Goal: Transaction & Acquisition: Purchase product/service

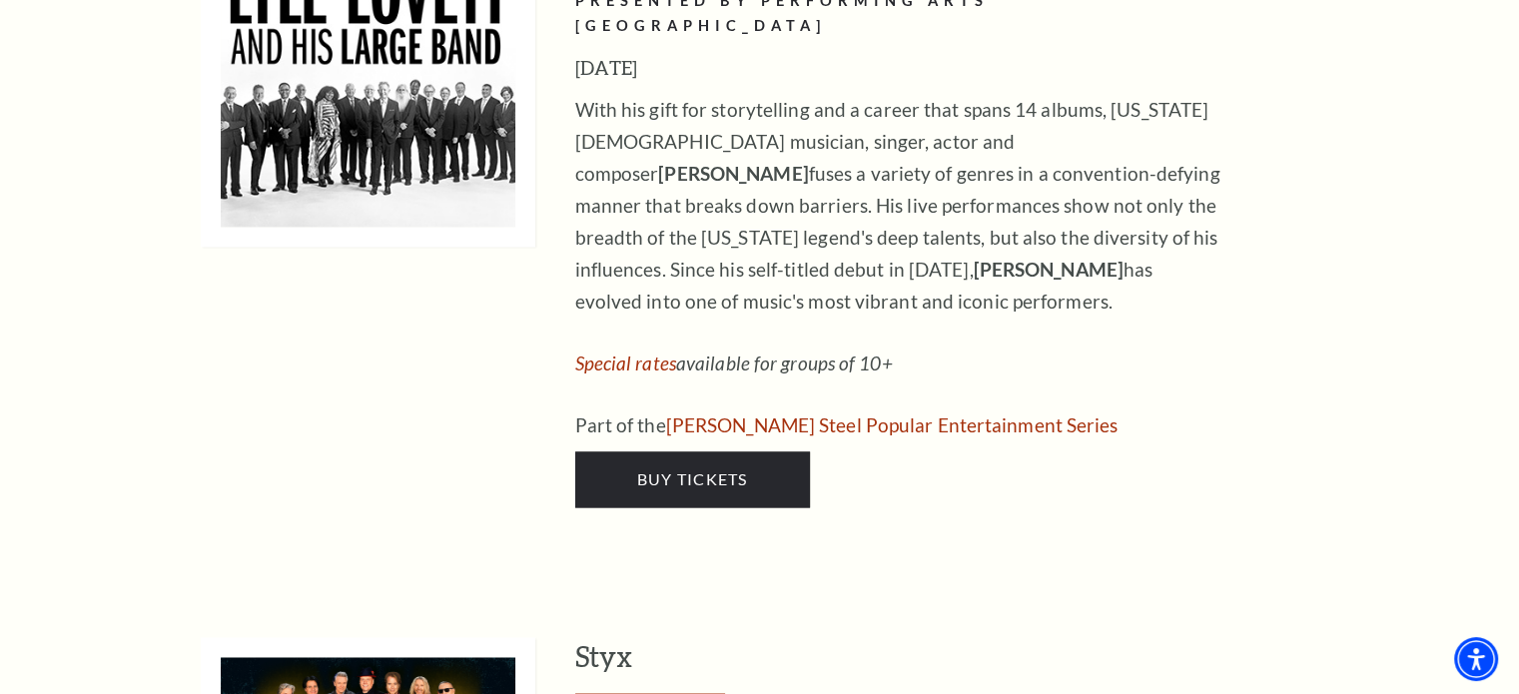
scroll to position [3396, 0]
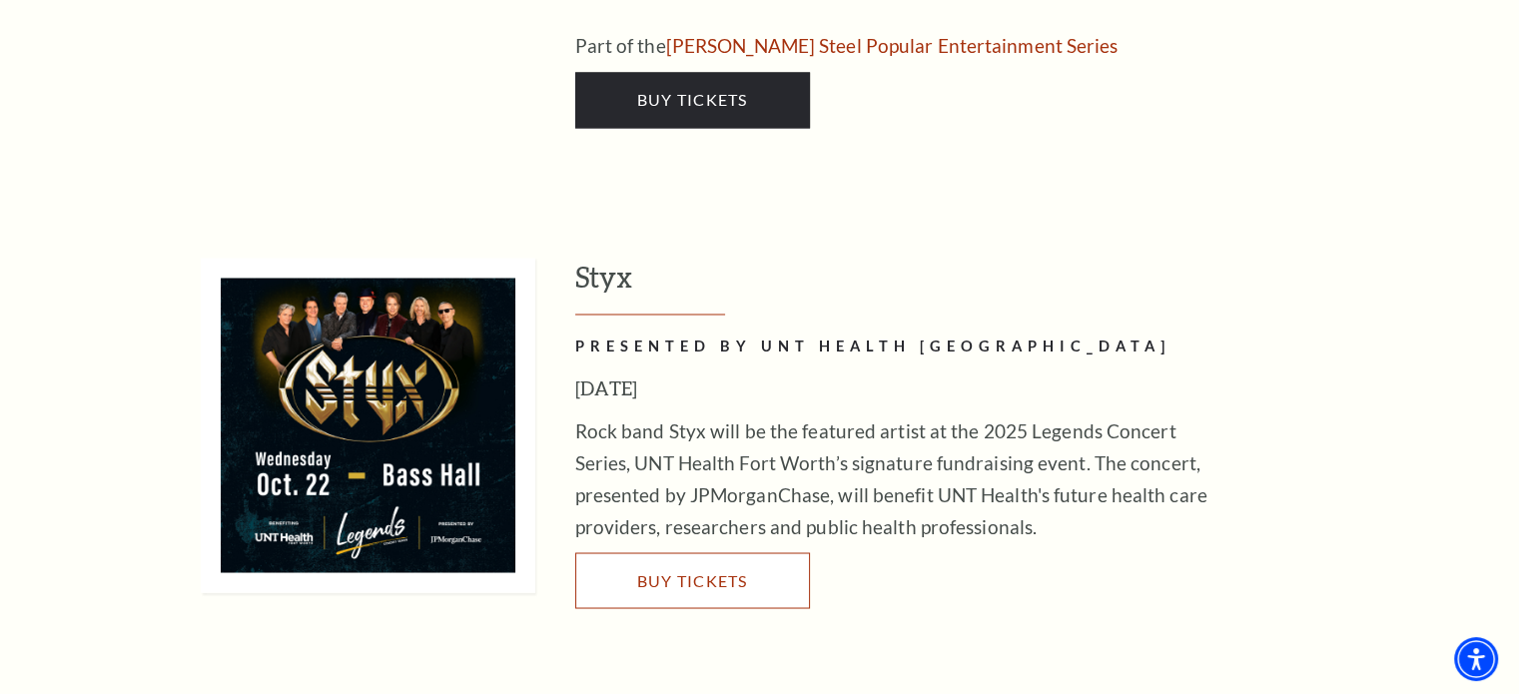
click at [693, 552] on link "Buy Tickets" at bounding box center [692, 580] width 235 height 56
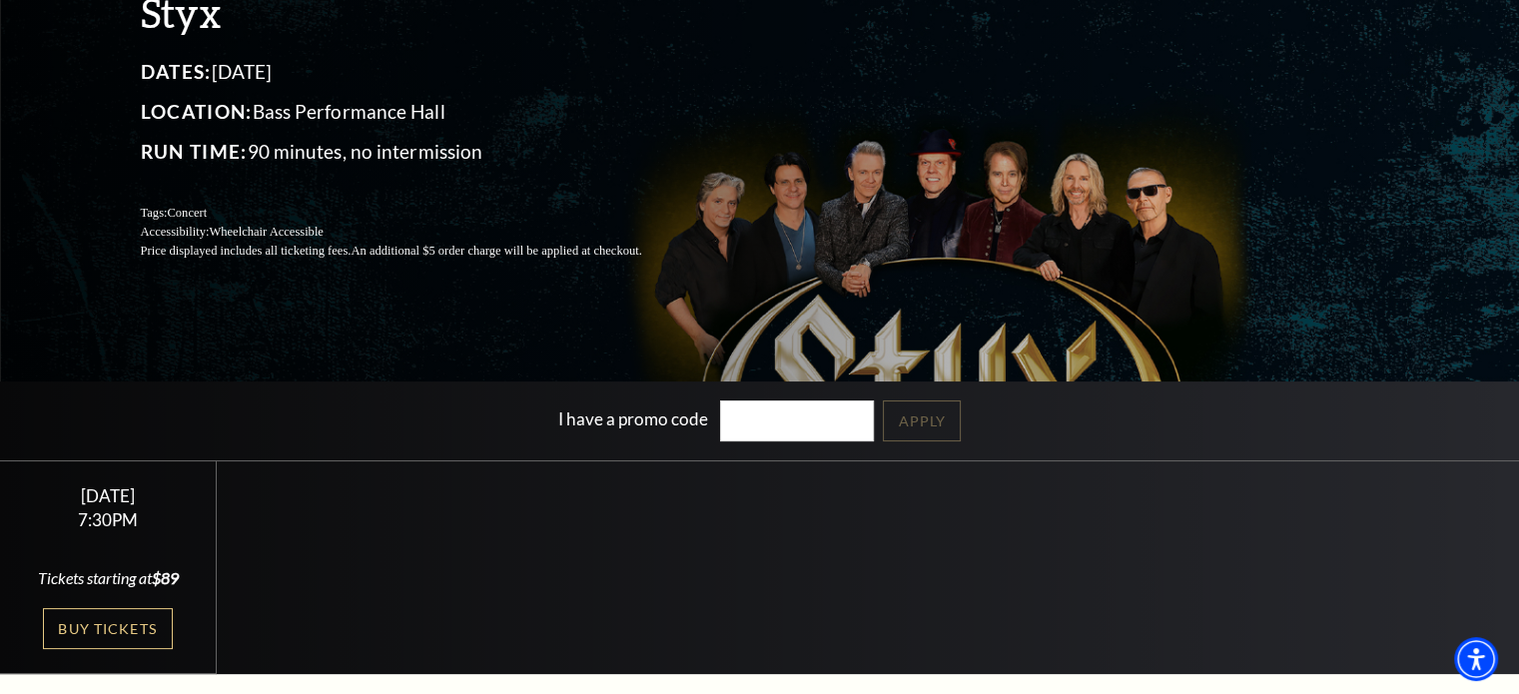
scroll to position [499, 0]
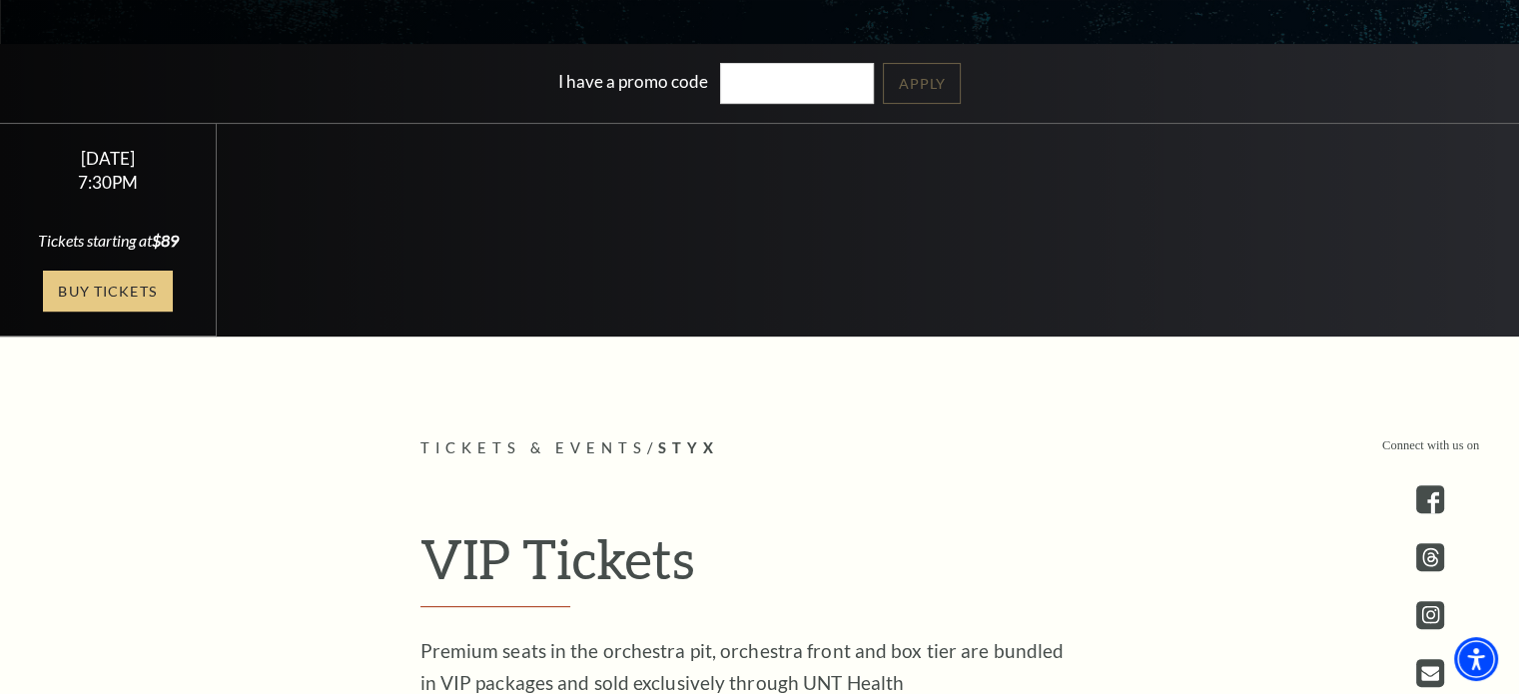
click at [115, 304] on link "Buy Tickets" at bounding box center [108, 291] width 130 height 41
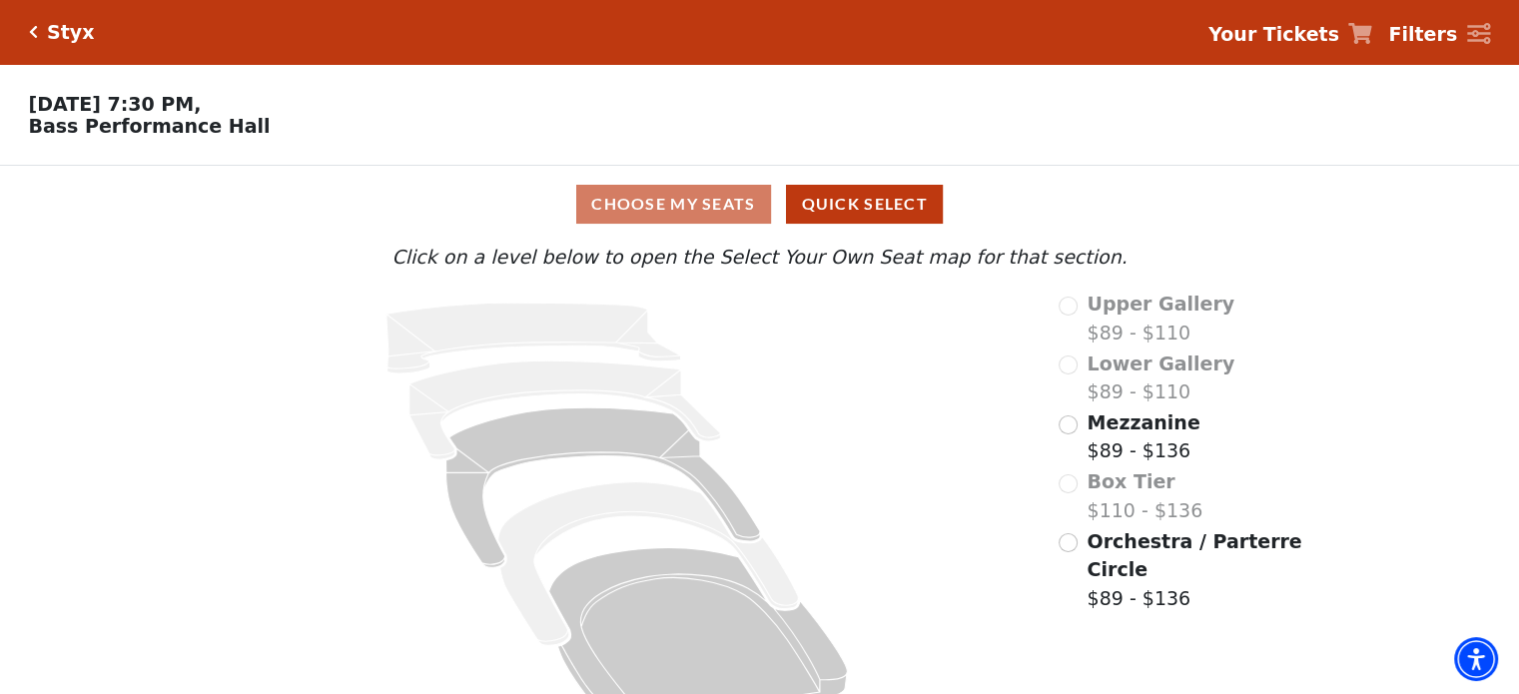
scroll to position [53, 0]
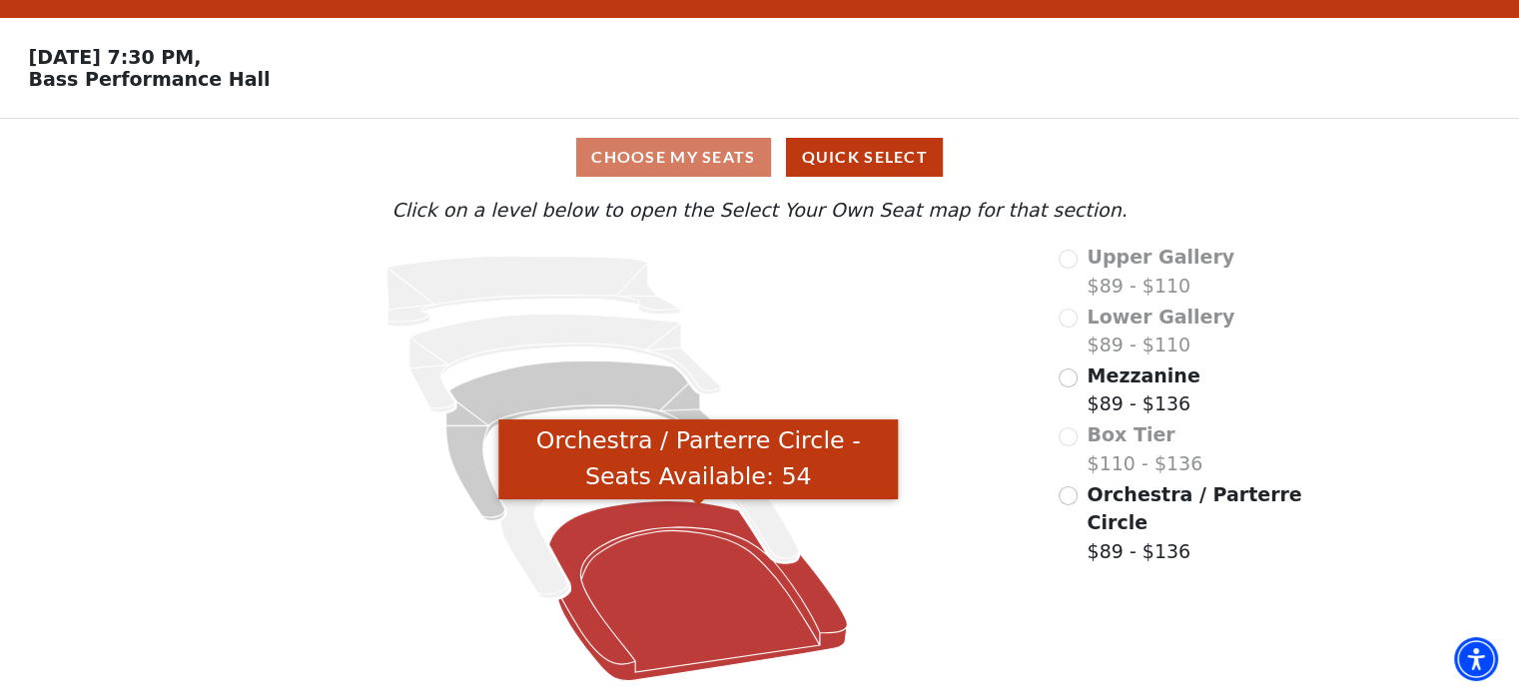
click at [631, 519] on icon "Orchestra / Parterre Circle - Seats Available: 54" at bounding box center [698, 591] width 299 height 180
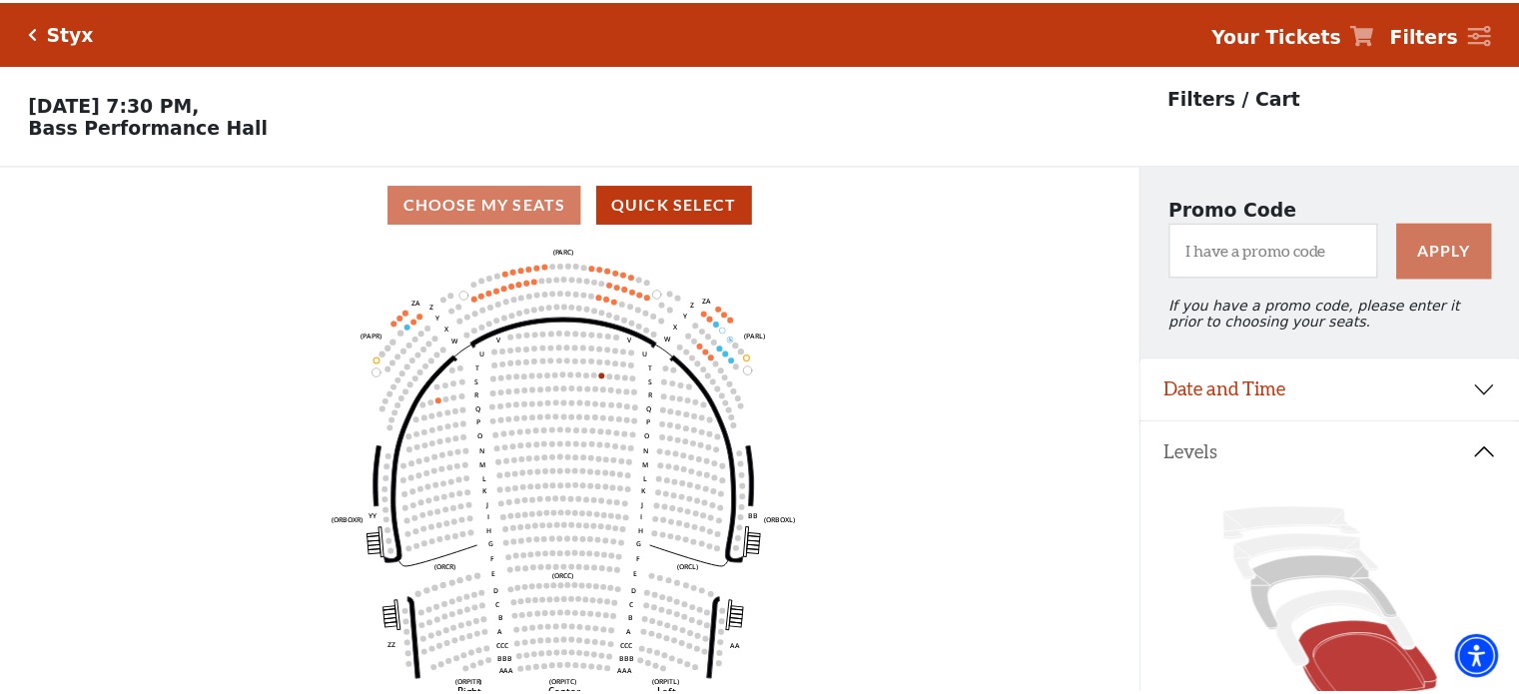
scroll to position [92, 0]
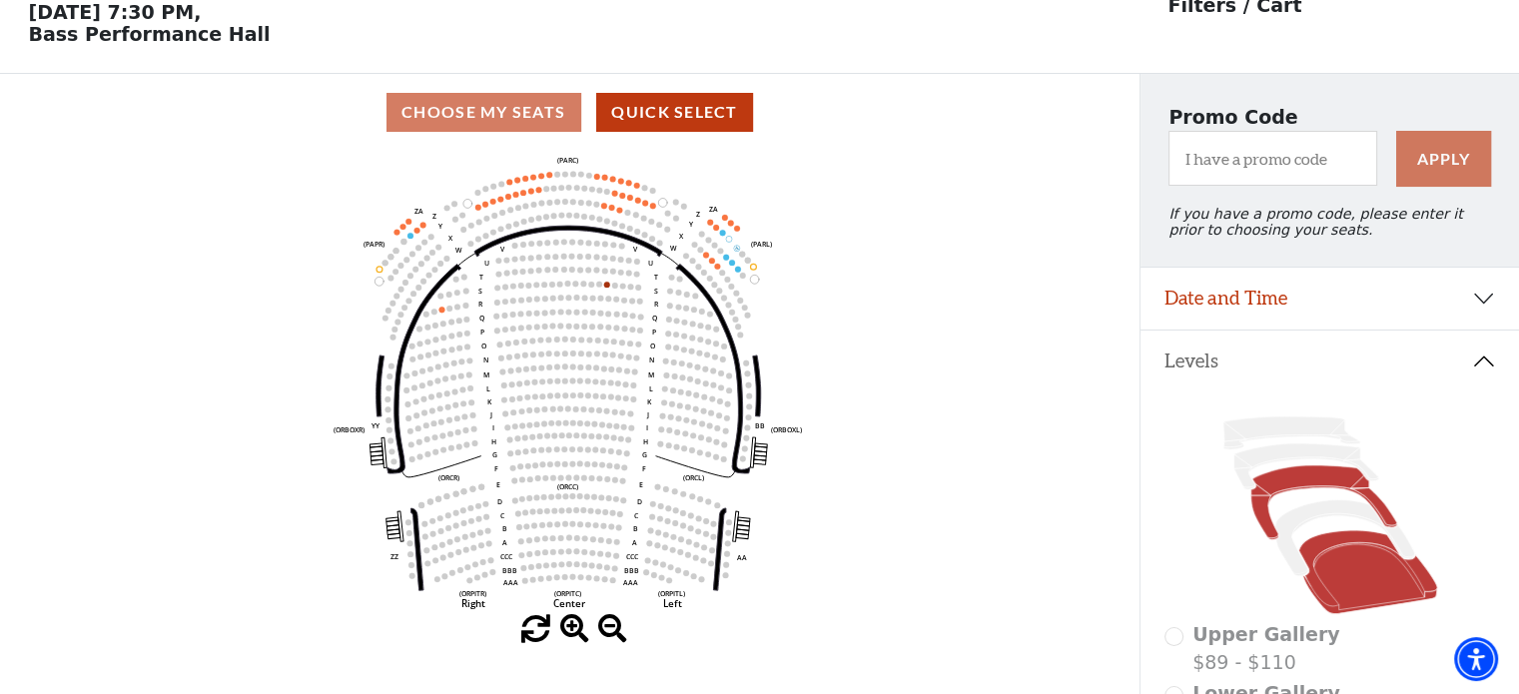
click at [1327, 488] on icon at bounding box center [1323, 502] width 146 height 74
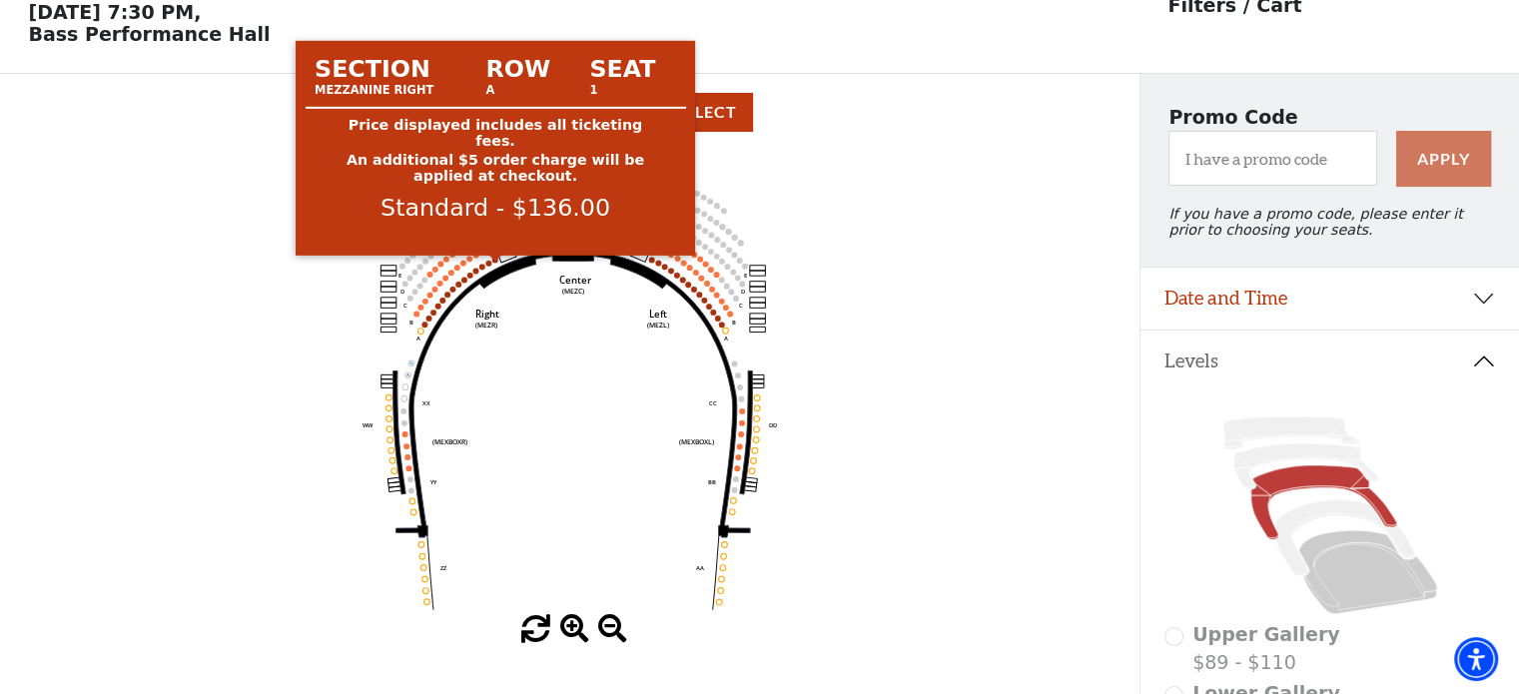
click at [493, 263] on circle at bounding box center [495, 260] width 6 height 6
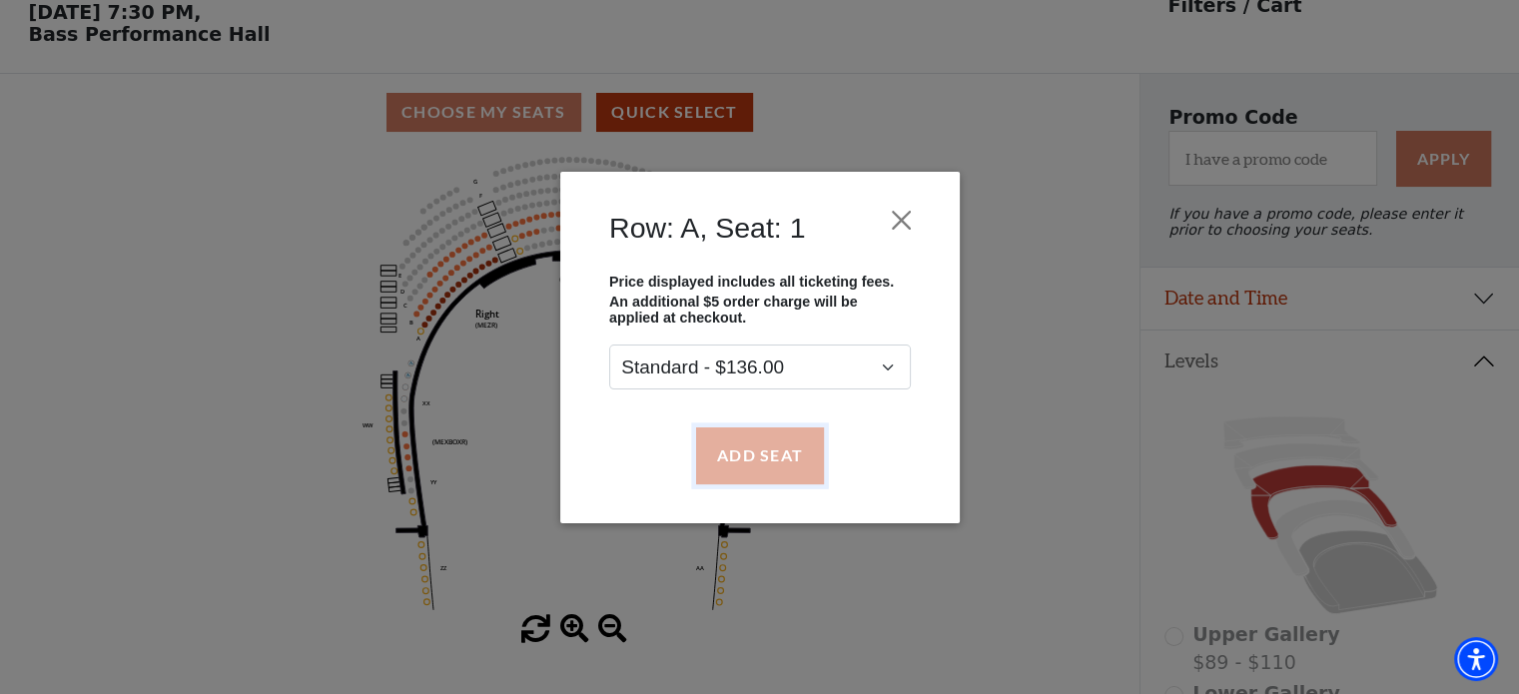
click at [727, 446] on button "Add Seat" at bounding box center [759, 455] width 128 height 56
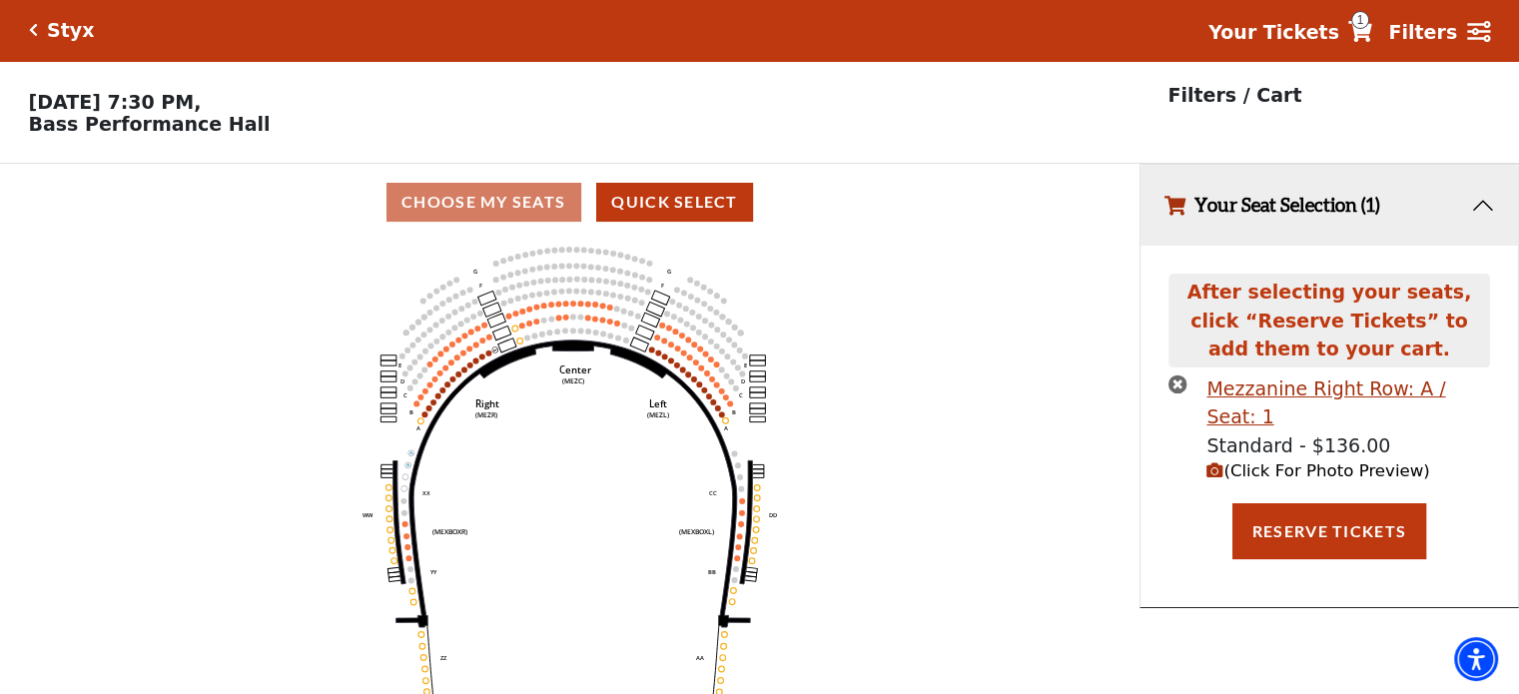
scroll to position [0, 0]
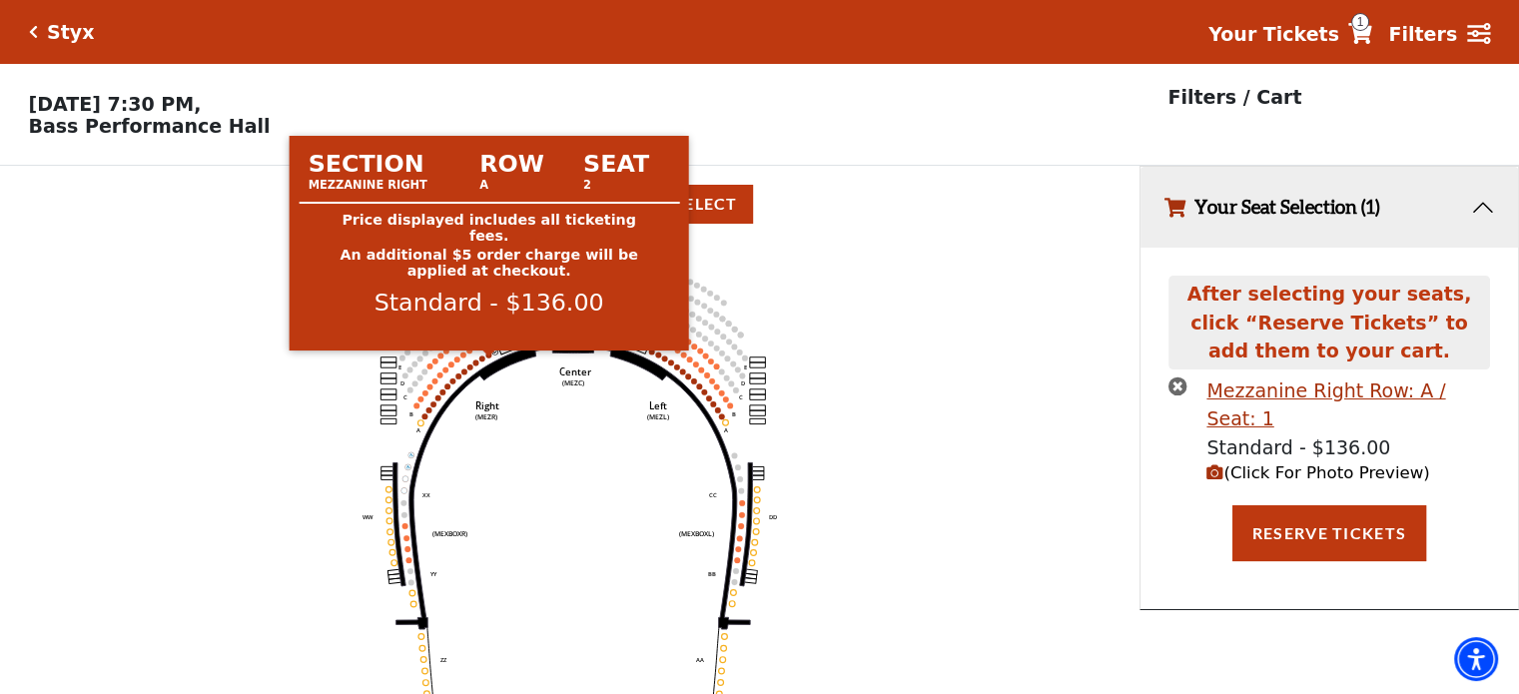
click at [486, 359] on circle at bounding box center [488, 356] width 6 height 6
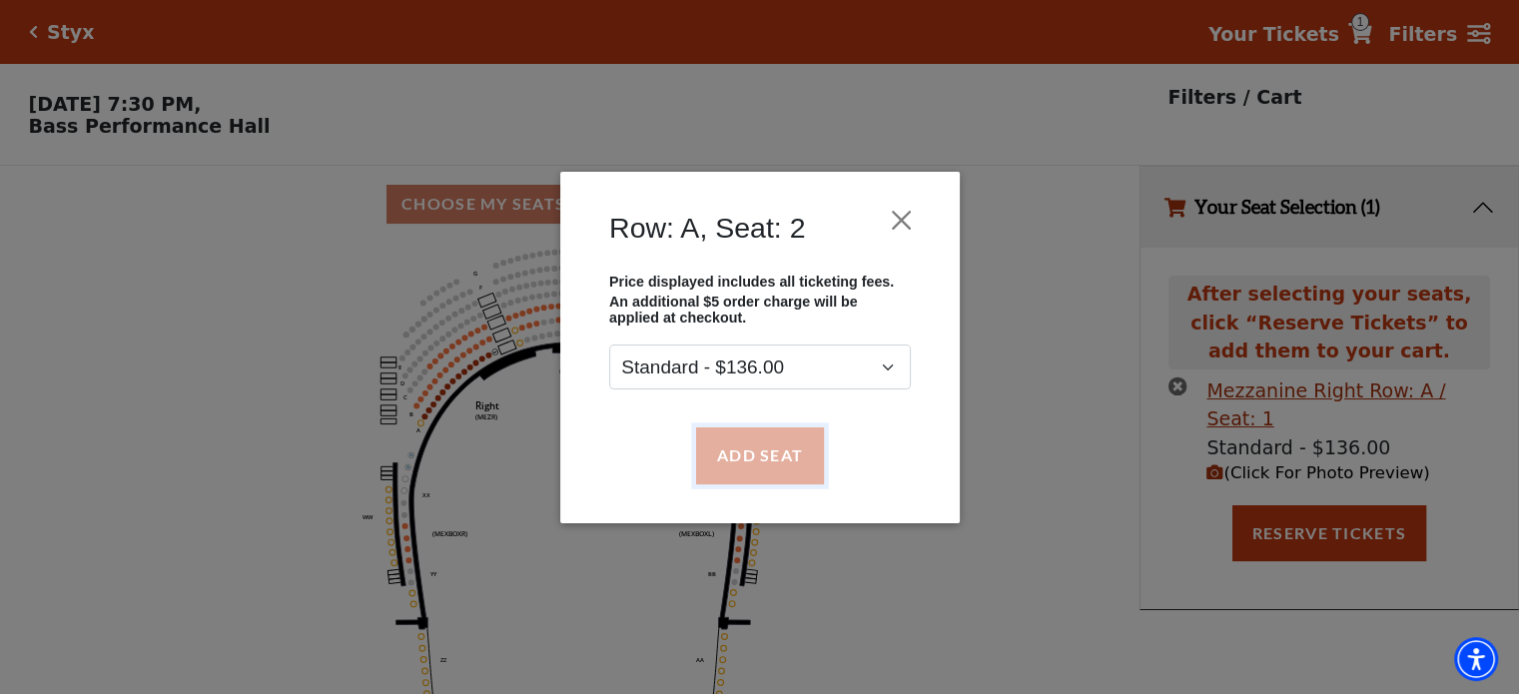
click at [741, 454] on button "Add Seat" at bounding box center [759, 455] width 128 height 56
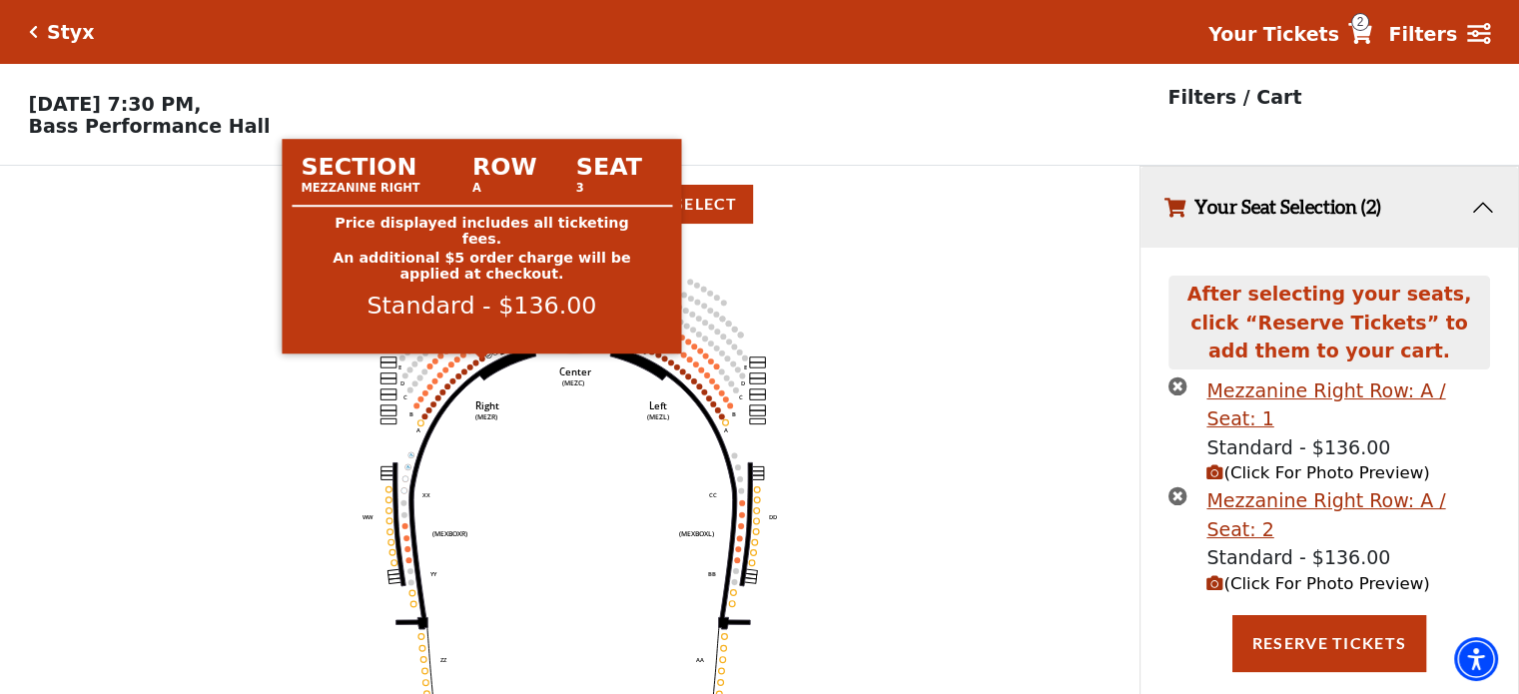
click at [482, 362] on circle at bounding box center [482, 359] width 6 height 6
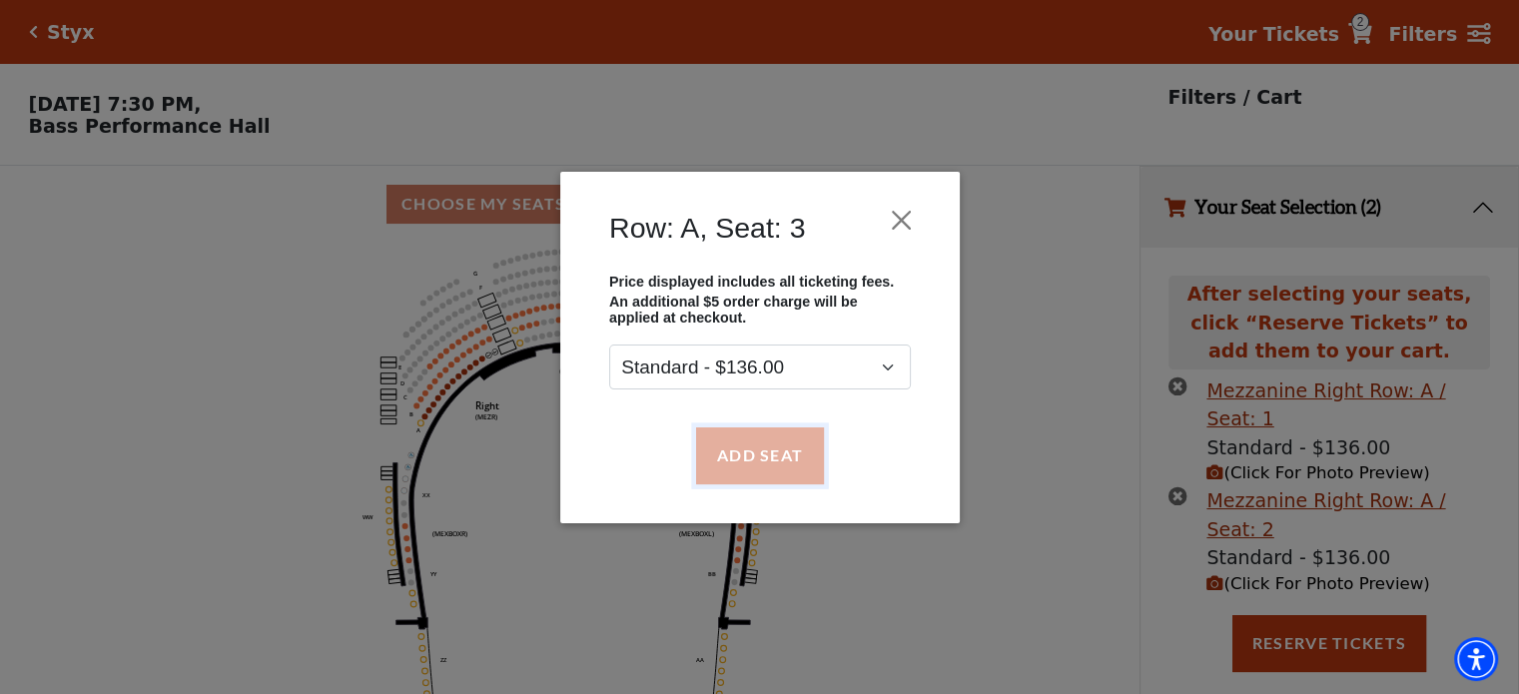
click at [759, 454] on button "Add Seat" at bounding box center [759, 455] width 128 height 56
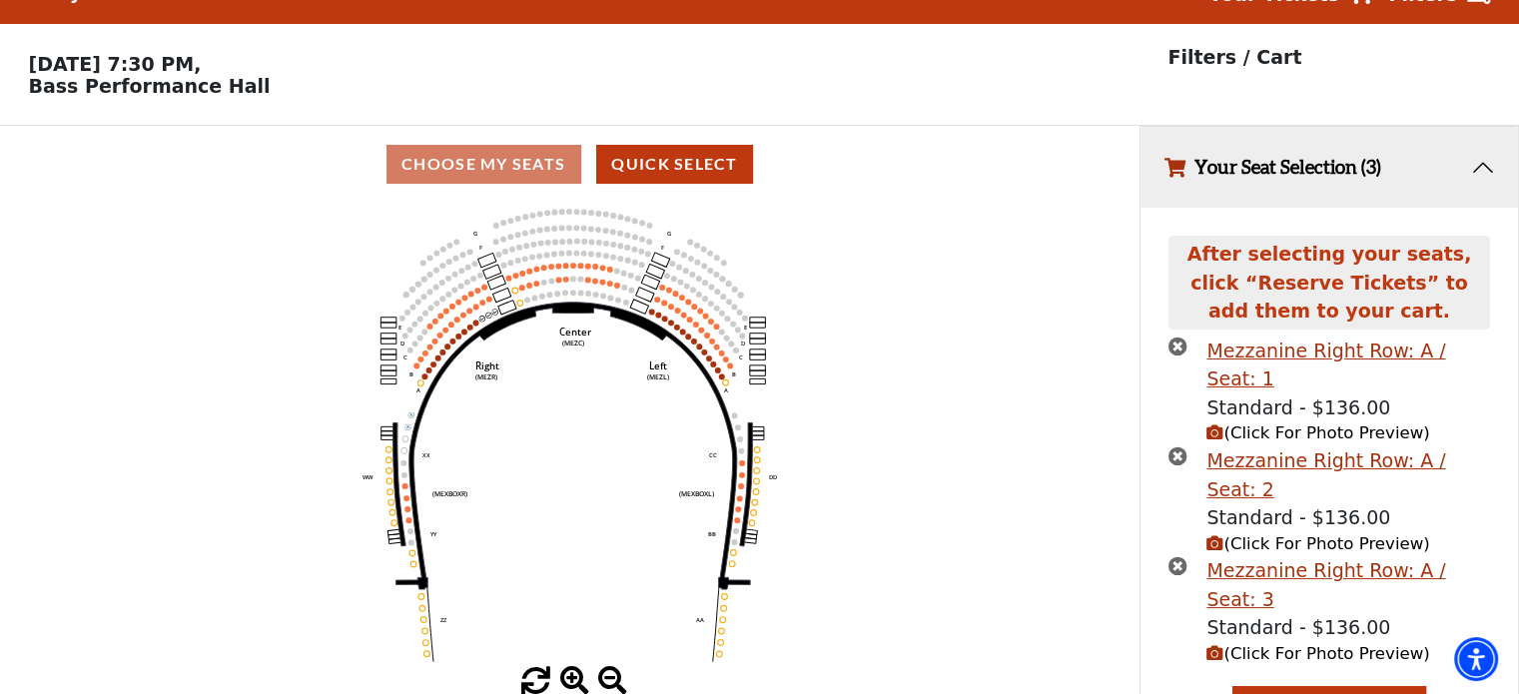
scroll to position [56, 0]
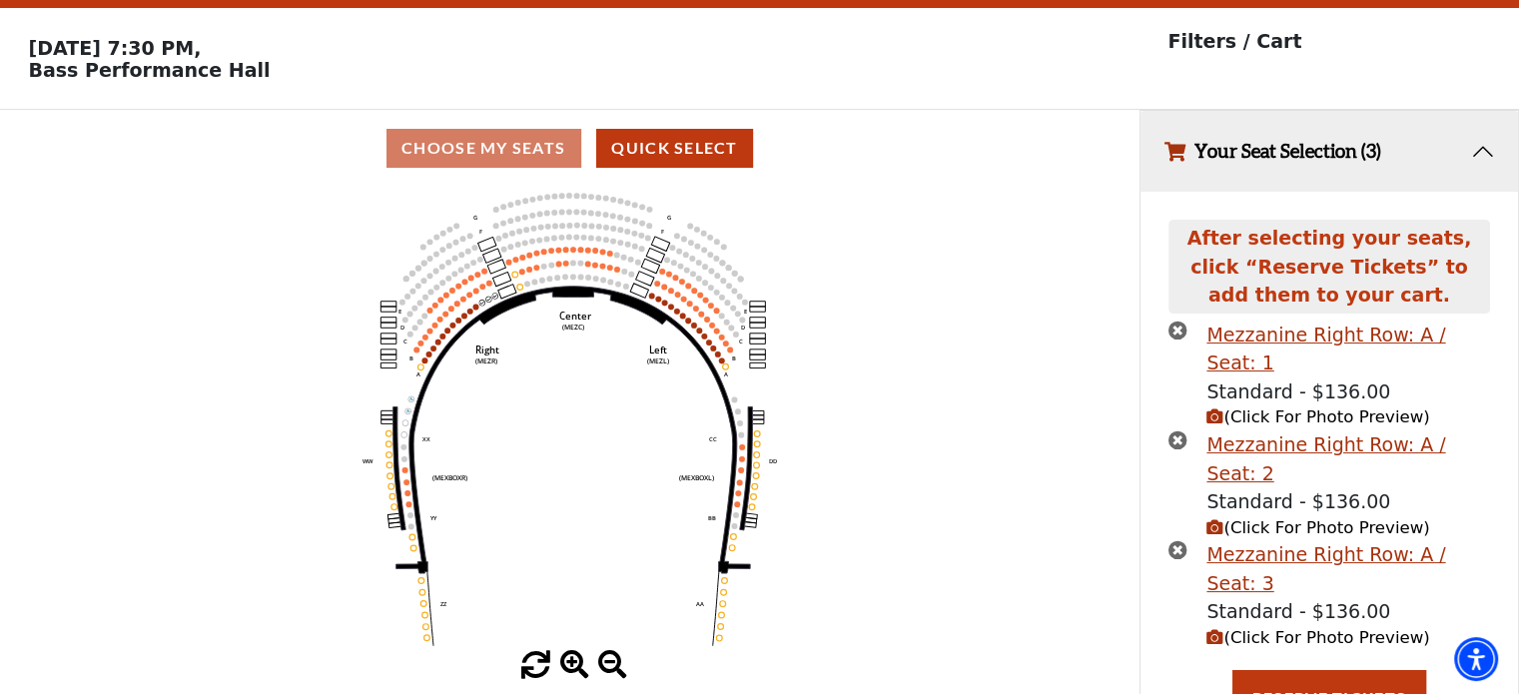
click at [1218, 408] on icon "(Click For Photo Preview)" at bounding box center [1214, 416] width 17 height 17
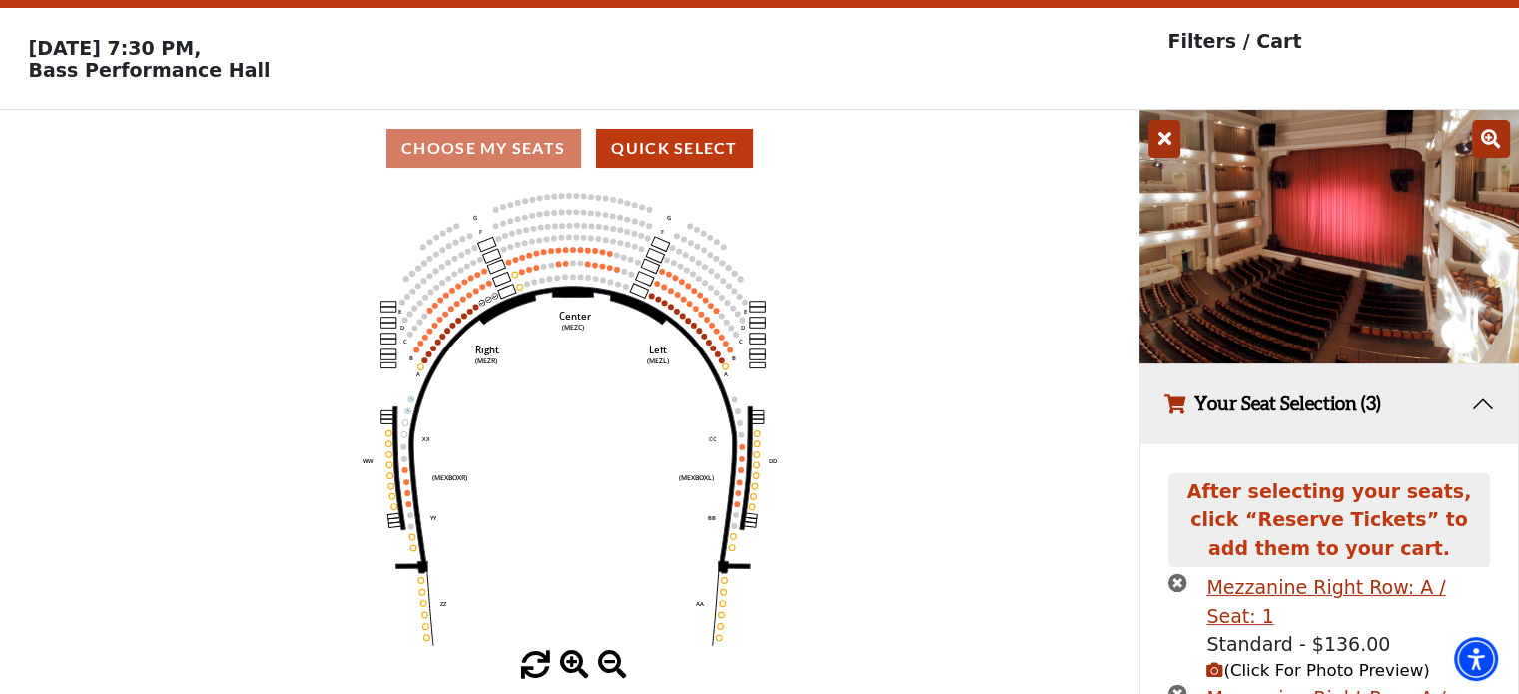
click at [587, 447] on icon "Center (MEZC) Right (MEZR) Left (MEZL) (MEXBOXR) (MEXBOXL) XX WW CC DD YY BB ZZ…" at bounding box center [570, 419] width 1026 height 464
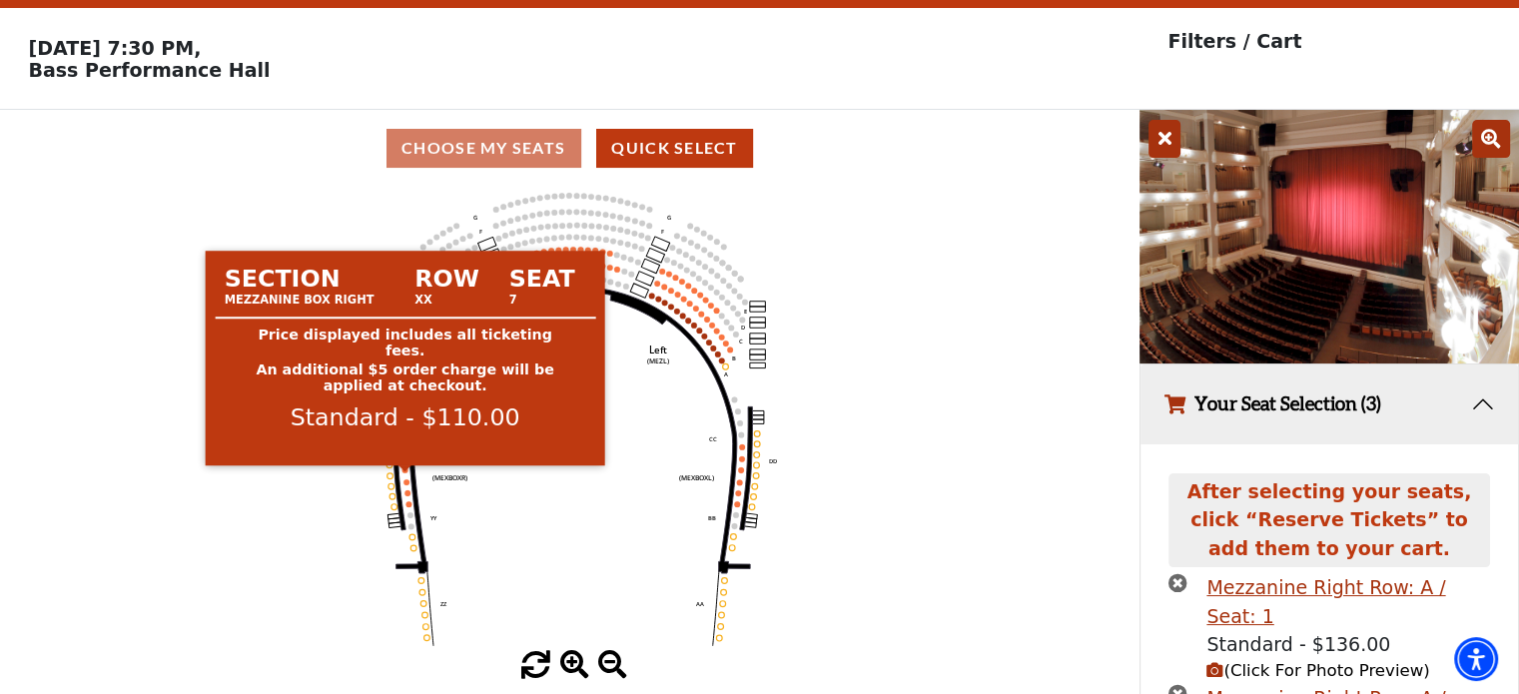
click at [405, 473] on circle at bounding box center [405, 470] width 6 height 6
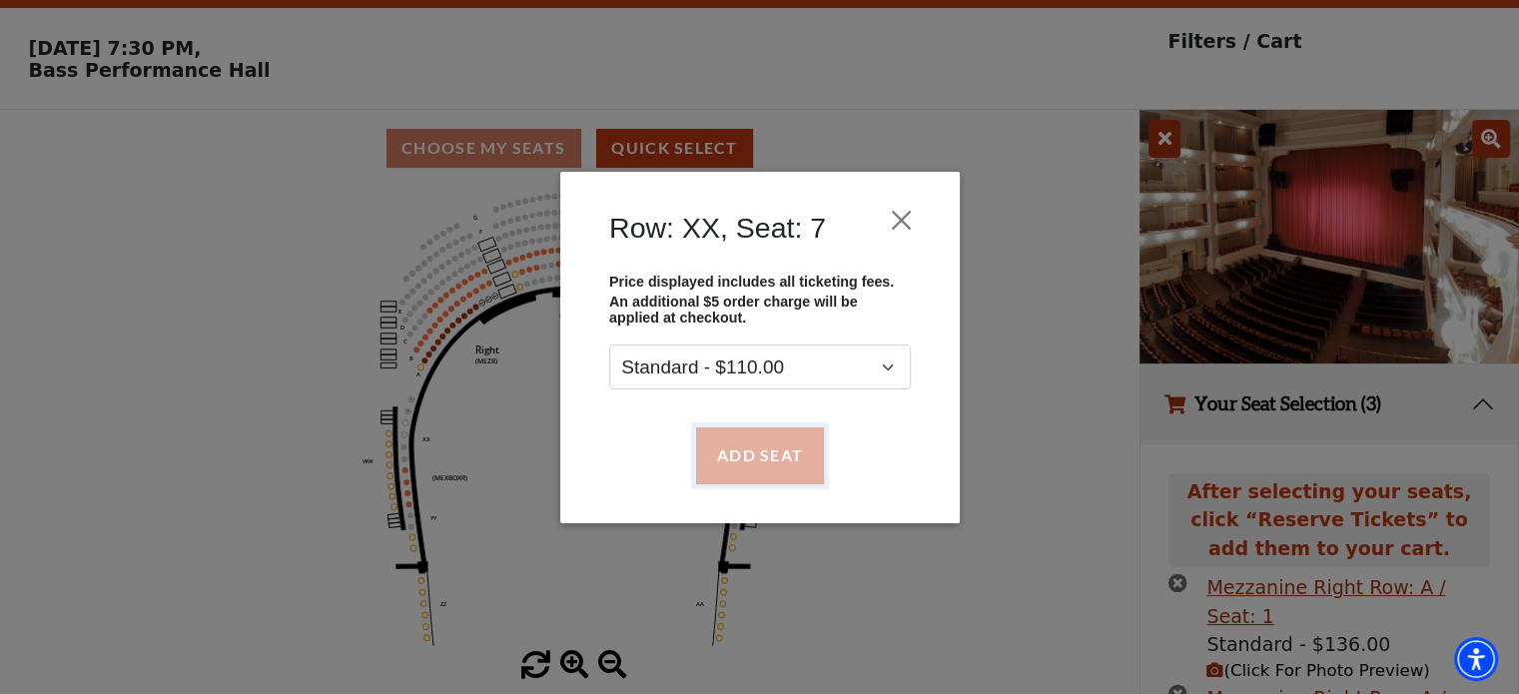
click at [772, 451] on button "Add Seat" at bounding box center [759, 455] width 128 height 56
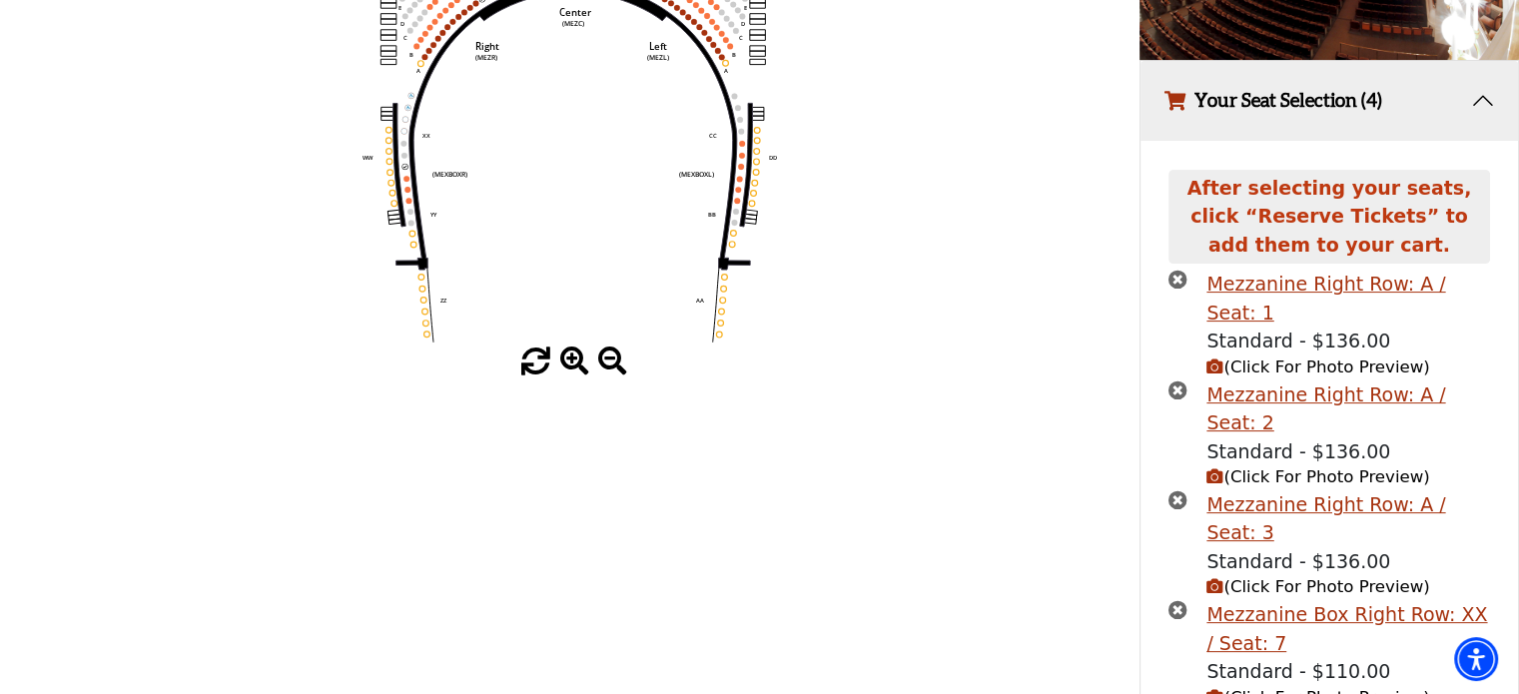
scroll to position [372, 0]
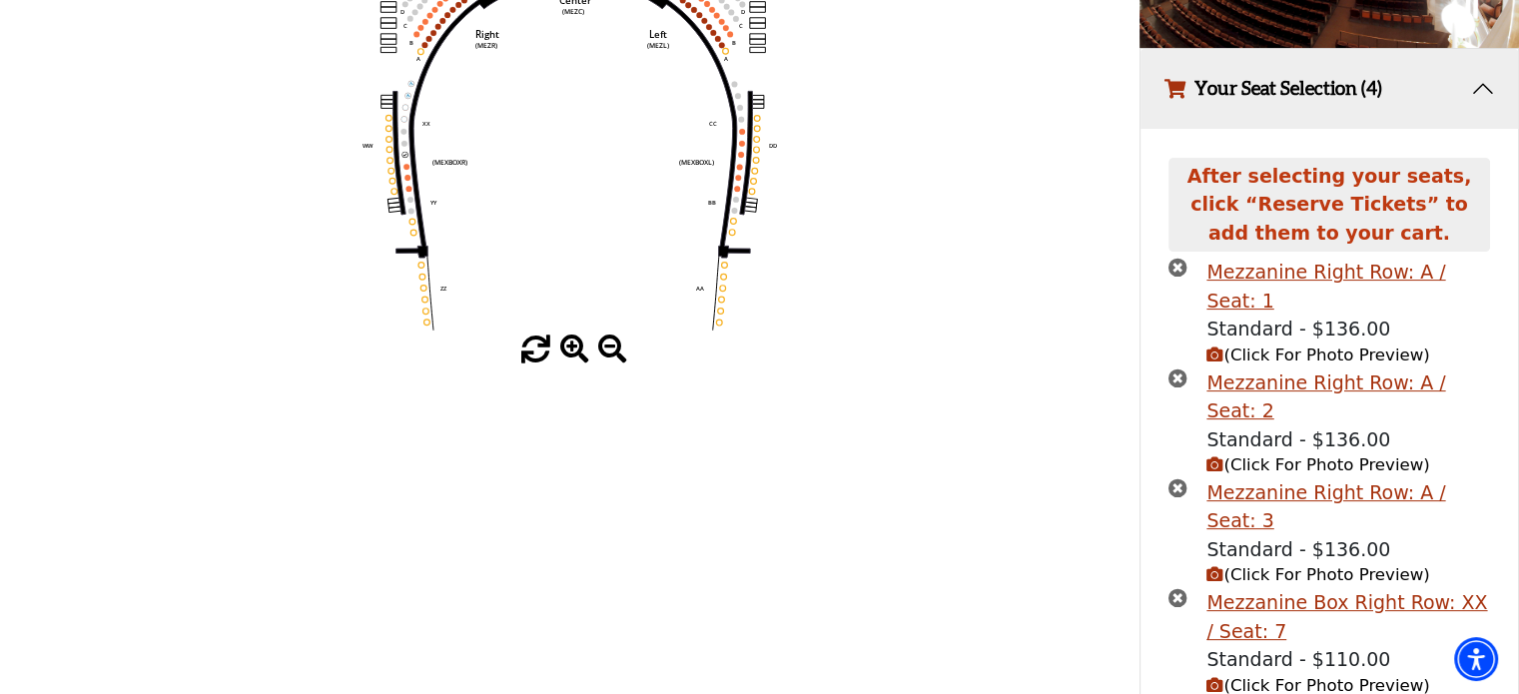
click at [1261, 676] on span "(Click For Photo Preview)" at bounding box center [1317, 685] width 223 height 19
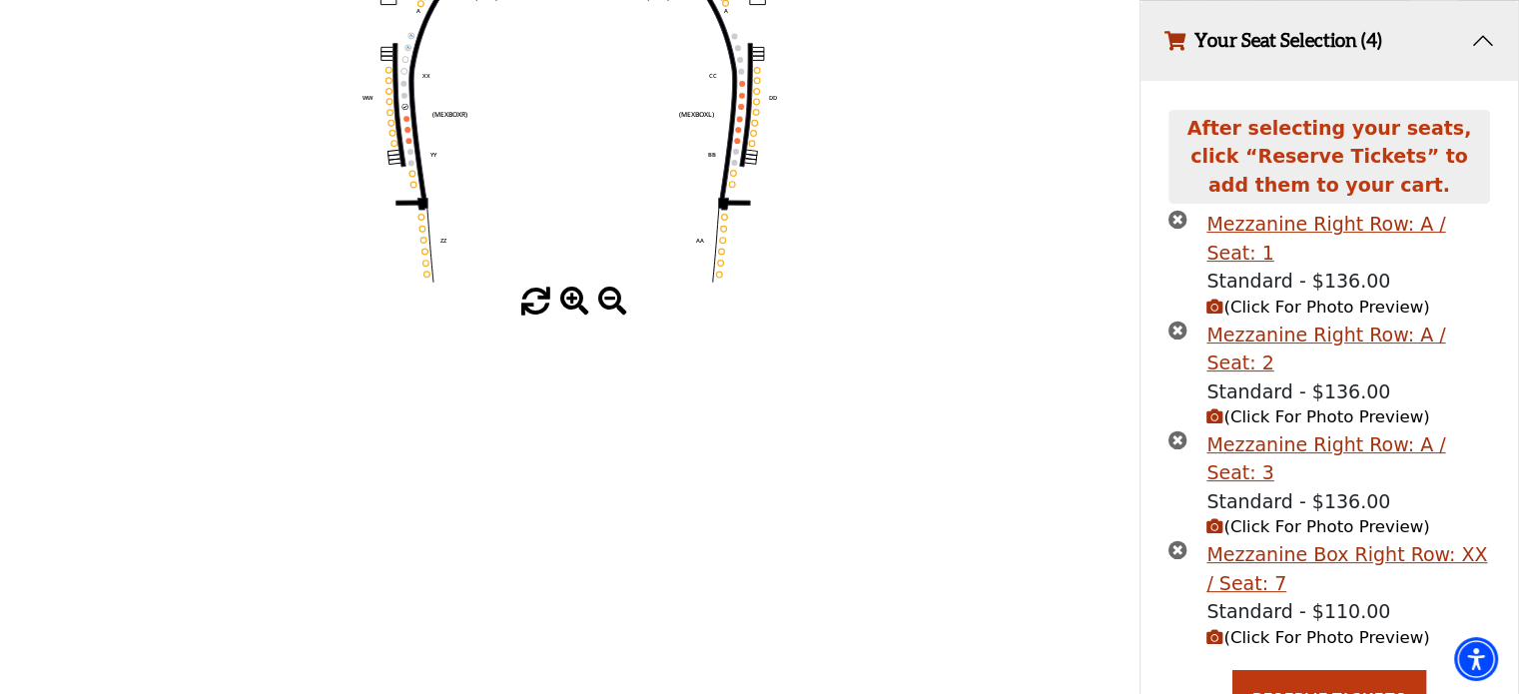
click at [1276, 628] on span "(Click For Photo Preview)" at bounding box center [1317, 637] width 223 height 19
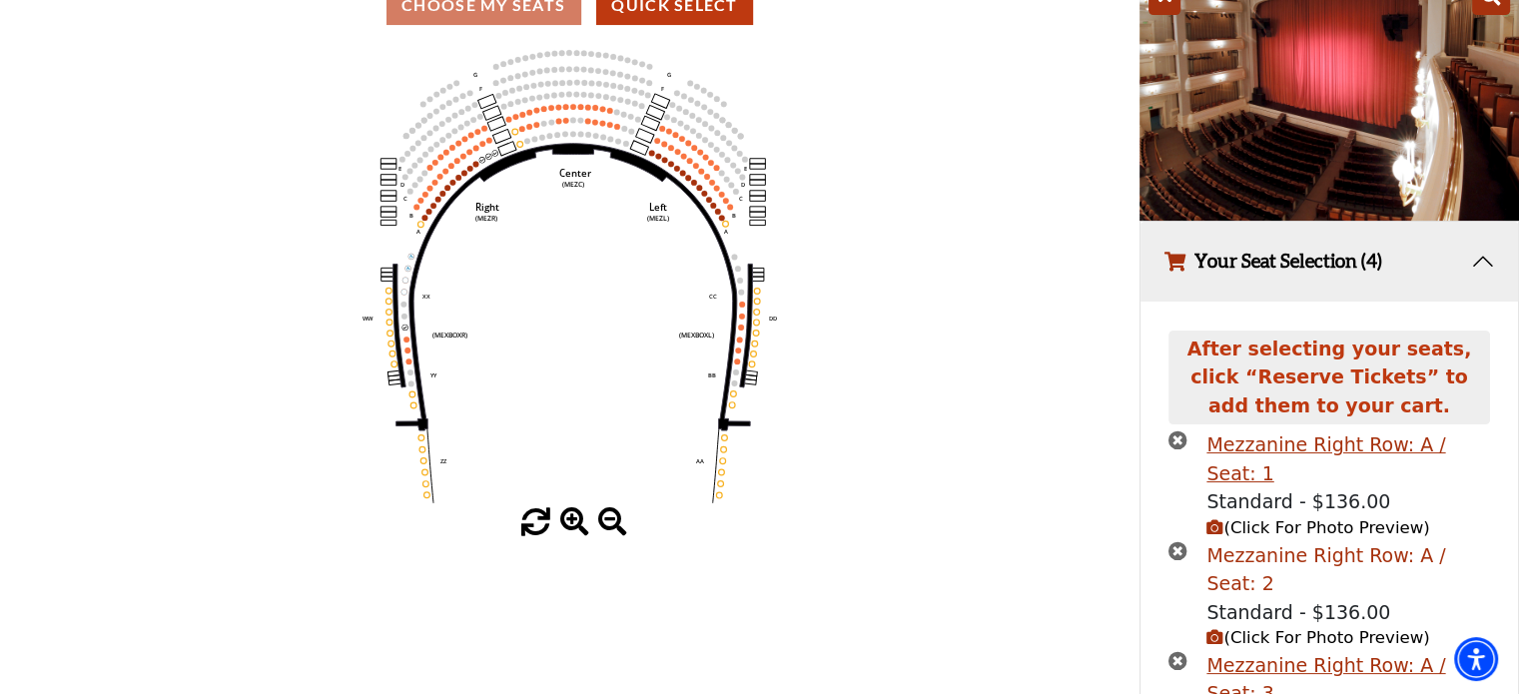
scroll to position [200, 0]
click at [1262, 627] on span "(Click For Photo Preview)" at bounding box center [1317, 636] width 223 height 19
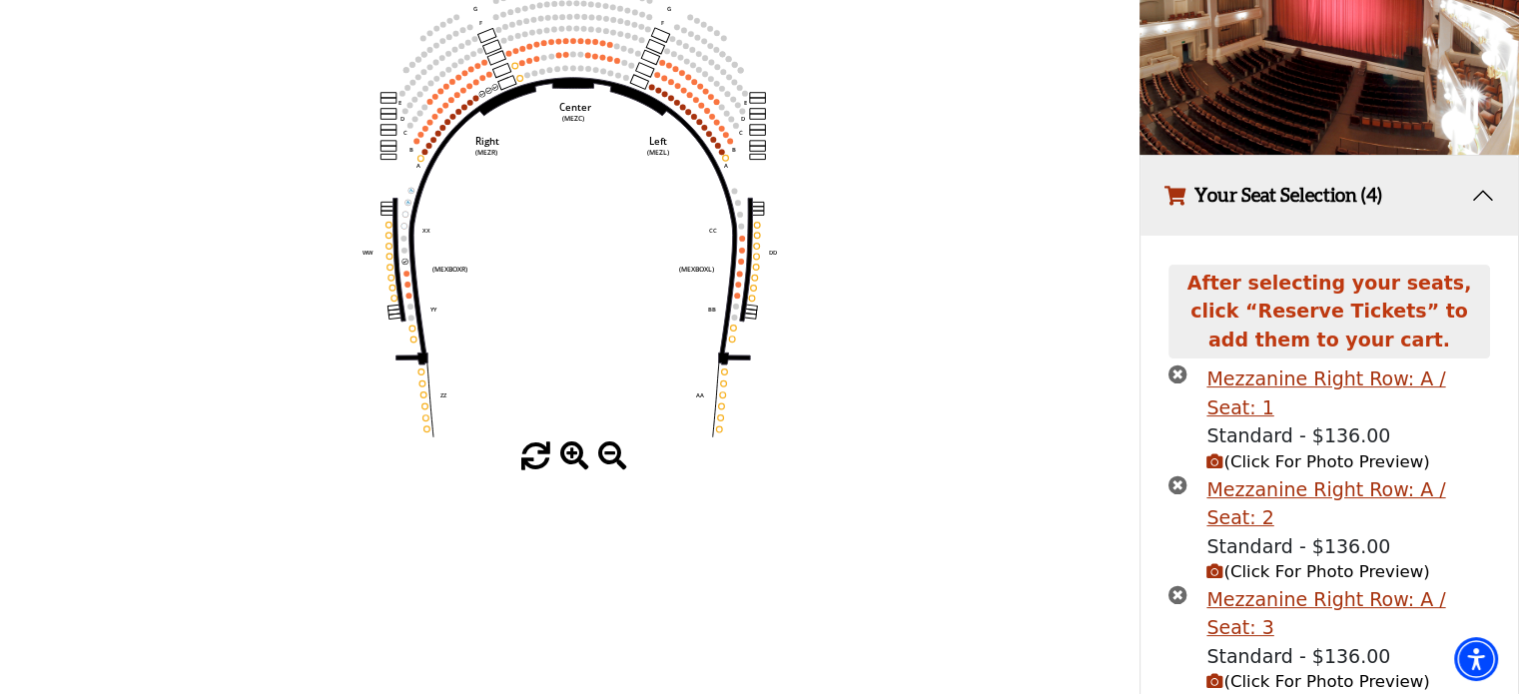
scroll to position [300, 0]
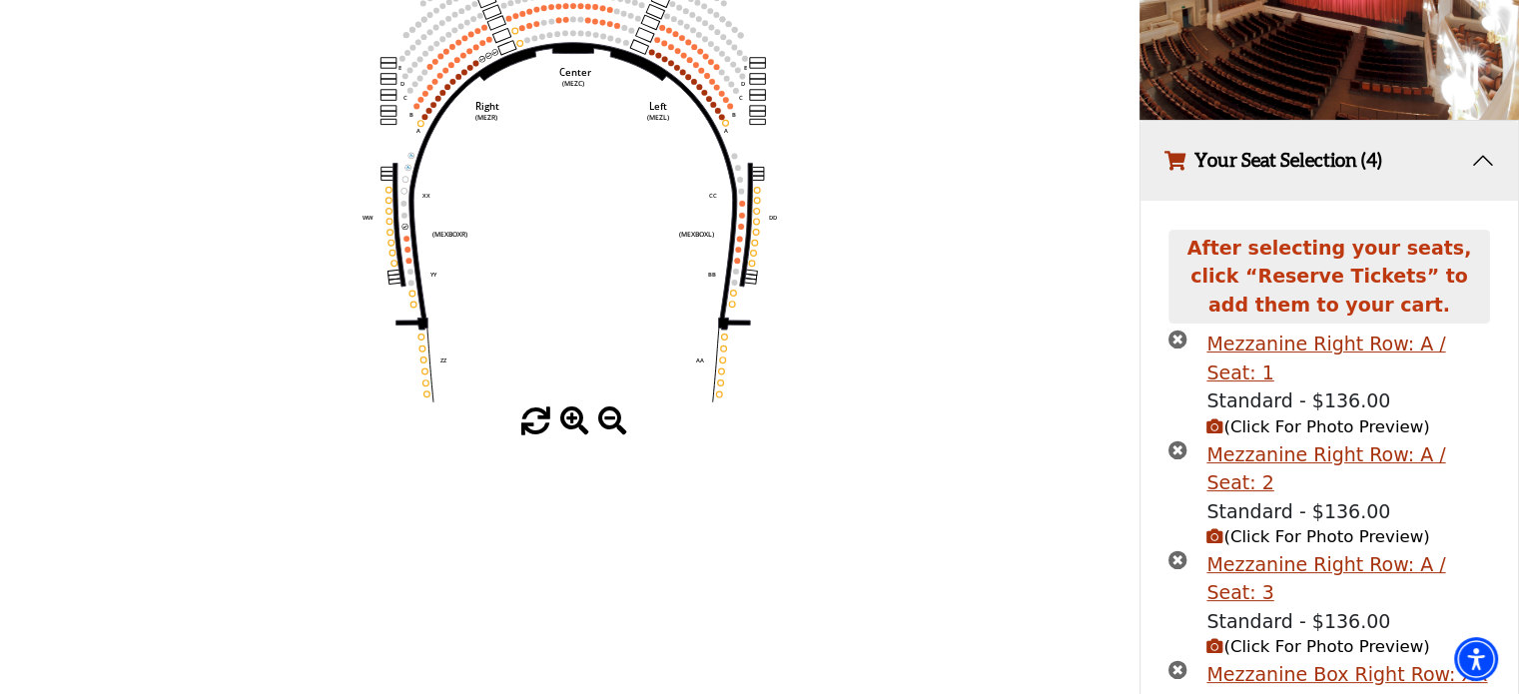
click at [1266, 637] on span "(Click For Photo Preview)" at bounding box center [1317, 646] width 223 height 19
click at [1270, 637] on span "(Click For Photo Preview)" at bounding box center [1317, 646] width 223 height 19
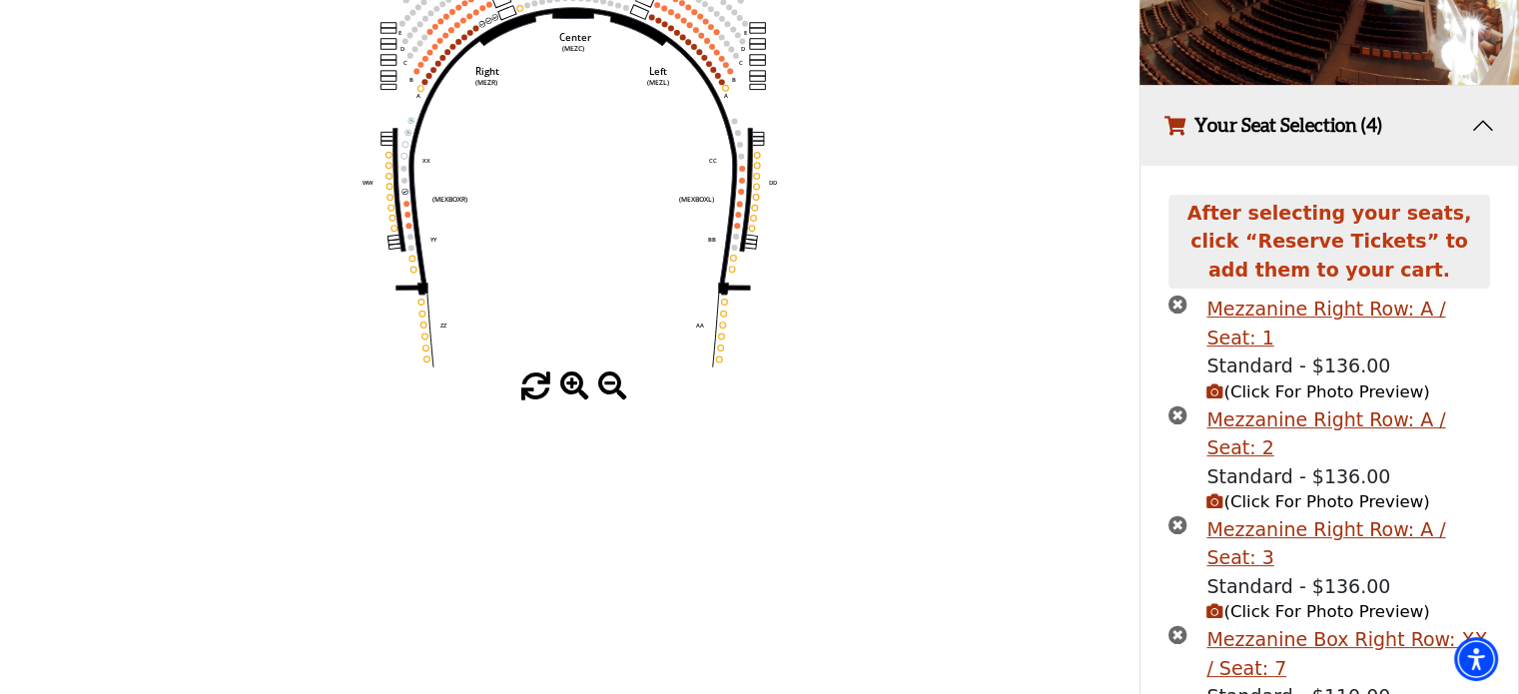
scroll to position [400, 0]
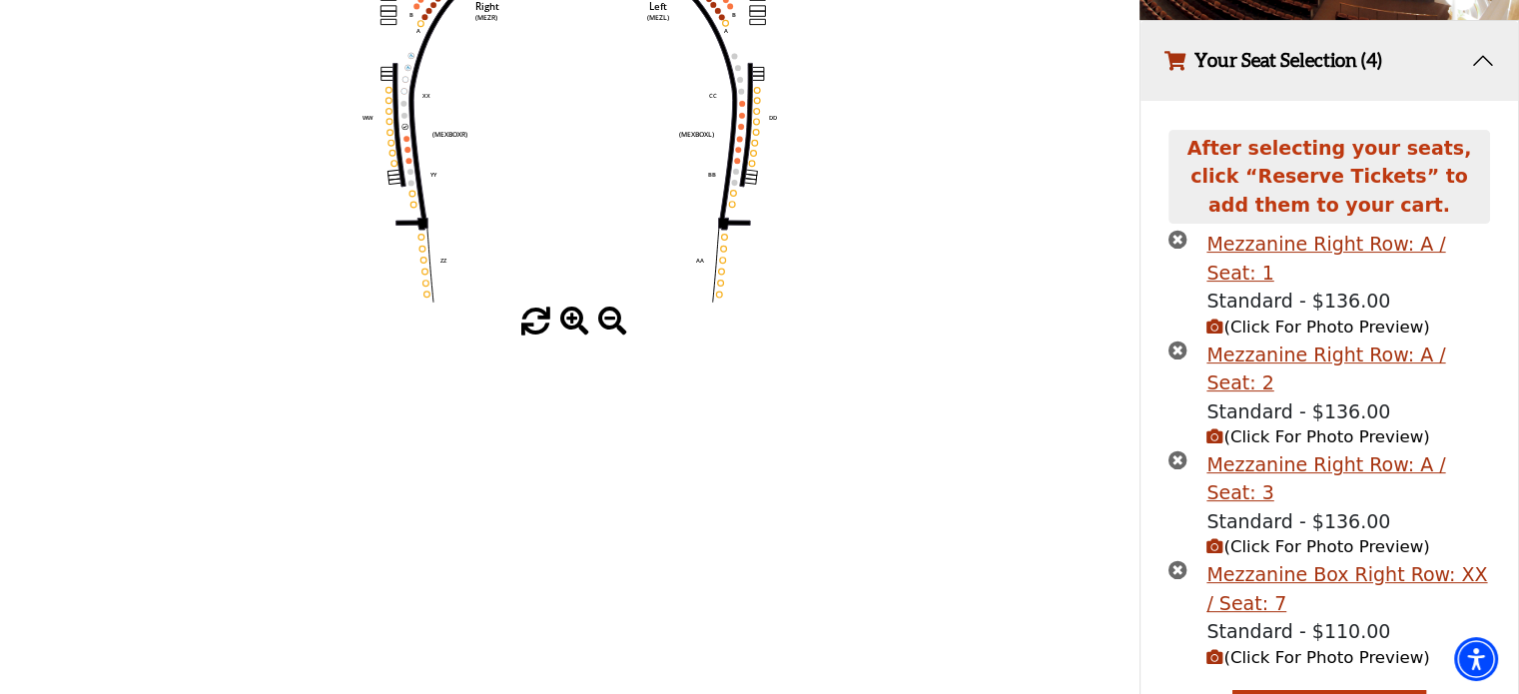
click at [1312, 648] on span "(Click For Photo Preview)" at bounding box center [1317, 657] width 223 height 19
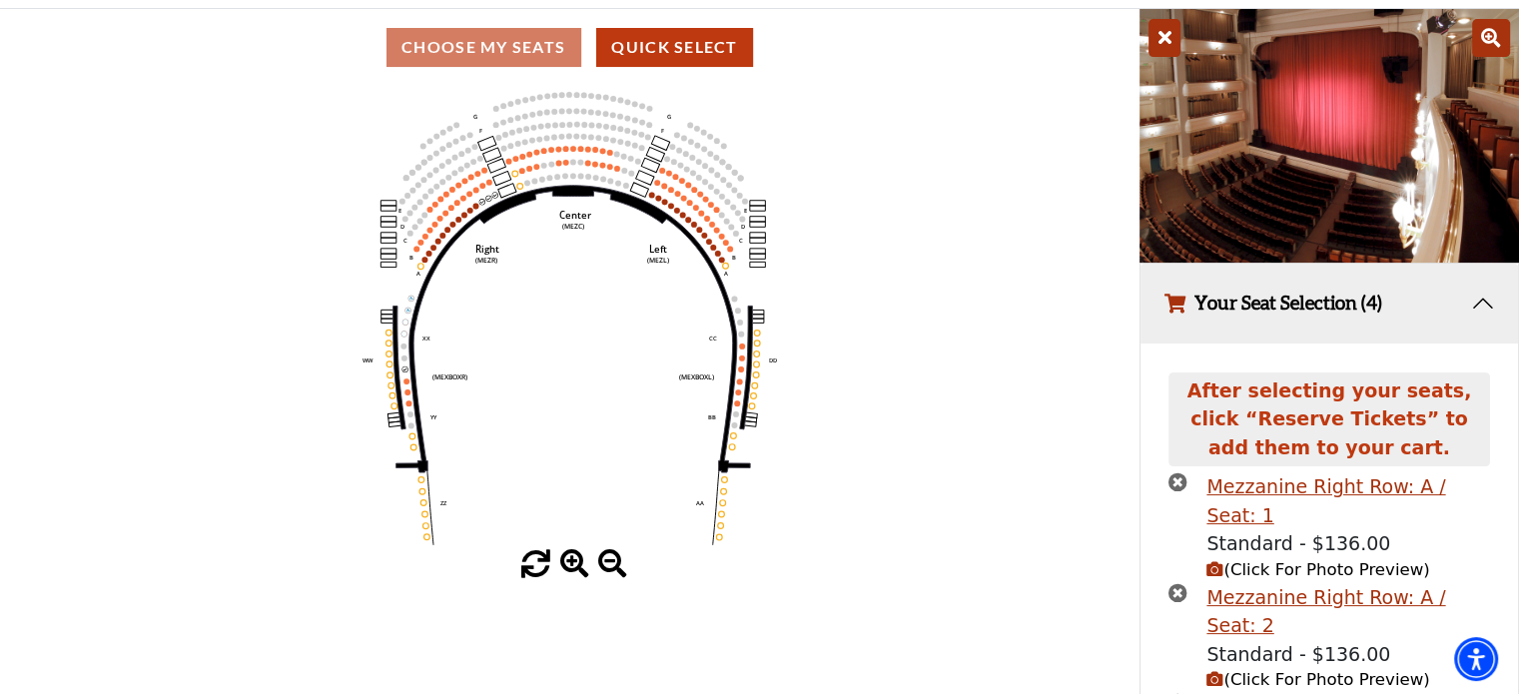
scroll to position [0, 0]
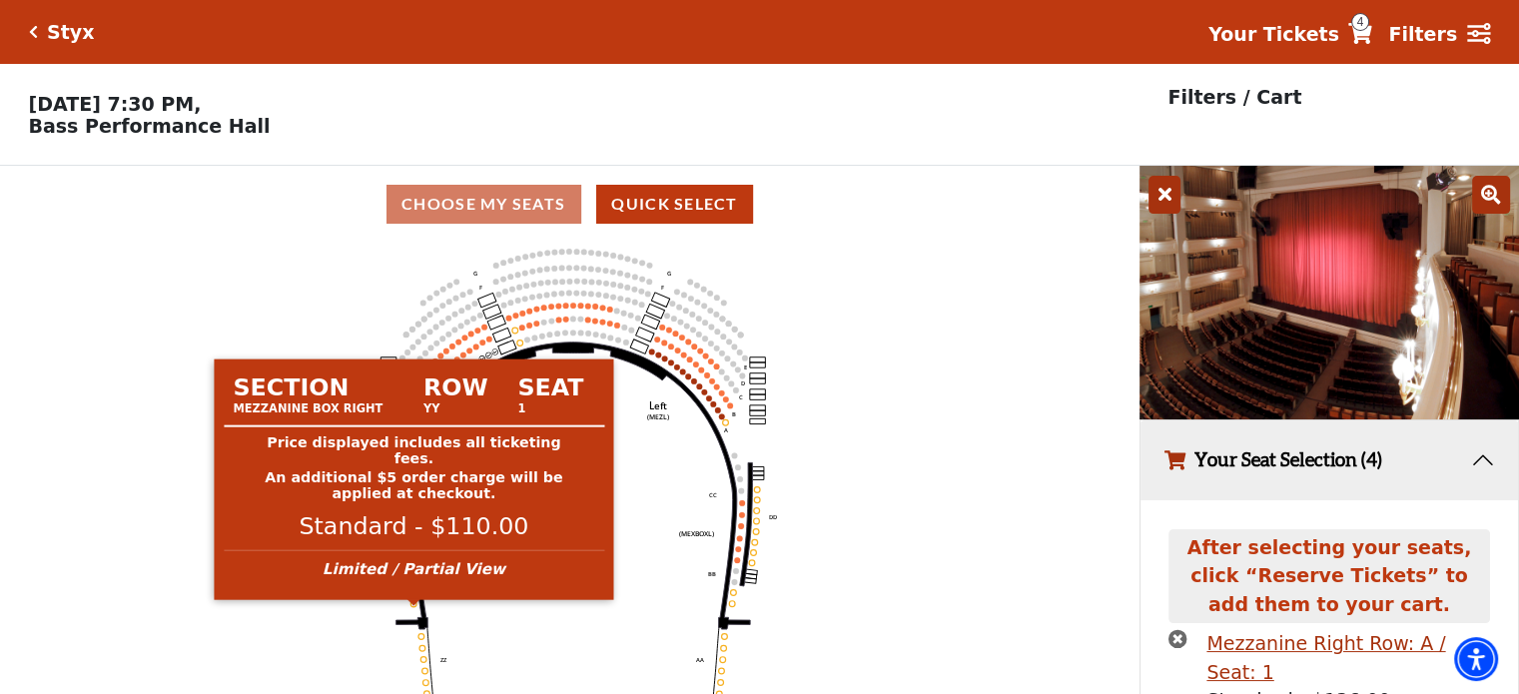
click at [414, 607] on circle at bounding box center [413, 604] width 6 height 6
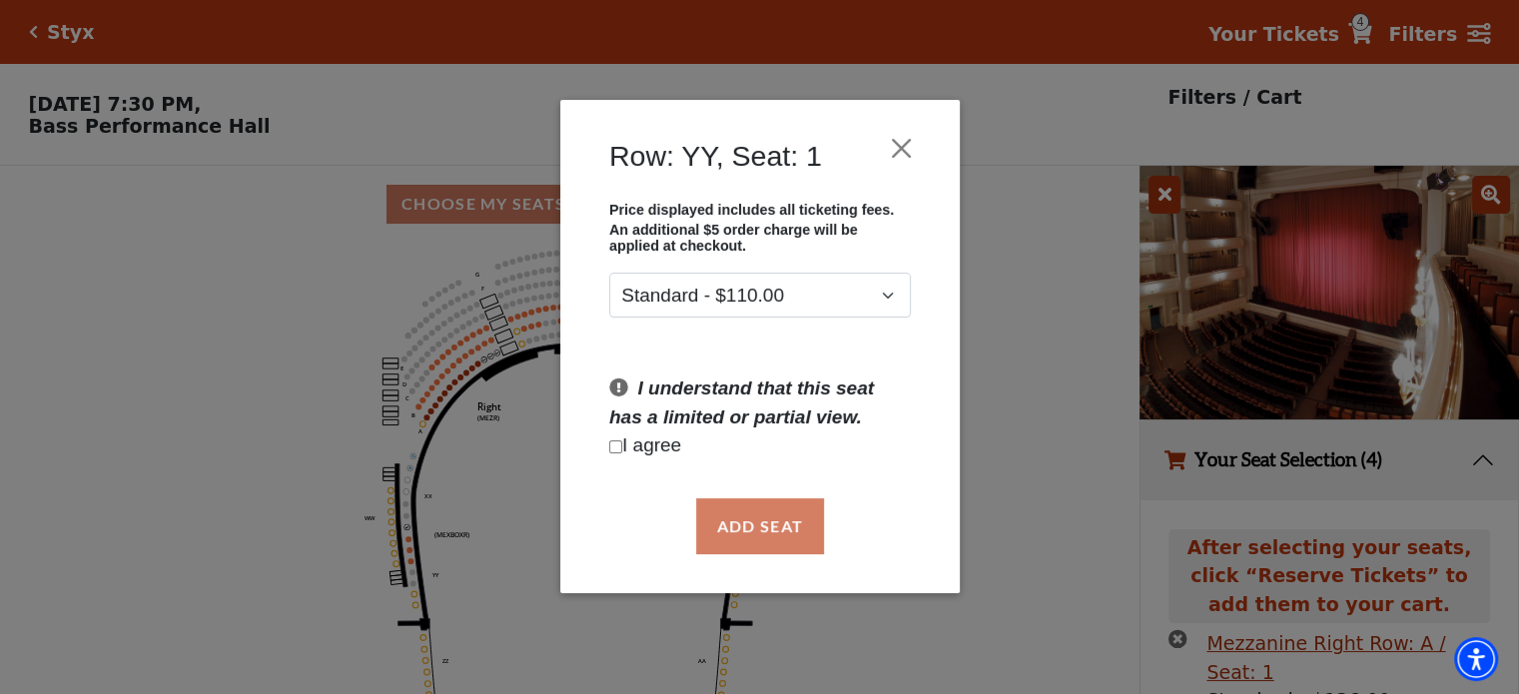
click at [759, 523] on div "Add Seat" at bounding box center [760, 526] width 340 height 94
click at [665, 449] on p "I agree" at bounding box center [760, 446] width 302 height 29
click at [619, 446] on input "Checkbox field" at bounding box center [615, 446] width 13 height 13
checkbox input "true"
click at [763, 536] on button "Add Seat" at bounding box center [759, 526] width 128 height 56
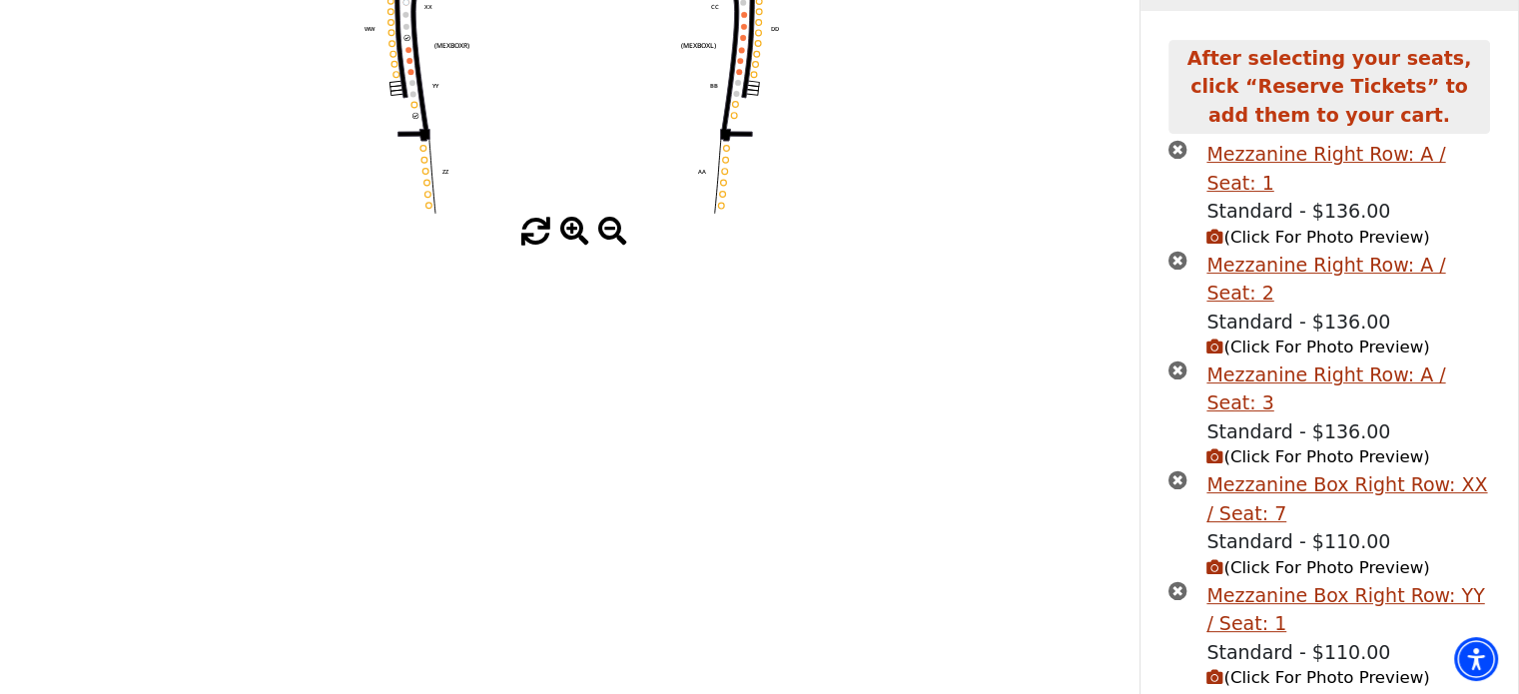
scroll to position [507, 0]
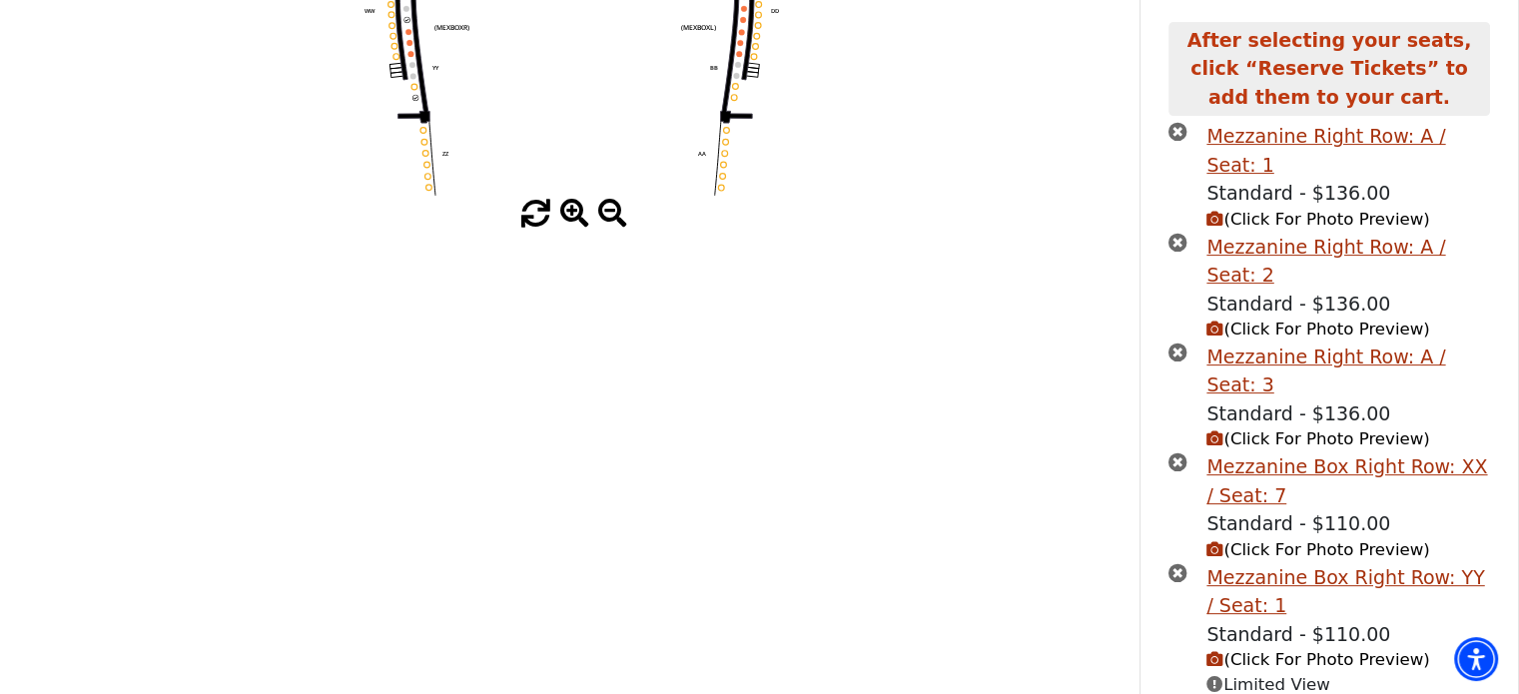
click at [1256, 650] on span "(Click For Photo Preview)" at bounding box center [1317, 659] width 223 height 19
click at [1251, 650] on span "(Click For Photo Preview)" at bounding box center [1317, 659] width 223 height 19
click at [1247, 650] on span "(Click For Photo Preview)" at bounding box center [1317, 659] width 223 height 19
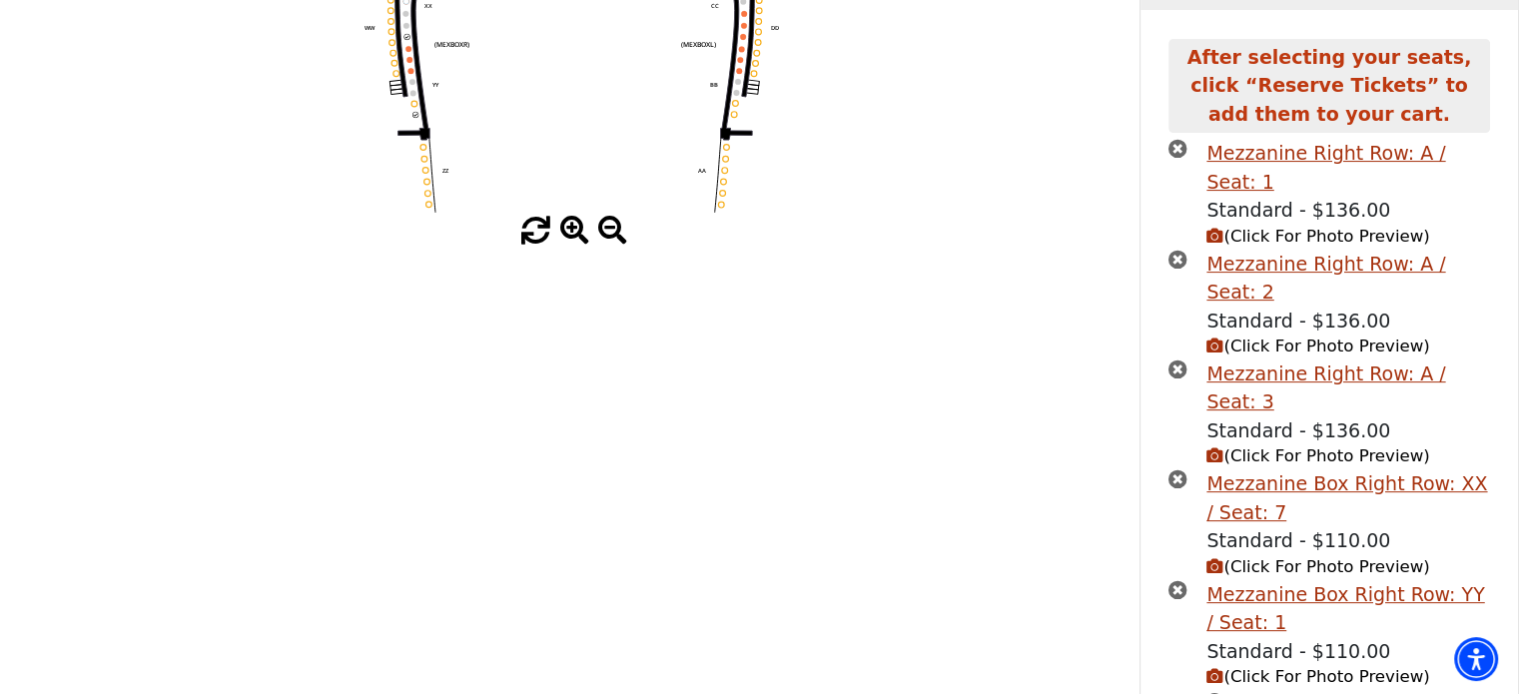
scroll to position [499, 0]
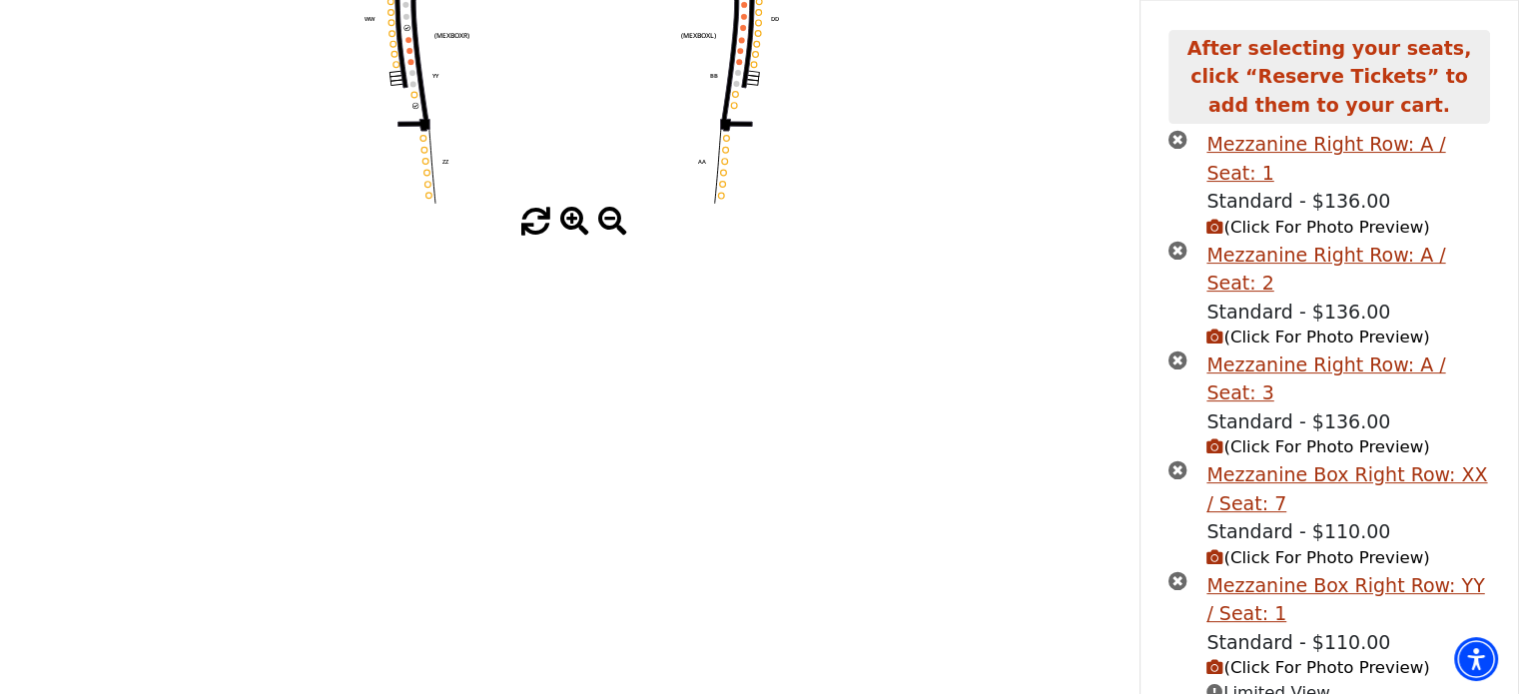
click at [1172, 571] on icon "times-circle" at bounding box center [1178, 580] width 19 height 19
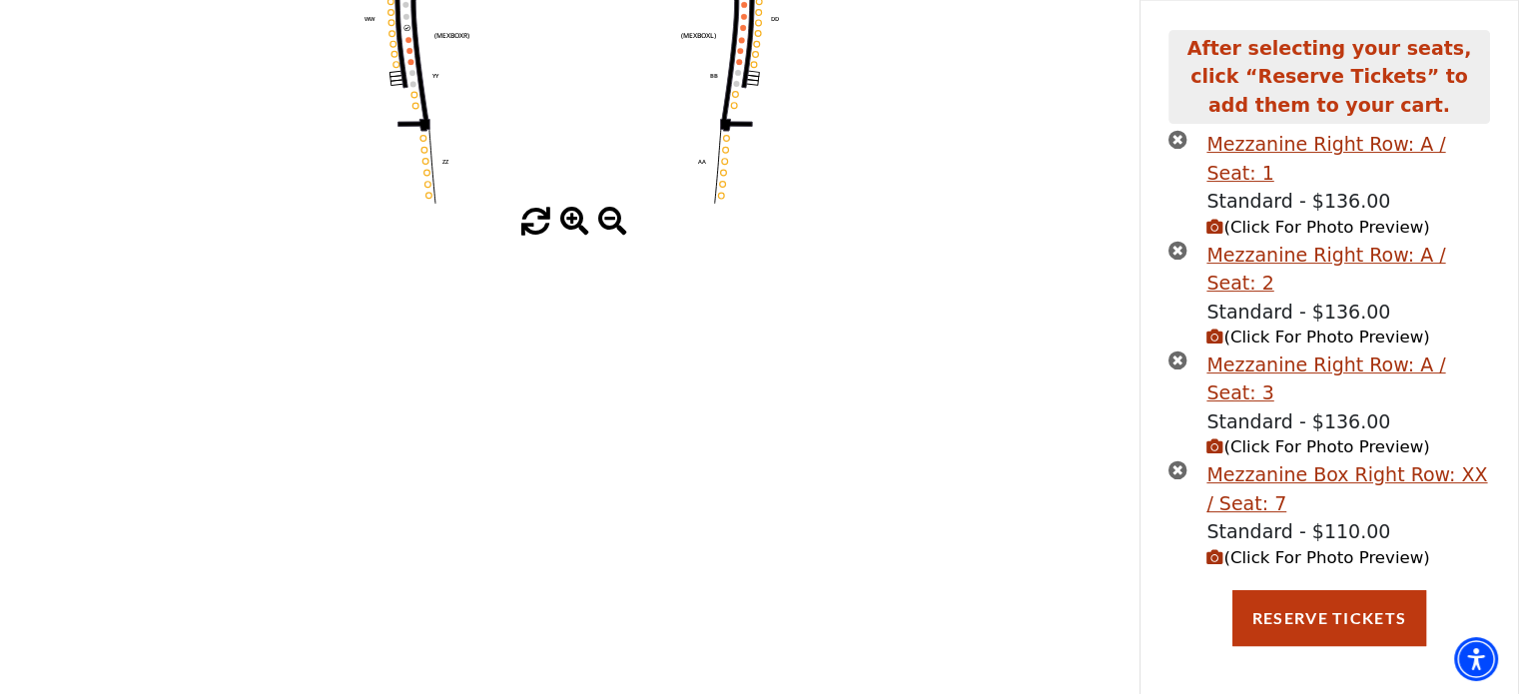
scroll to position [419, 0]
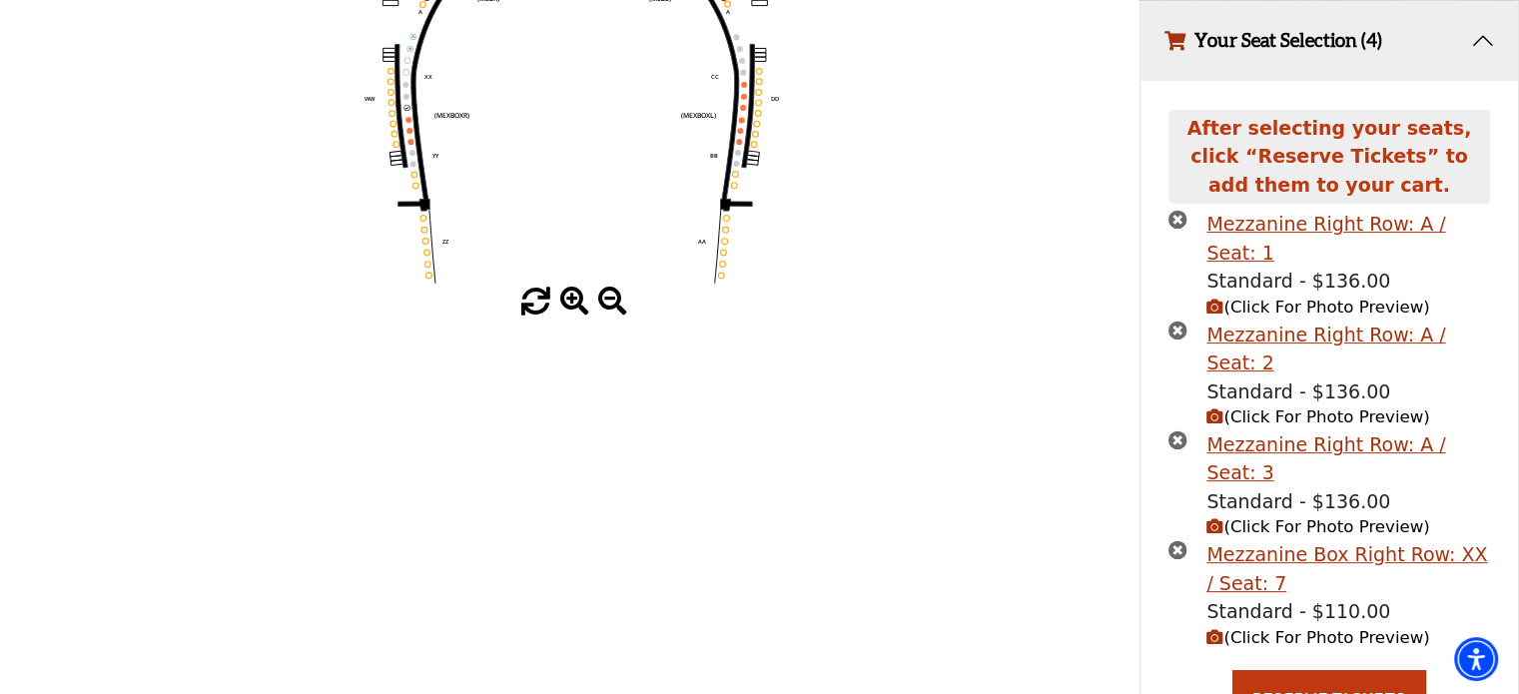
click at [1178, 540] on icon "times-circle" at bounding box center [1178, 549] width 19 height 19
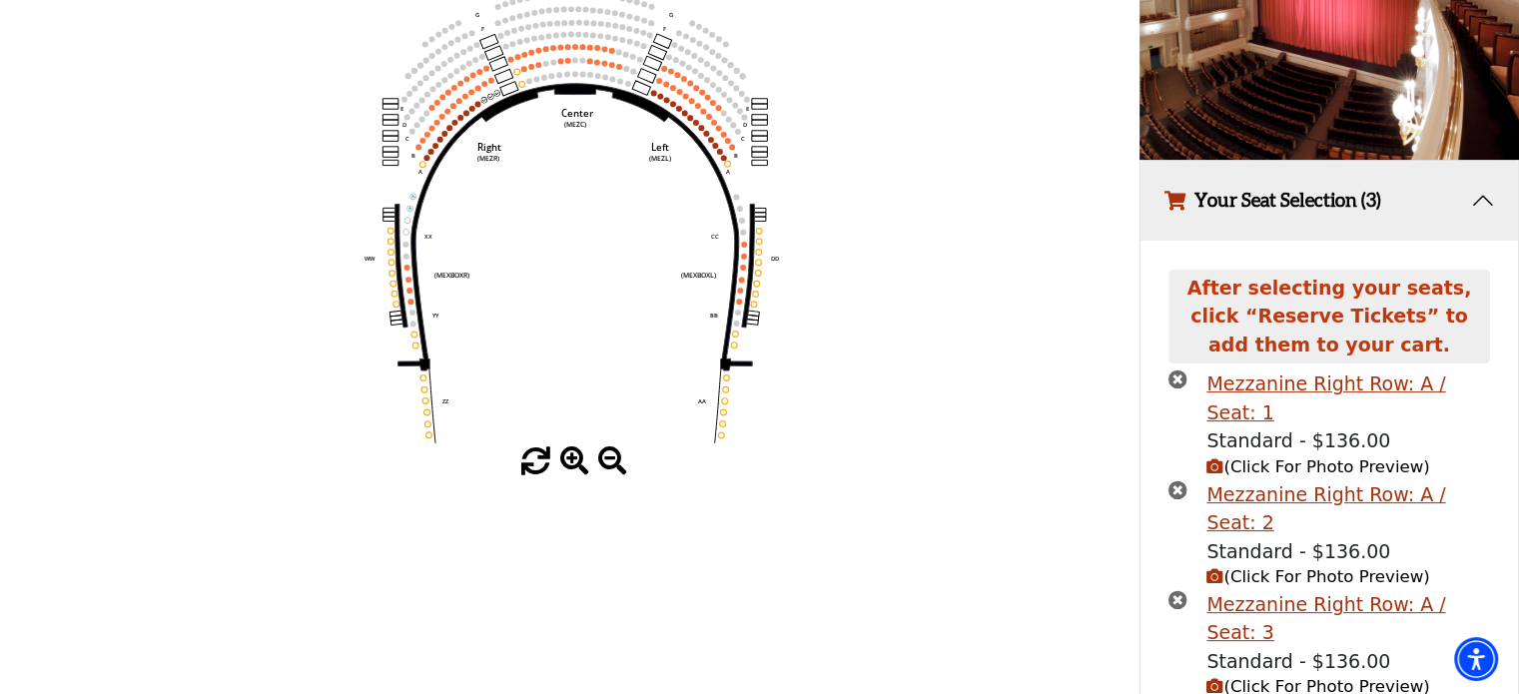
scroll to position [310, 0]
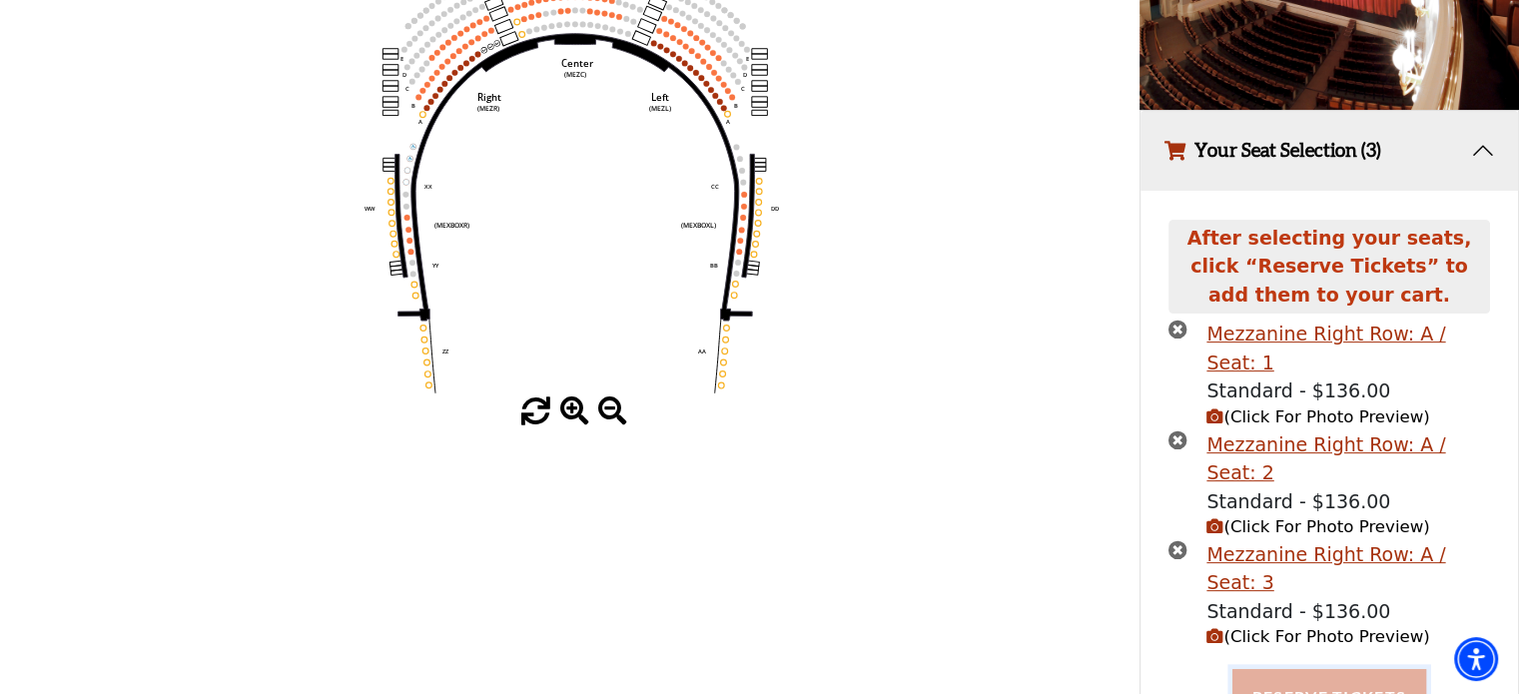
click at [1290, 669] on button "Reserve Tickets" at bounding box center [1329, 697] width 194 height 56
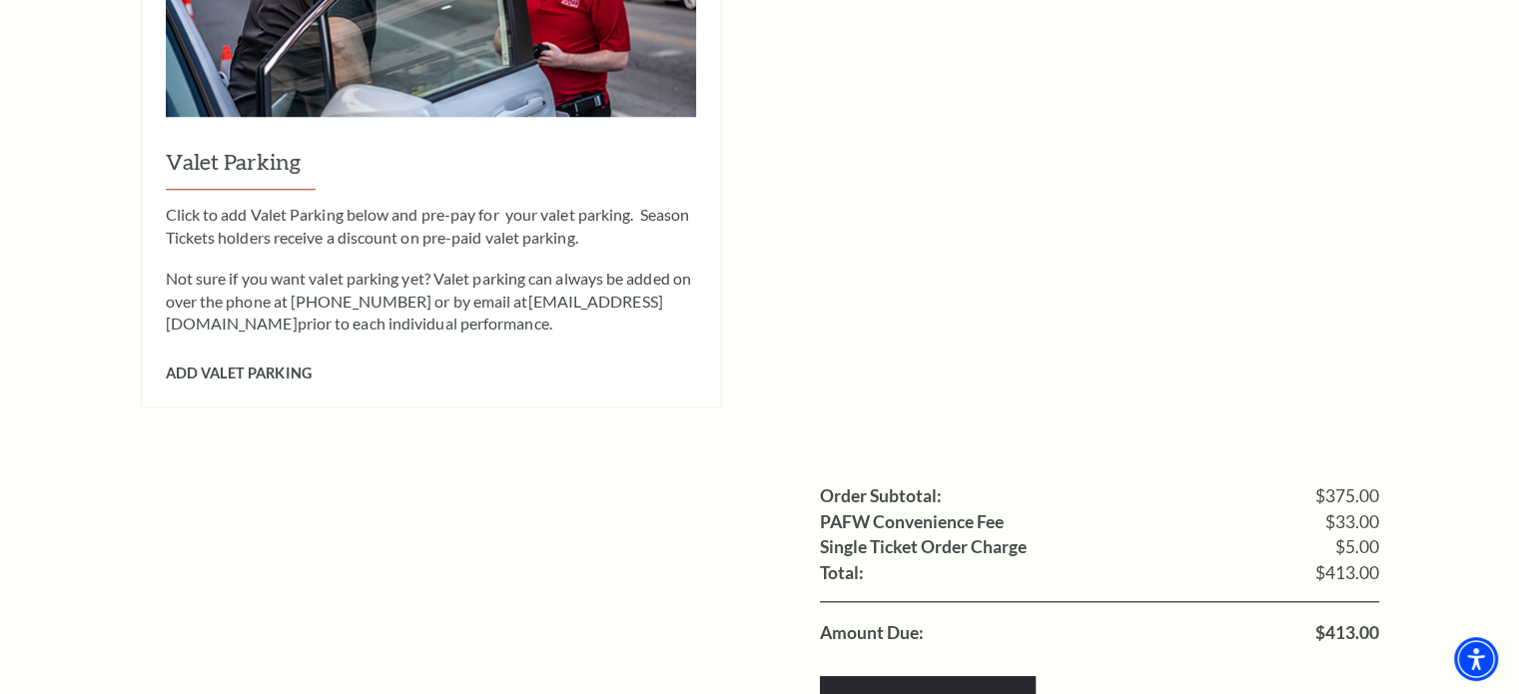
scroll to position [1898, 0]
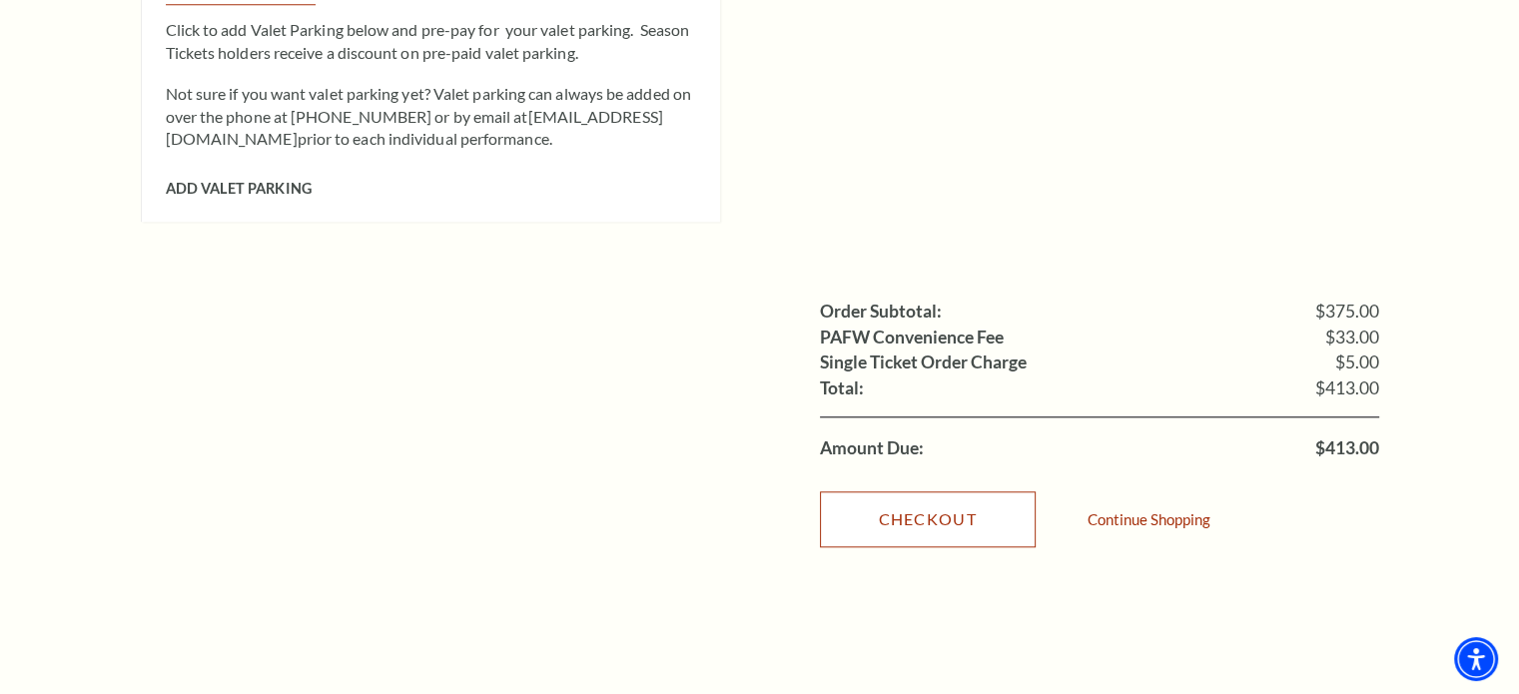
click at [948, 491] on link "Checkout" at bounding box center [928, 519] width 216 height 56
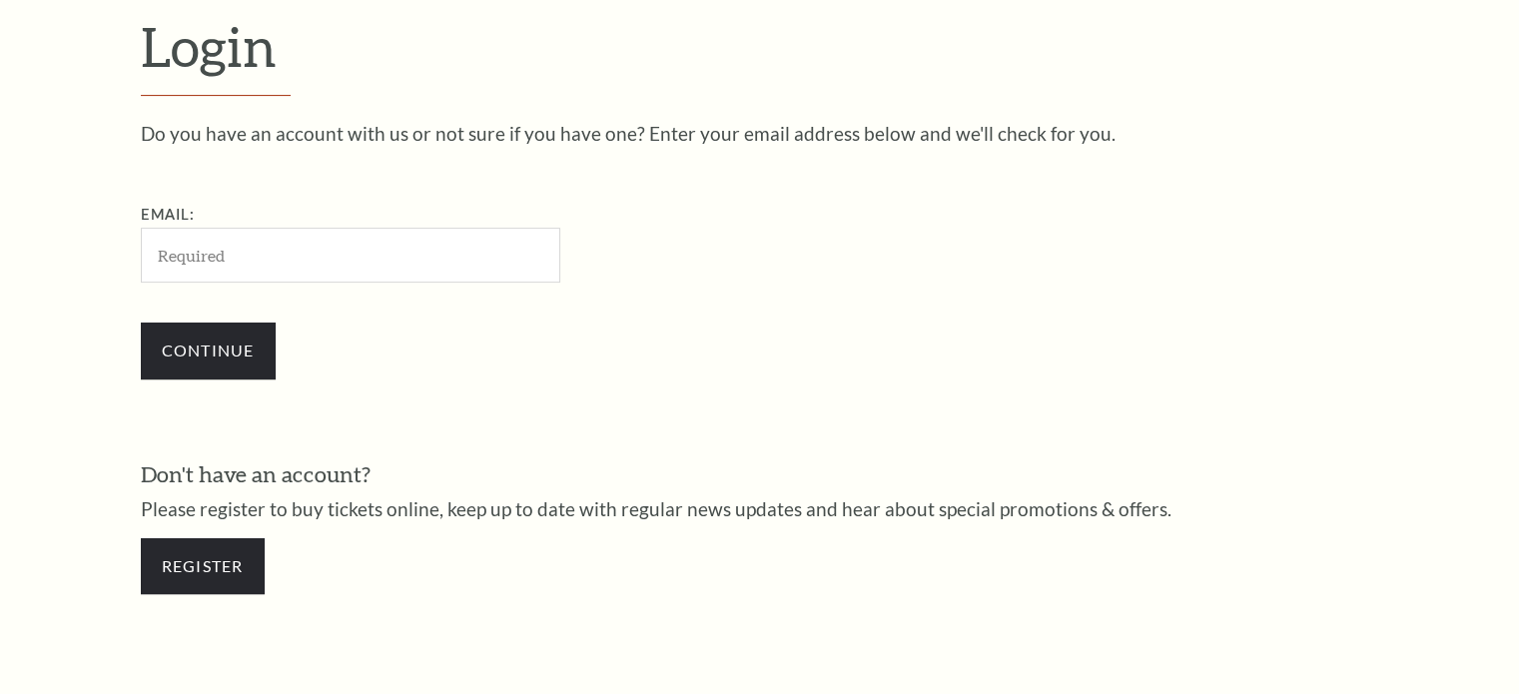
scroll to position [591, 0]
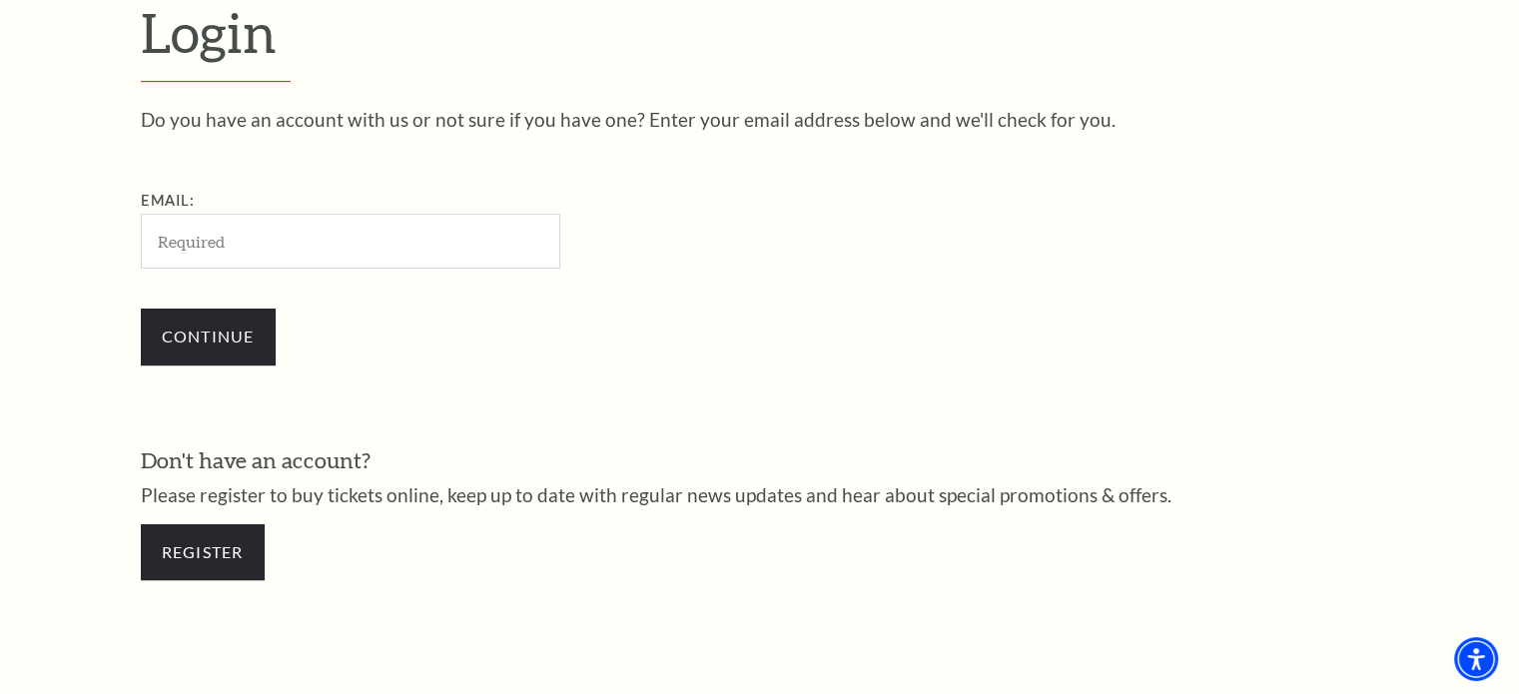
click at [272, 243] on input "Email:" at bounding box center [350, 241] width 419 height 55
type input "ljaneh314@gmail.com"
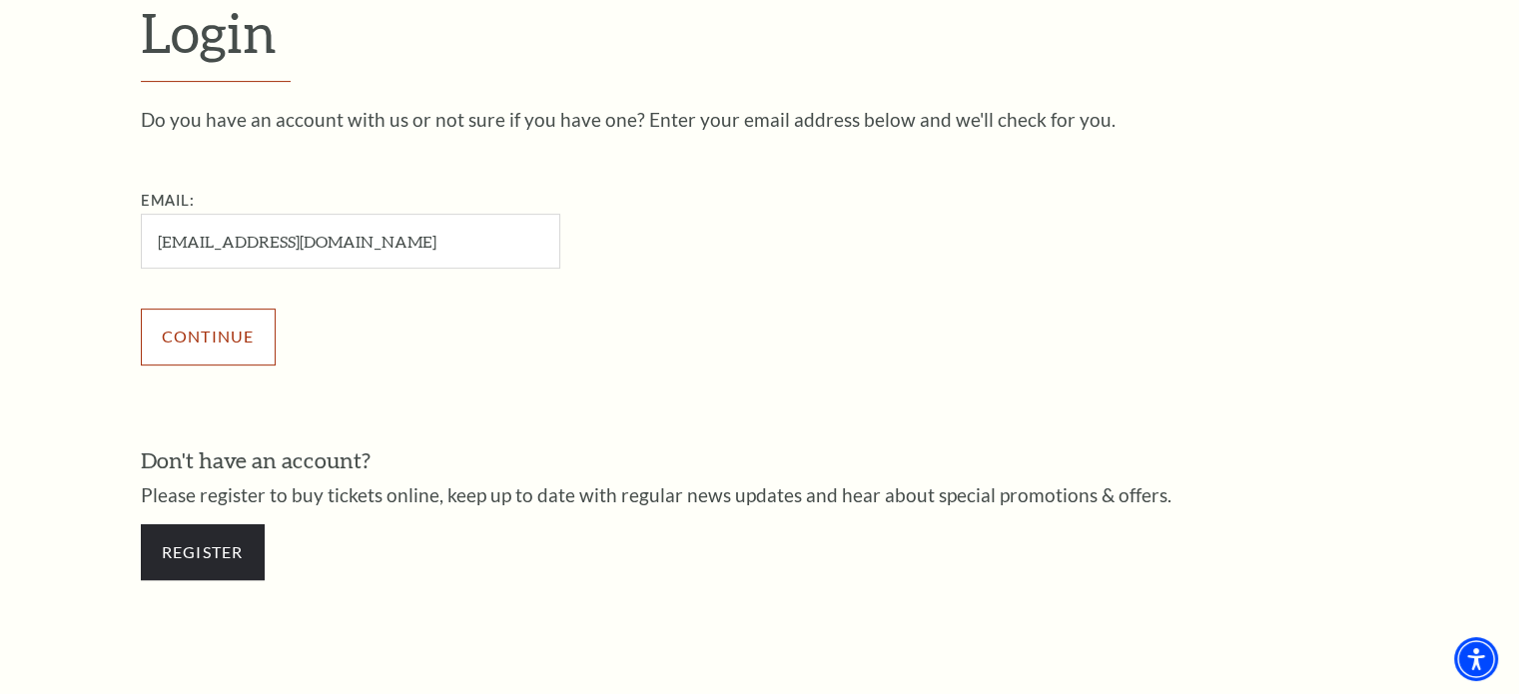
click at [226, 331] on input "Continue" at bounding box center [208, 337] width 135 height 56
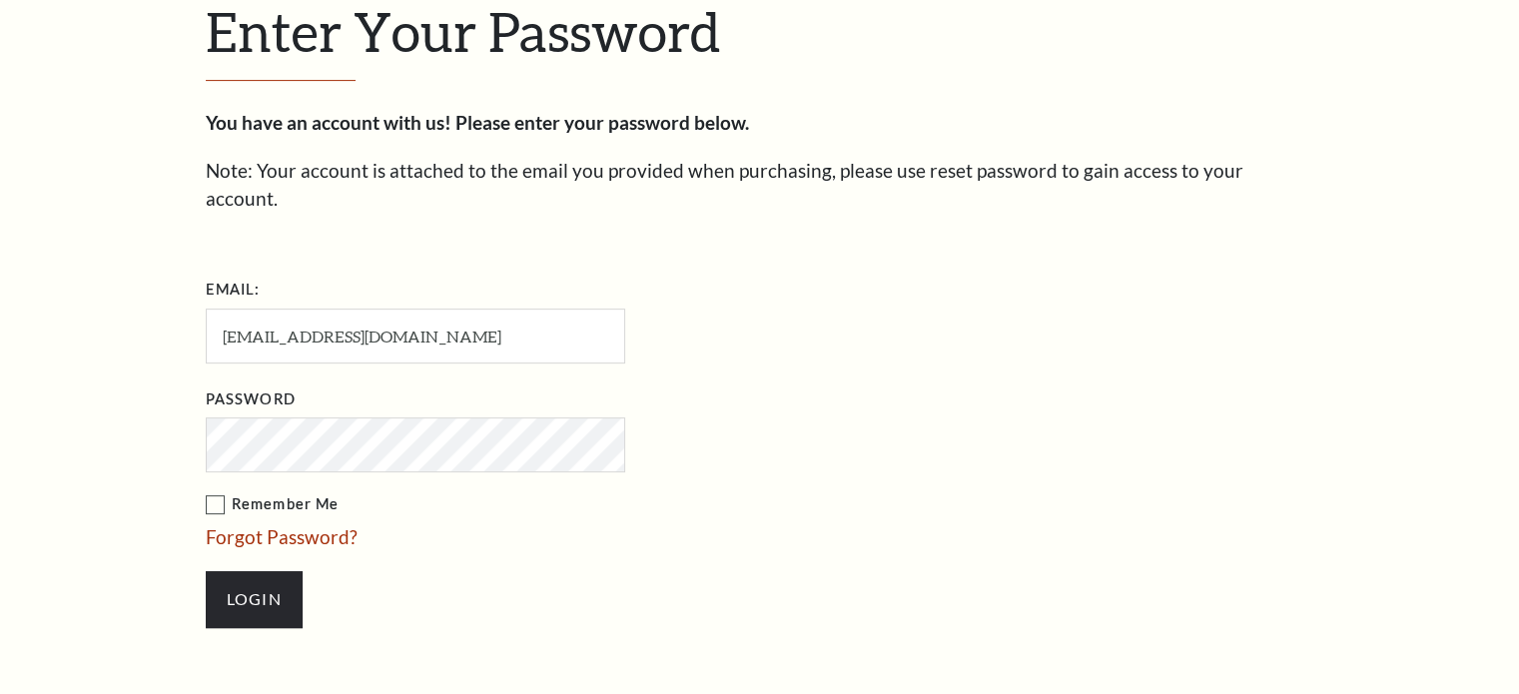
scroll to position [609, 0]
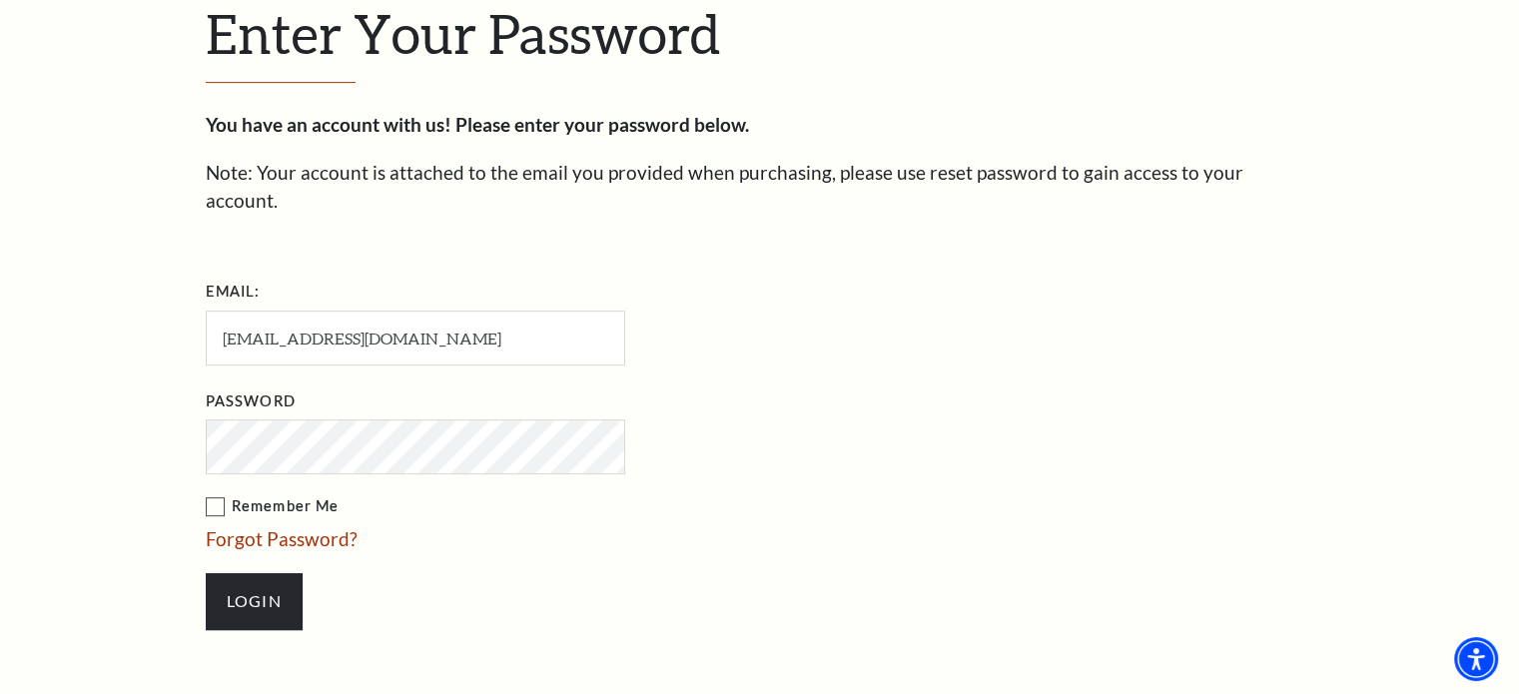
click at [206, 573] on input "Login" at bounding box center [254, 601] width 97 height 56
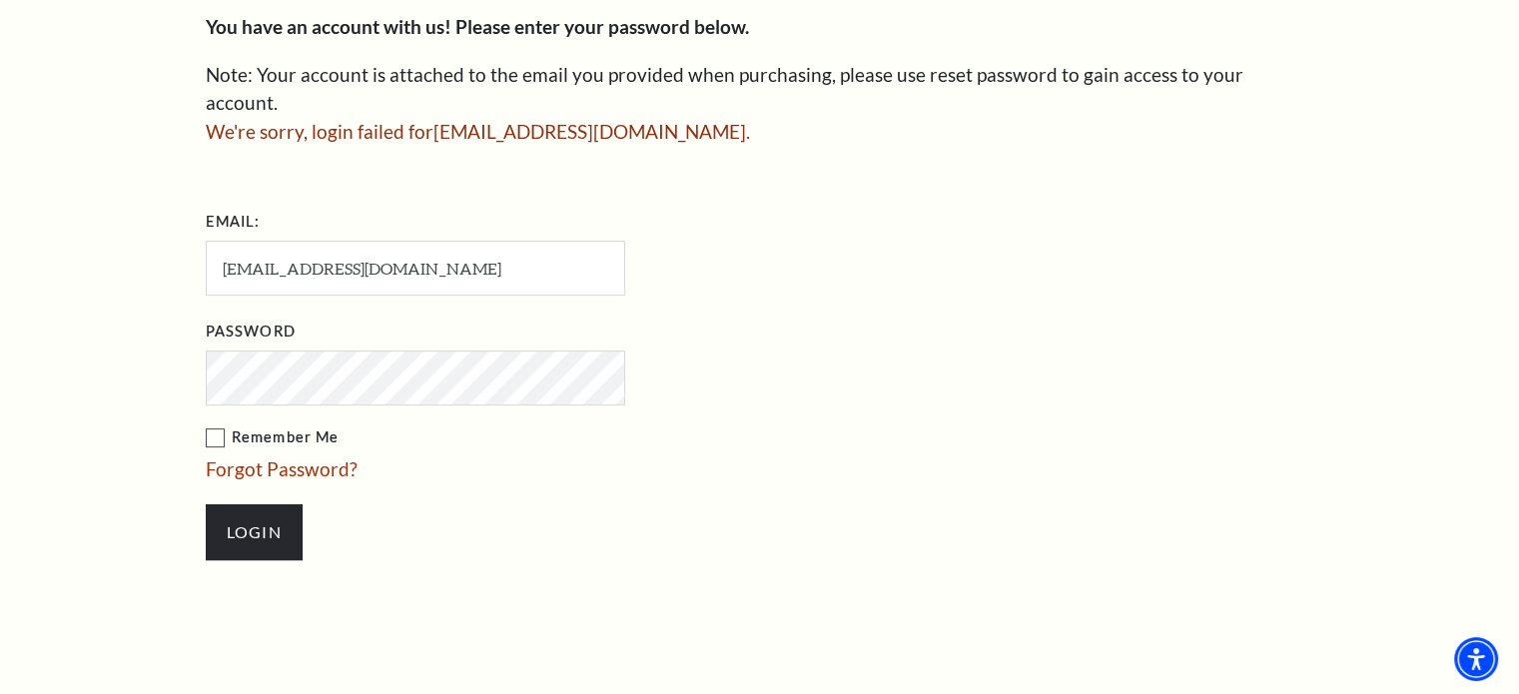
click at [206, 504] on input "Login" at bounding box center [254, 532] width 97 height 56
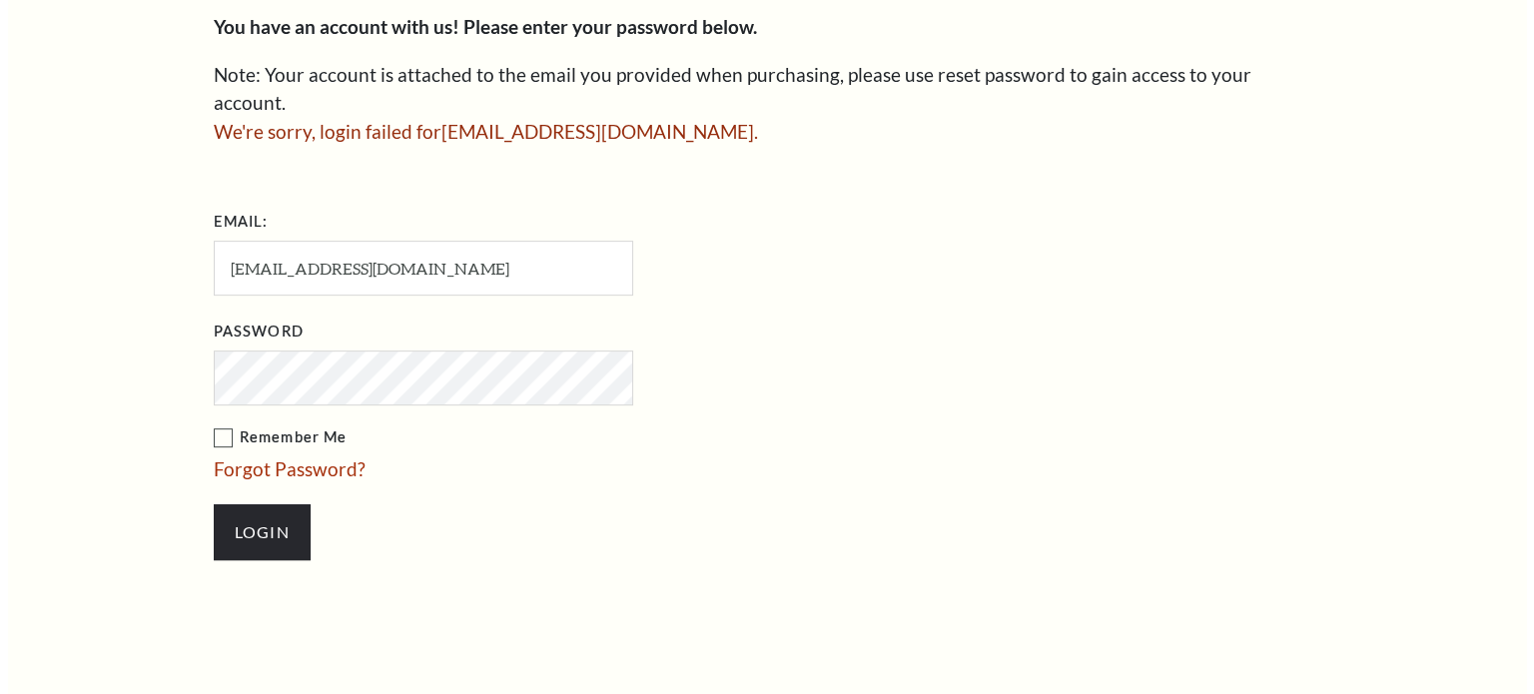
scroll to position [707, 0]
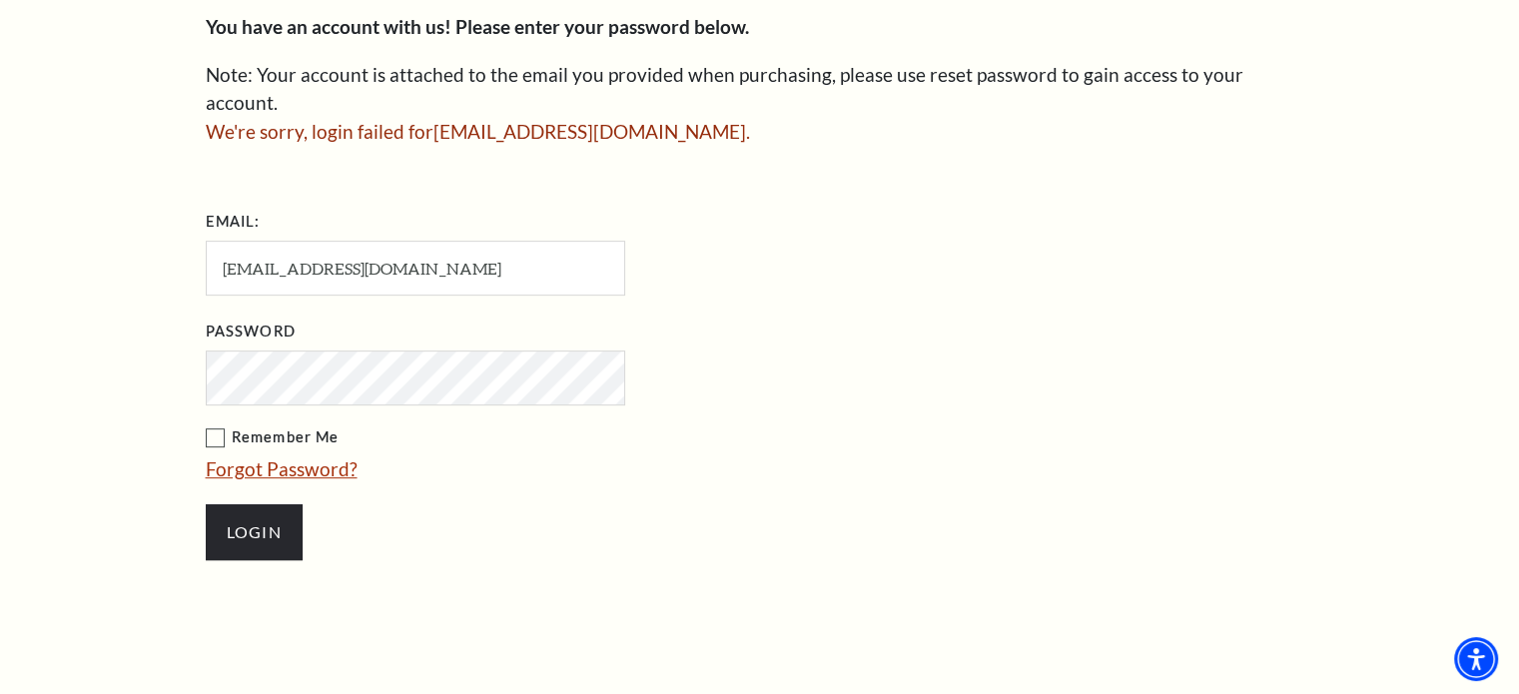
click at [296, 457] on link "Forgot Password?" at bounding box center [282, 468] width 152 height 23
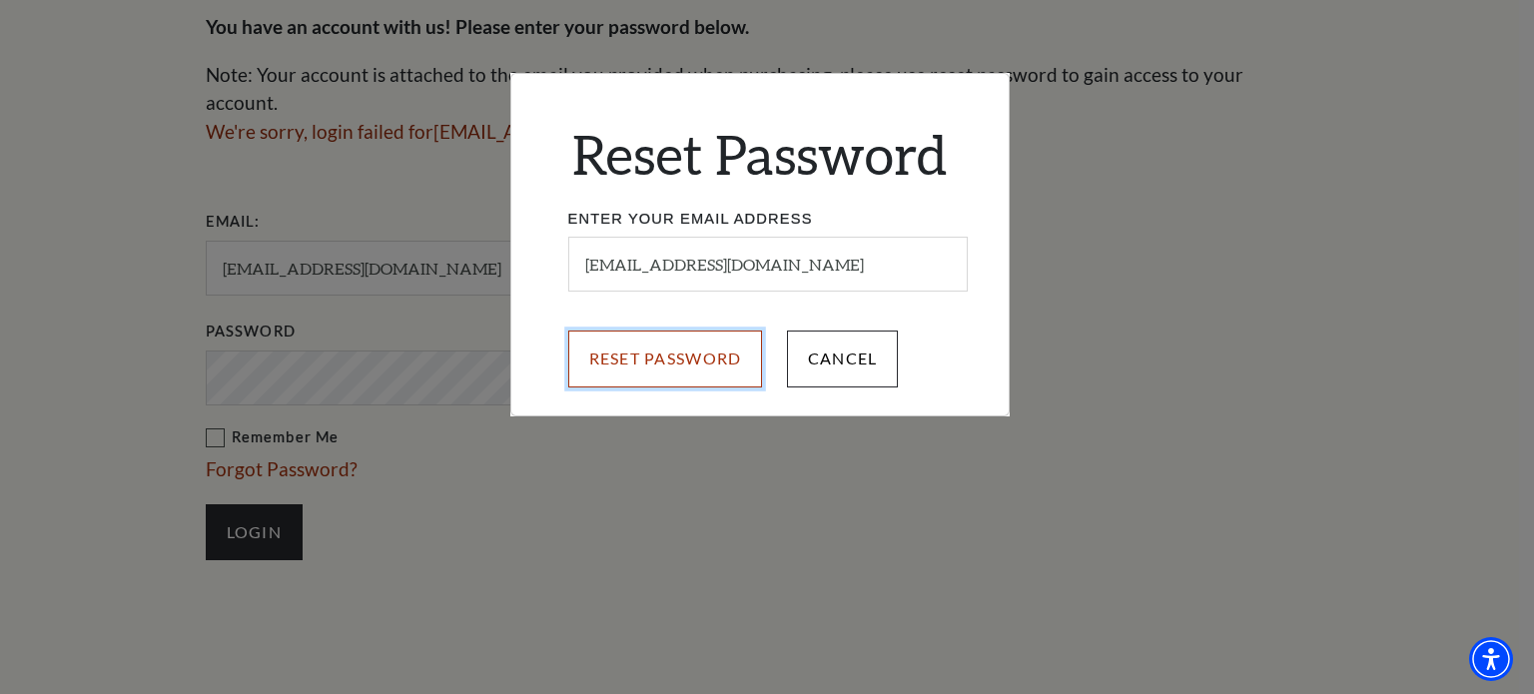
click at [677, 348] on input "Reset Password" at bounding box center [665, 359] width 195 height 56
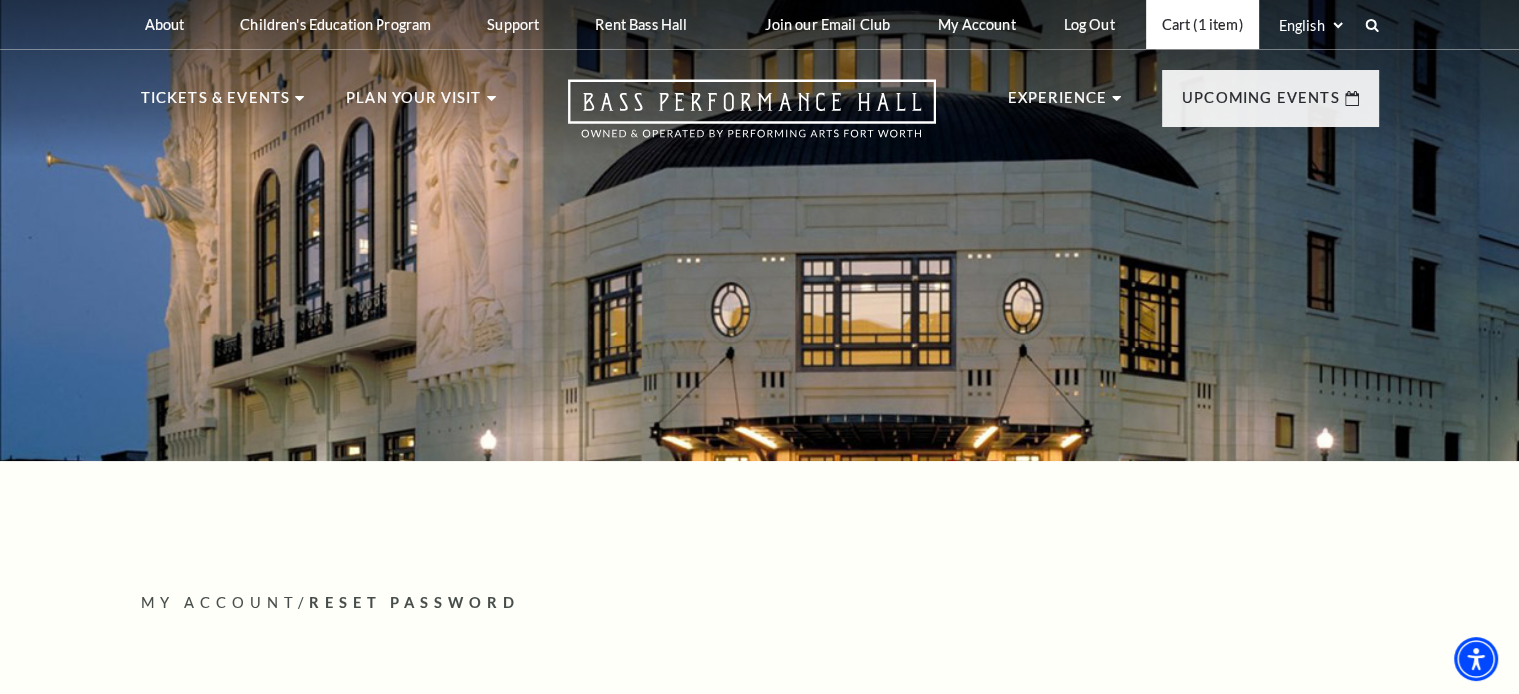
click at [1165, 26] on link "Cart (1 item)" at bounding box center [1203, 24] width 113 height 49
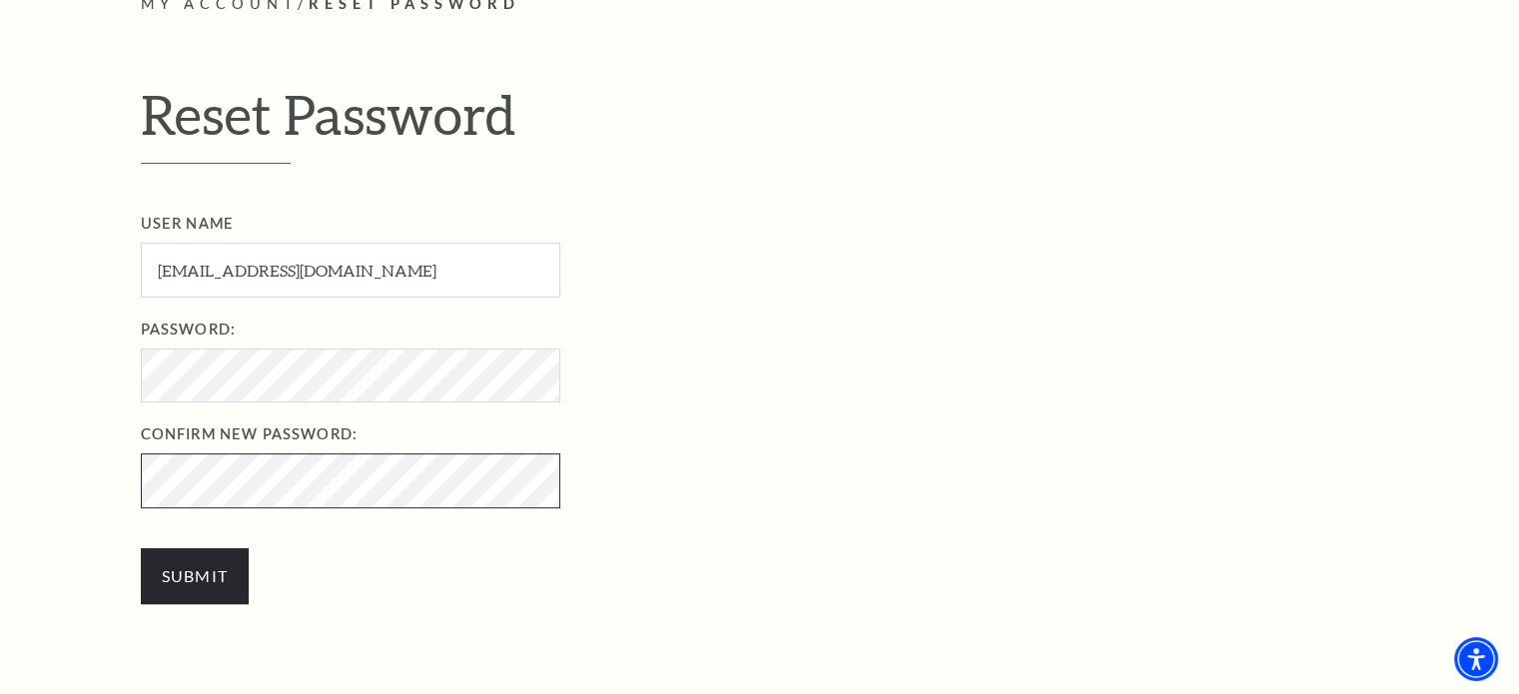
scroll to position [591, 0]
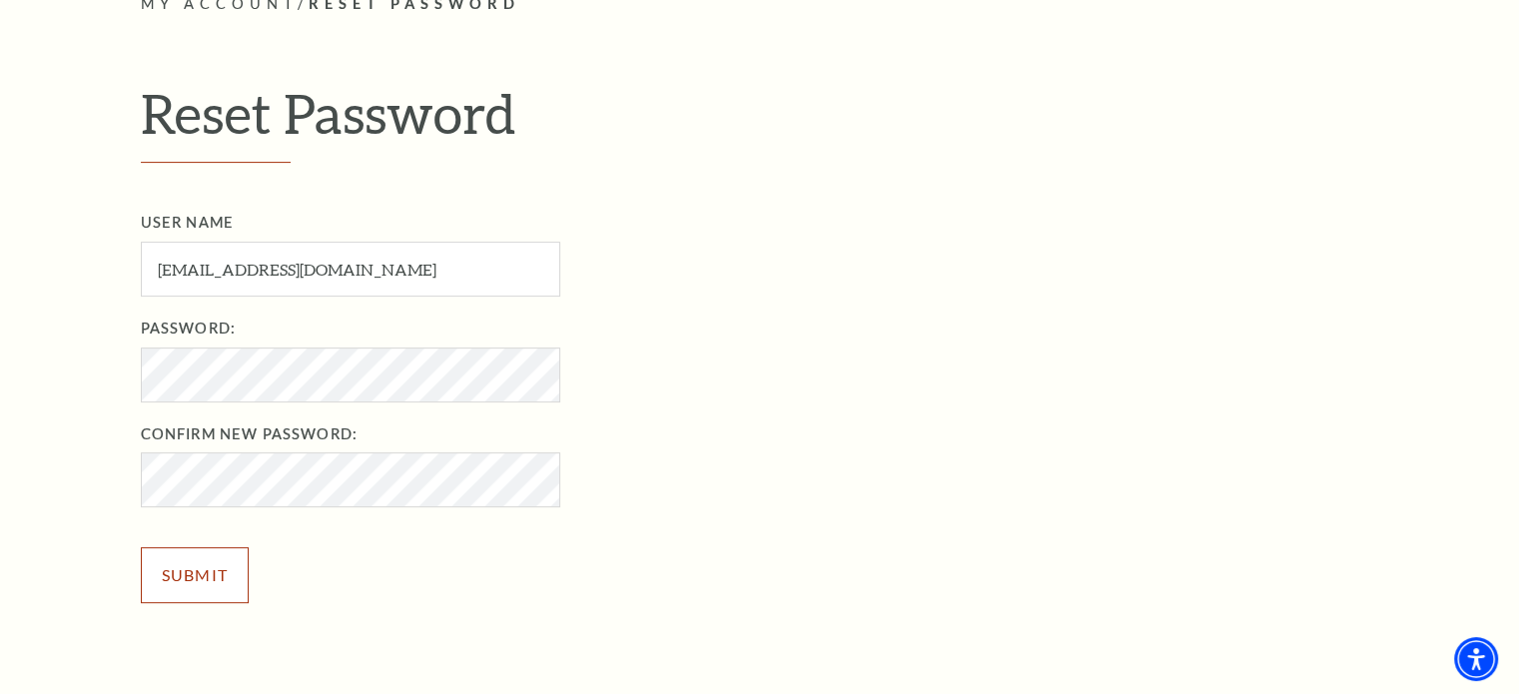
click at [193, 587] on input "Submit" at bounding box center [195, 575] width 109 height 56
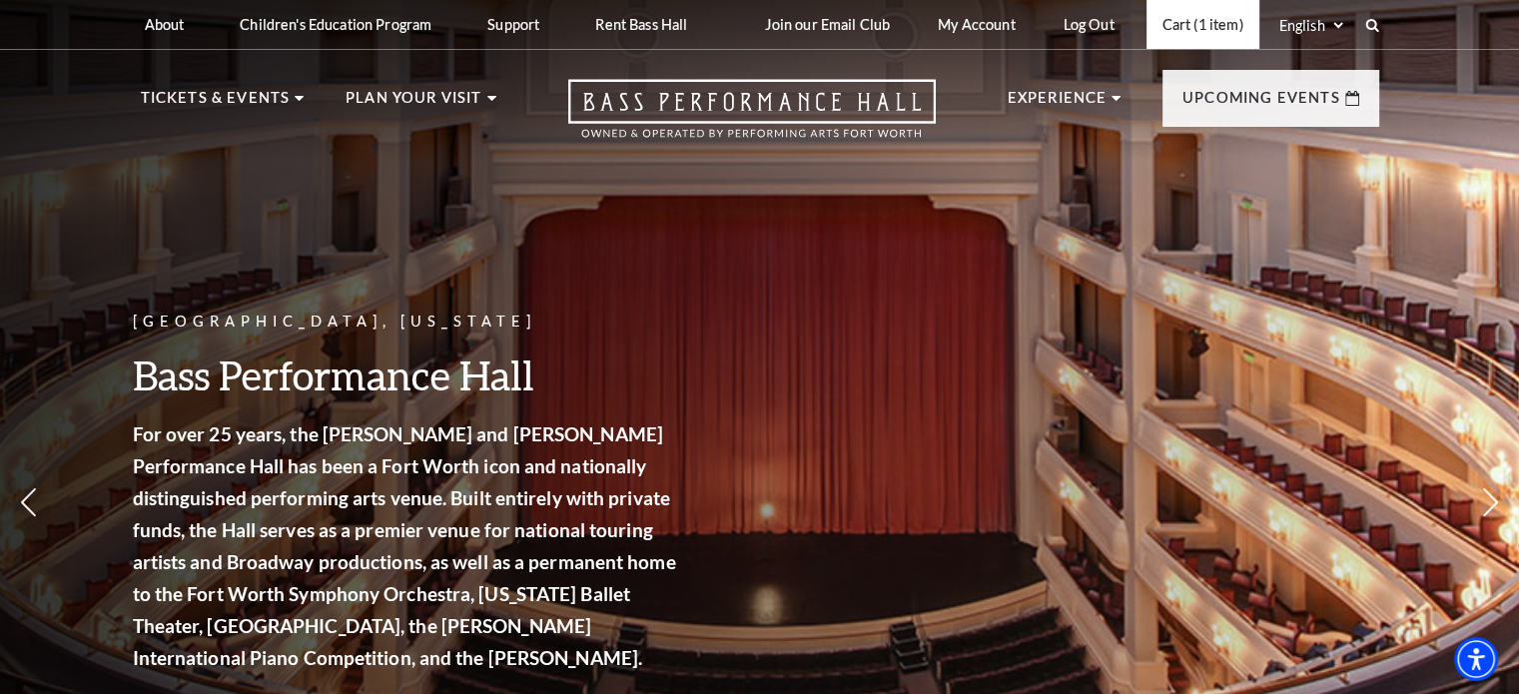
click at [1205, 24] on link "Cart (1 item)" at bounding box center [1203, 24] width 113 height 49
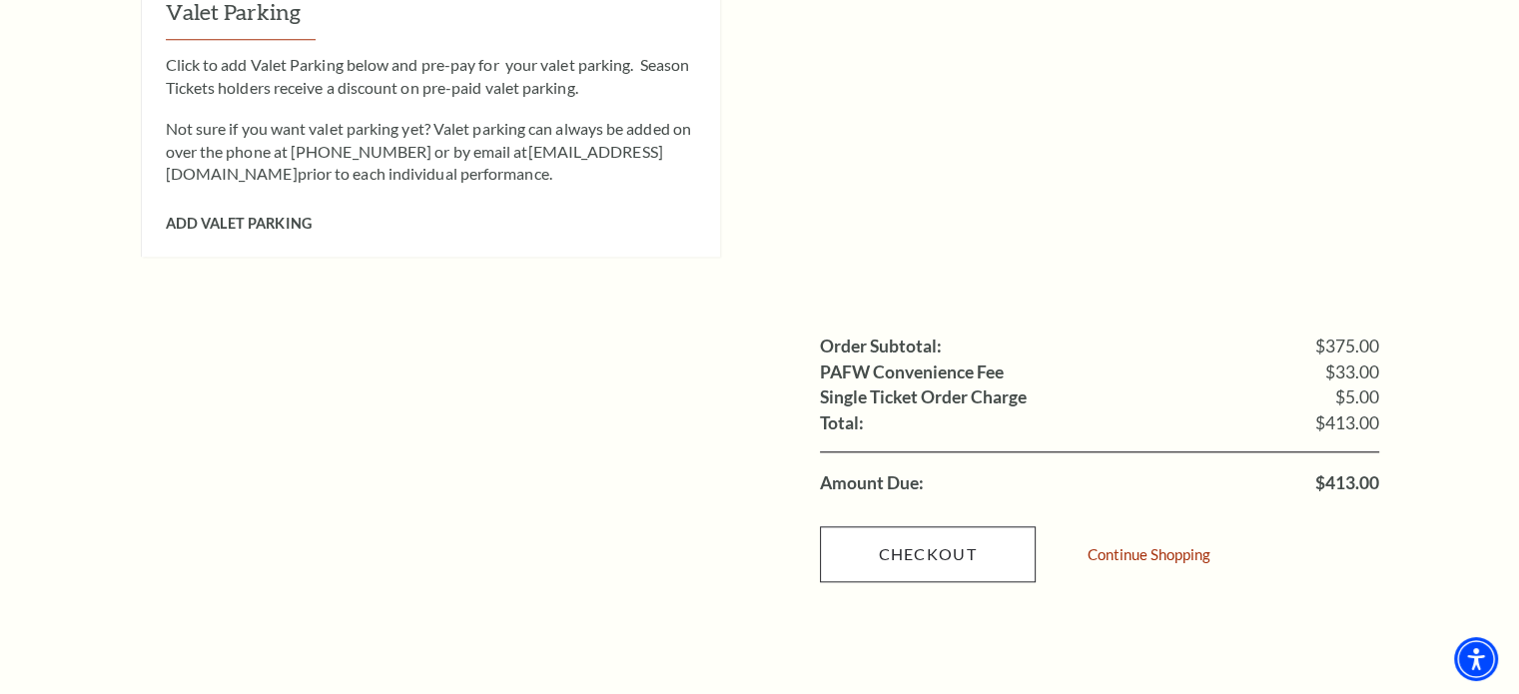
scroll to position [1898, 0]
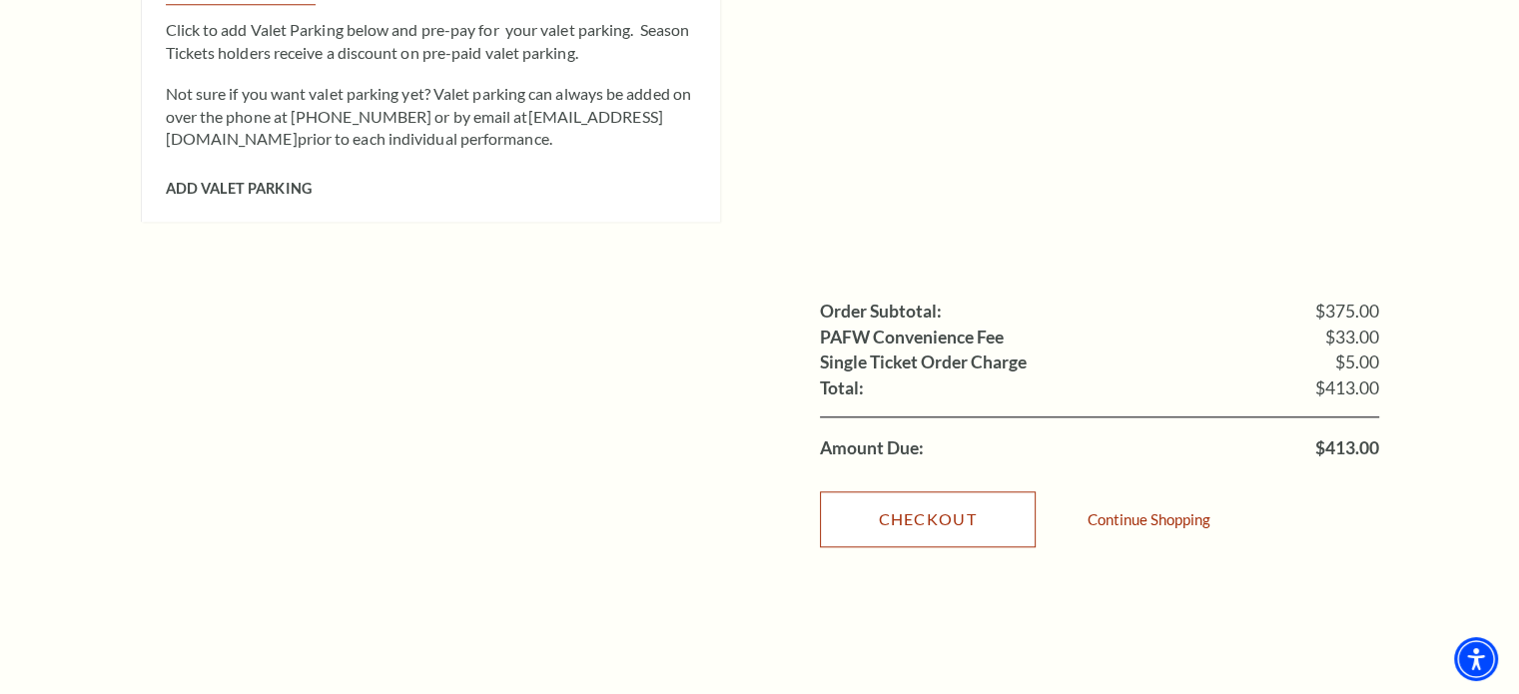
click at [866, 491] on link "Checkout" at bounding box center [928, 519] width 216 height 56
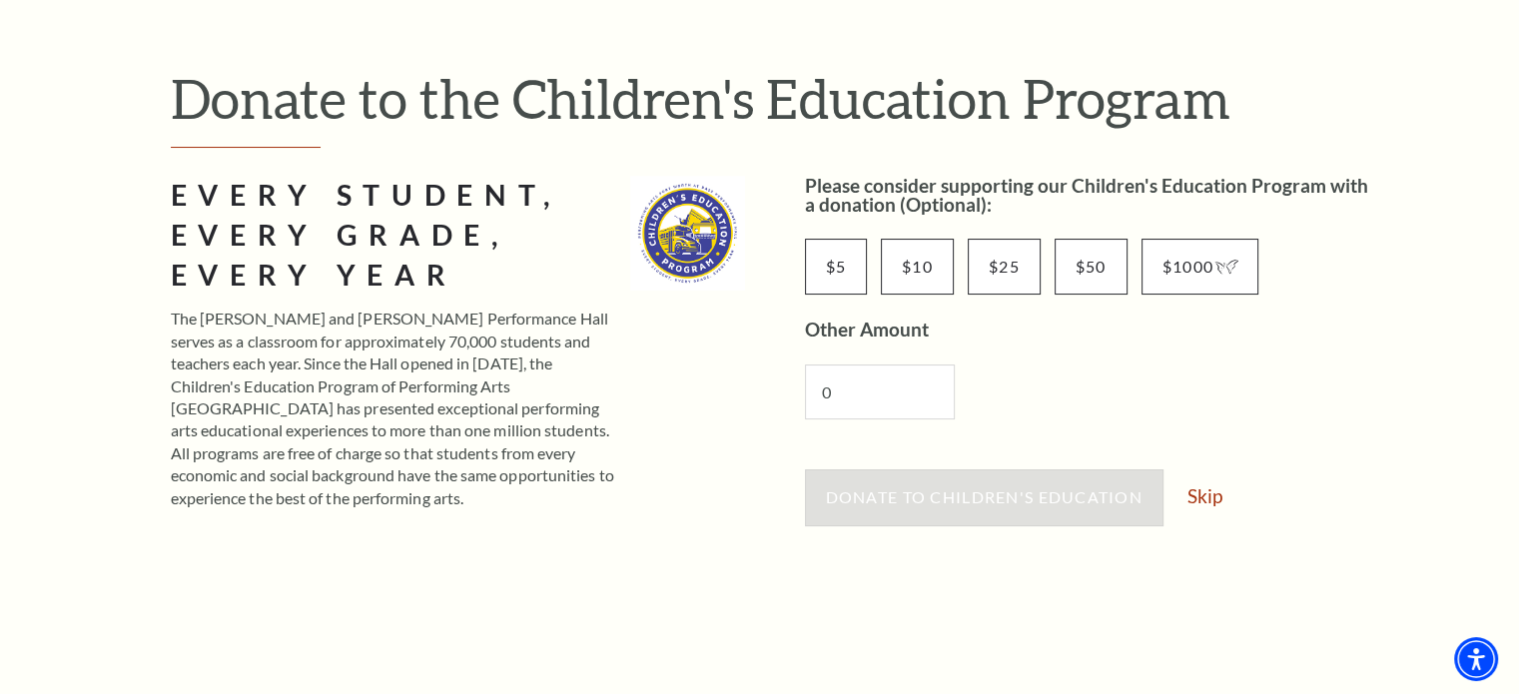
scroll to position [100, 0]
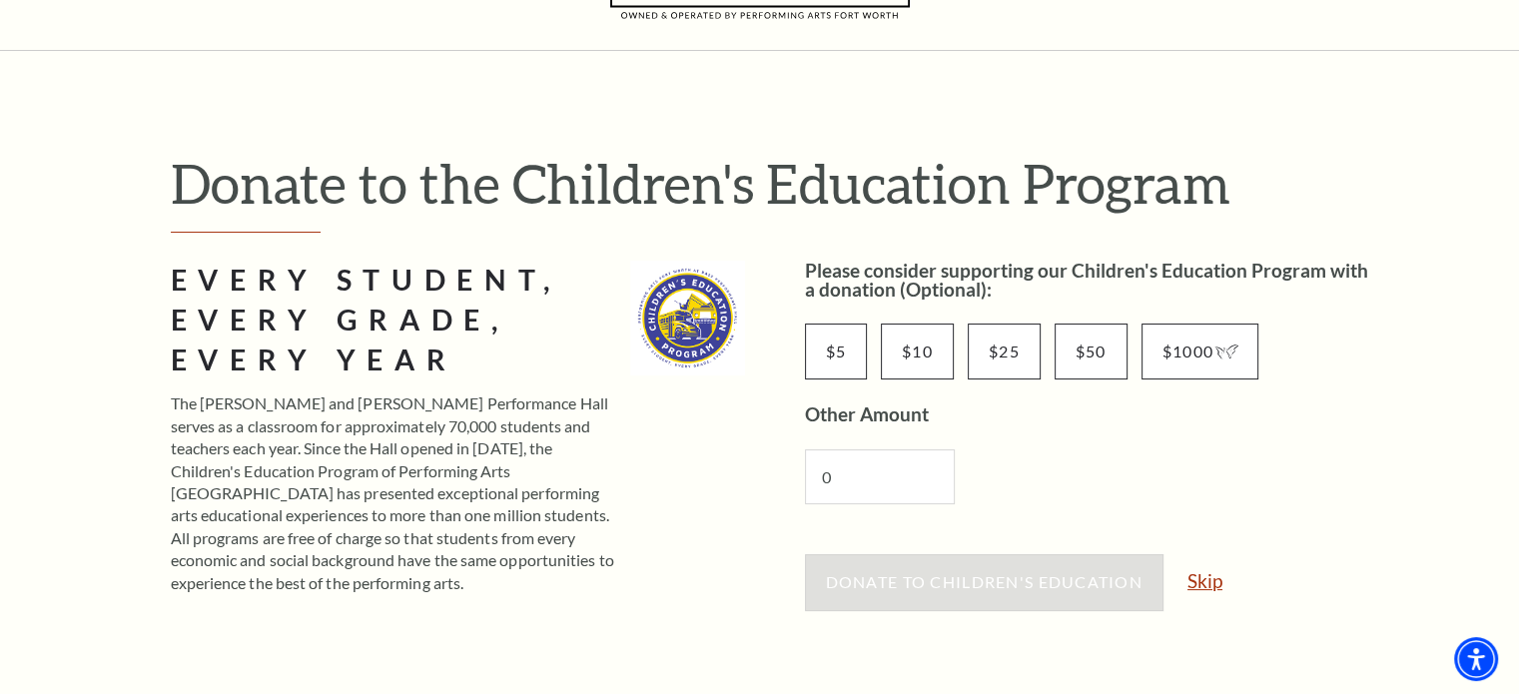
click at [1217, 572] on link "Skip" at bounding box center [1205, 580] width 35 height 19
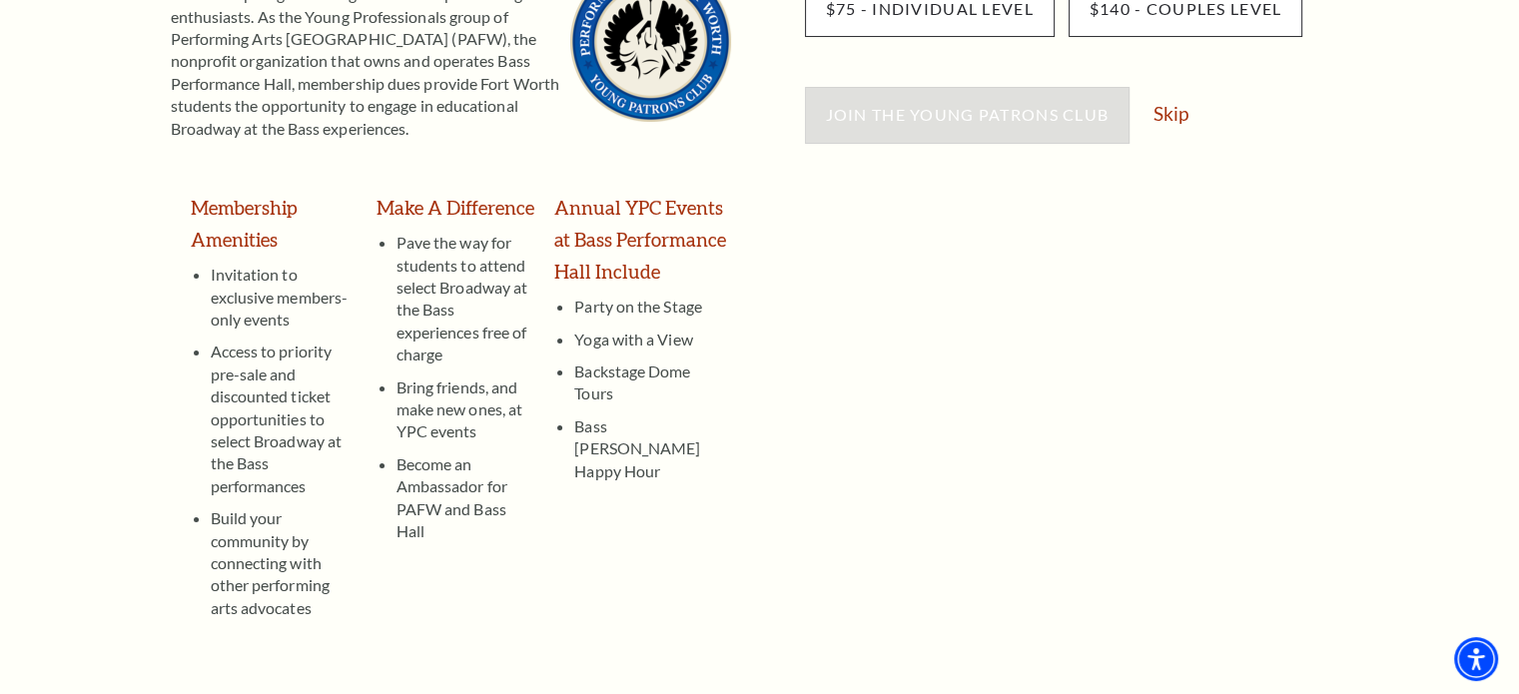
scroll to position [100, 0]
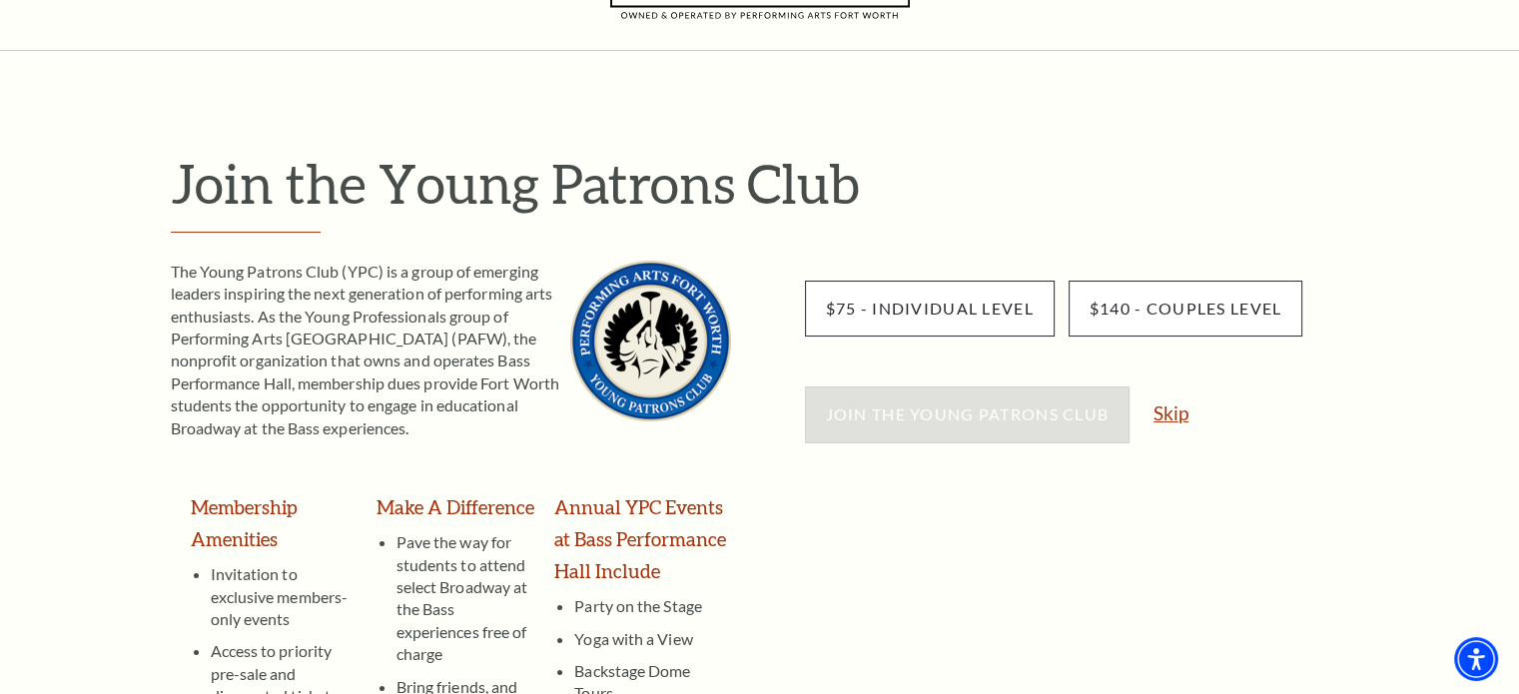
click at [1166, 412] on link "Skip" at bounding box center [1171, 412] width 35 height 19
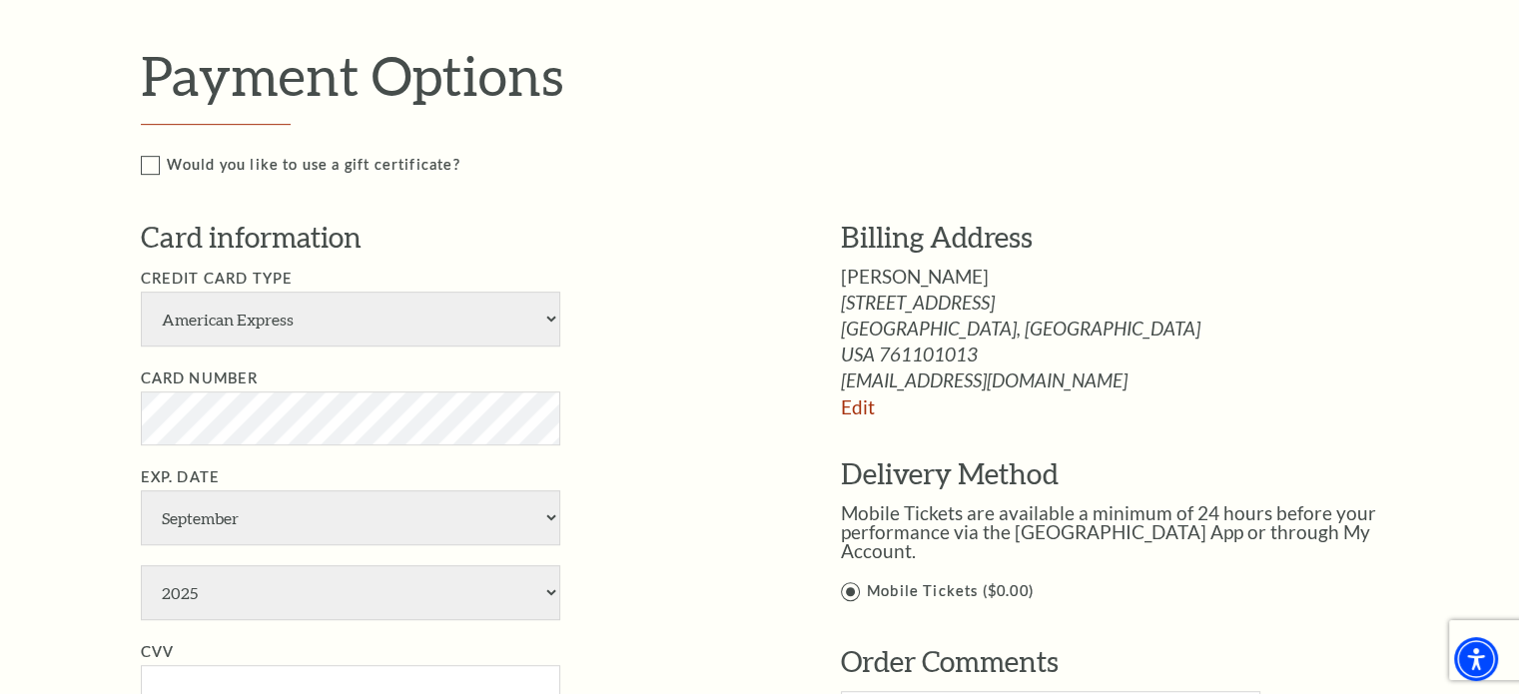
scroll to position [999, 0]
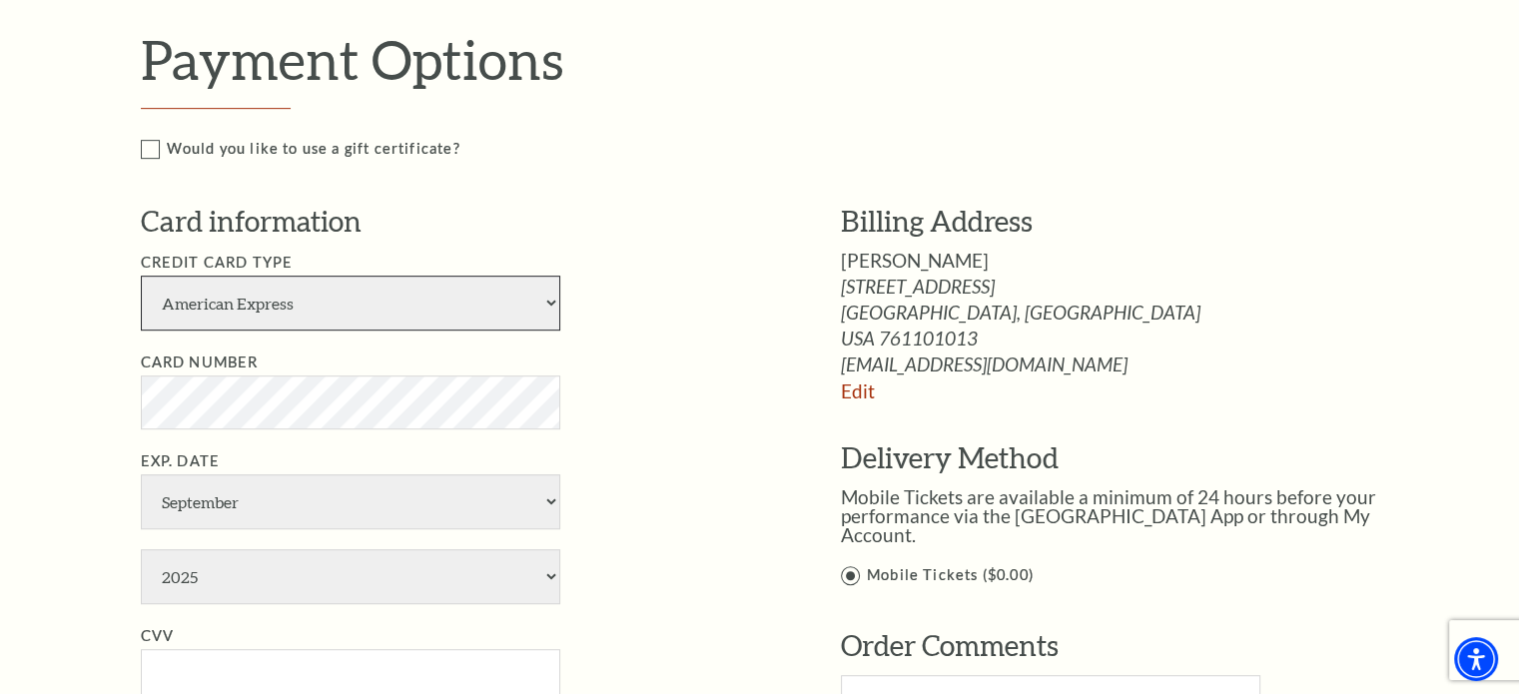
click at [389, 304] on select "American Express Visa Master Card Discover" at bounding box center [350, 303] width 419 height 55
select select "24"
click at [141, 276] on select "American Express Visa Master Card Discover" at bounding box center [350, 303] width 419 height 55
click at [675, 379] on li "Card Number" at bounding box center [461, 390] width 640 height 79
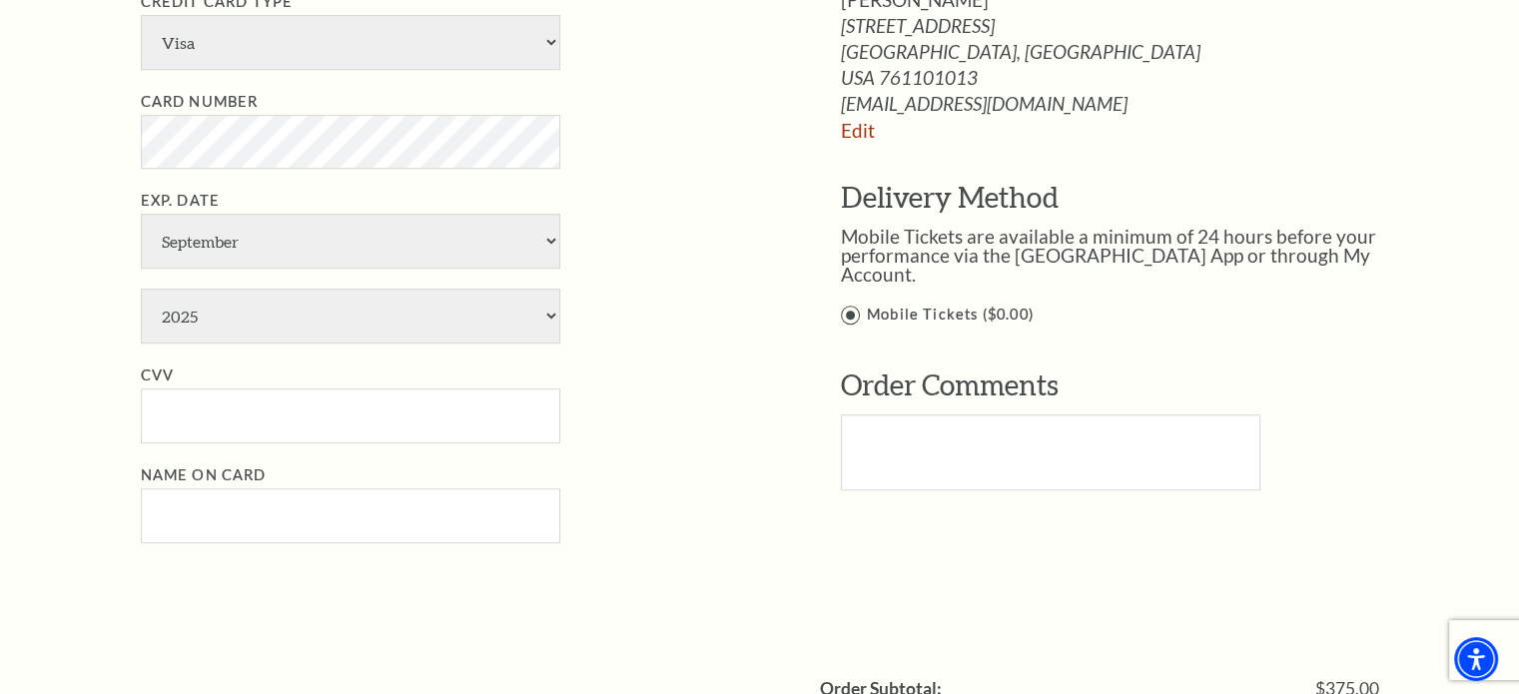
scroll to position [1298, 0]
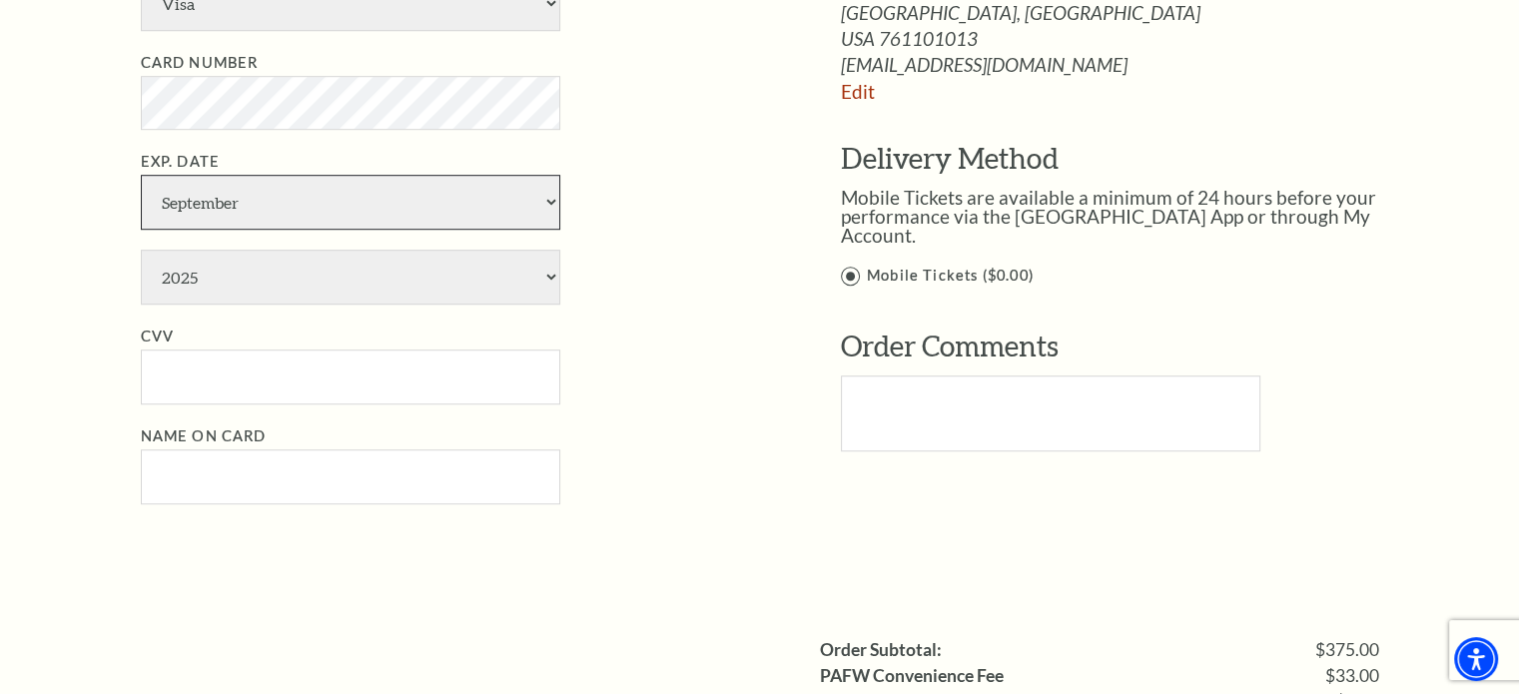
click at [434, 194] on select "January February March April May June July August September October November De…" at bounding box center [350, 202] width 419 height 55
select select "3"
click at [141, 175] on select "January February March April May June July August September October November De…" at bounding box center [350, 202] width 419 height 55
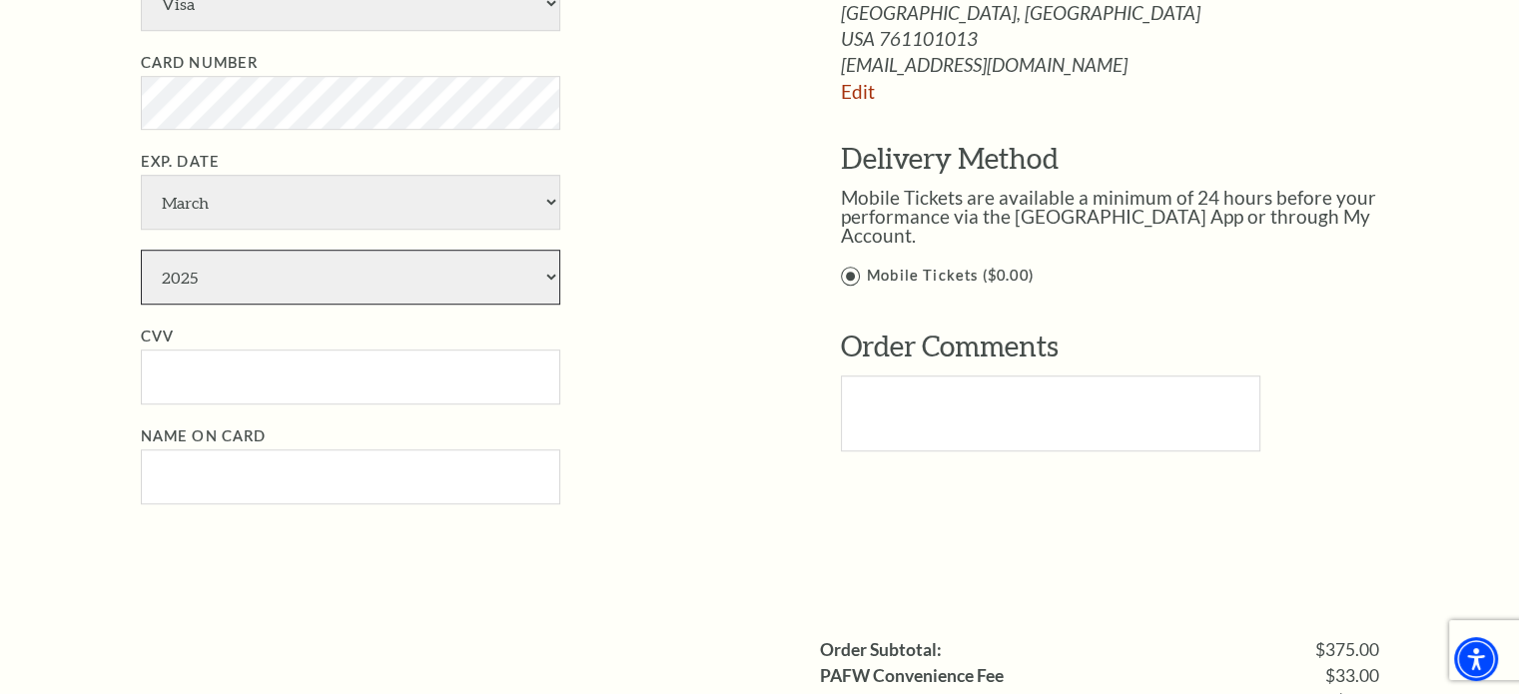
click at [342, 288] on select "2025 2026 2027 2028 2029 2030 2031 2032 2033 2034" at bounding box center [350, 277] width 419 height 55
select select "2029"
click at [141, 250] on select "2025 2026 2027 2028 2029 2030 2031 2032 2033 2034" at bounding box center [350, 277] width 419 height 55
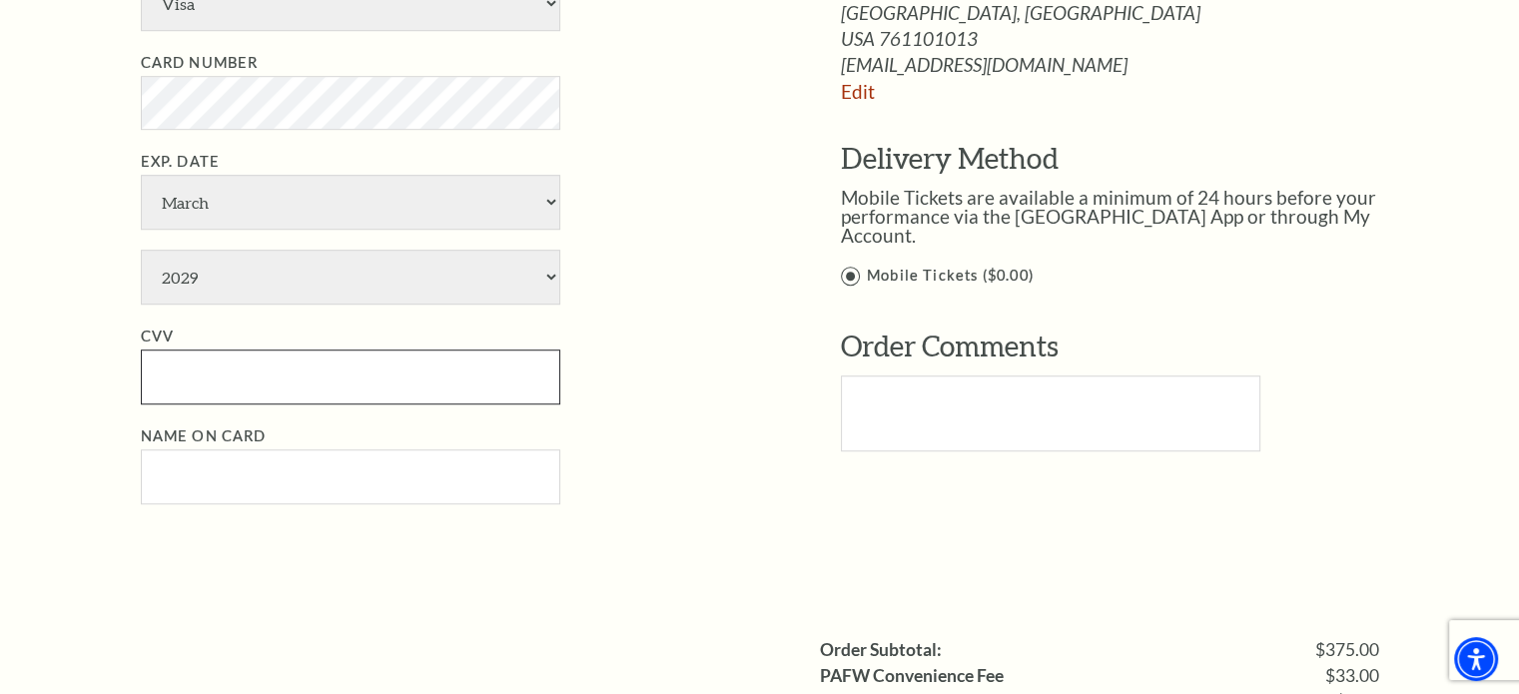
click at [319, 359] on input "CVV" at bounding box center [350, 377] width 419 height 55
type input "569"
click at [244, 503] on div "Card information Credit Card Type American Express Visa Master Card Discover Ca…" at bounding box center [461, 213] width 640 height 622
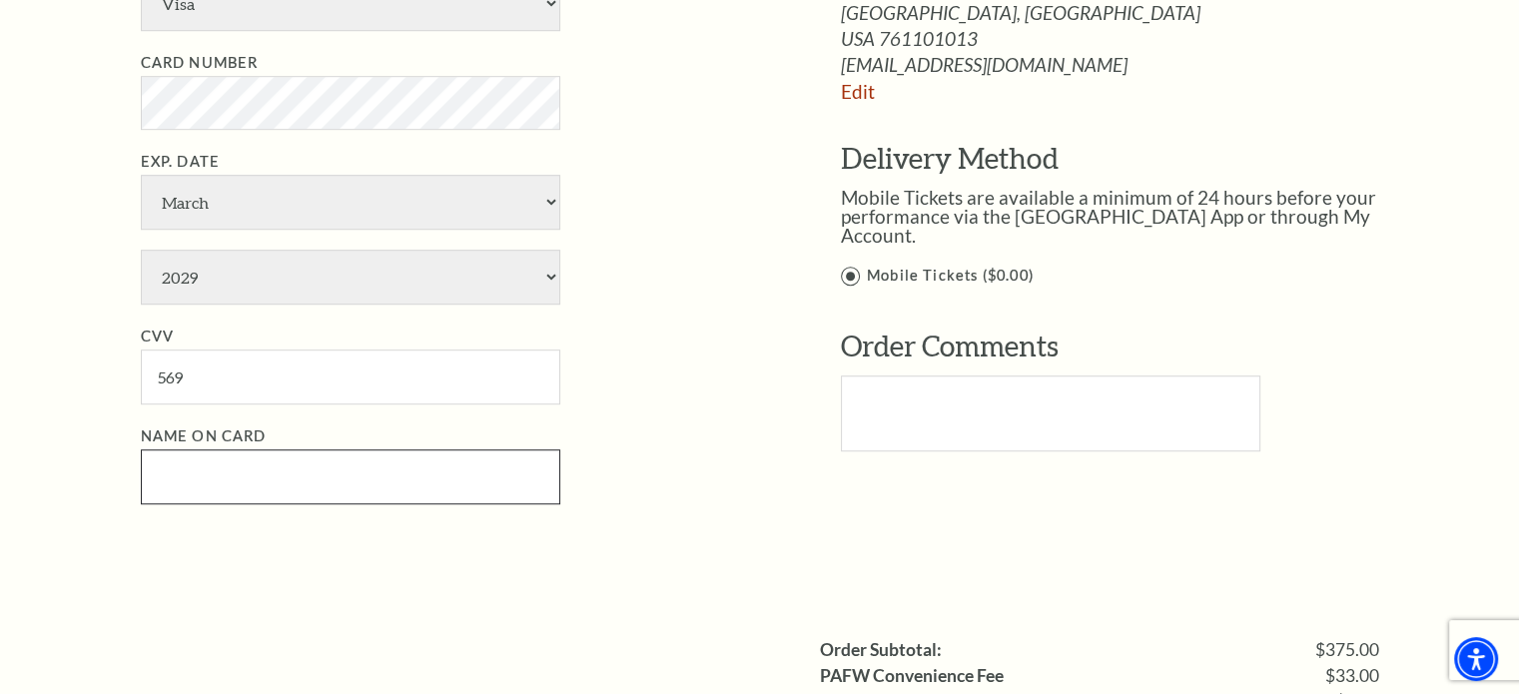
click at [244, 488] on input "Name on Card" at bounding box center [350, 476] width 419 height 55
type input "Lydia Hudson"
click at [696, 210] on li "Exp. Date January February March April May June July August September October N…" at bounding box center [461, 227] width 640 height 155
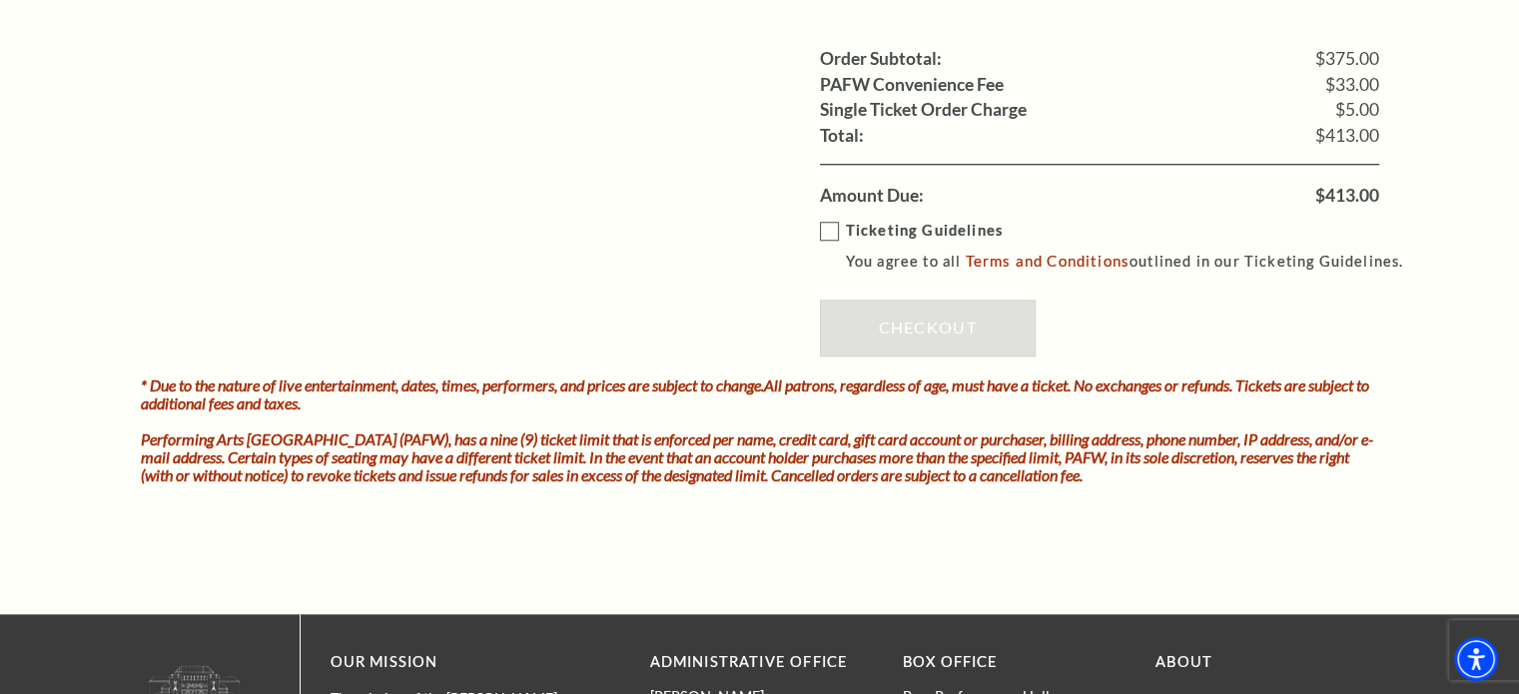
scroll to position [1898, 0]
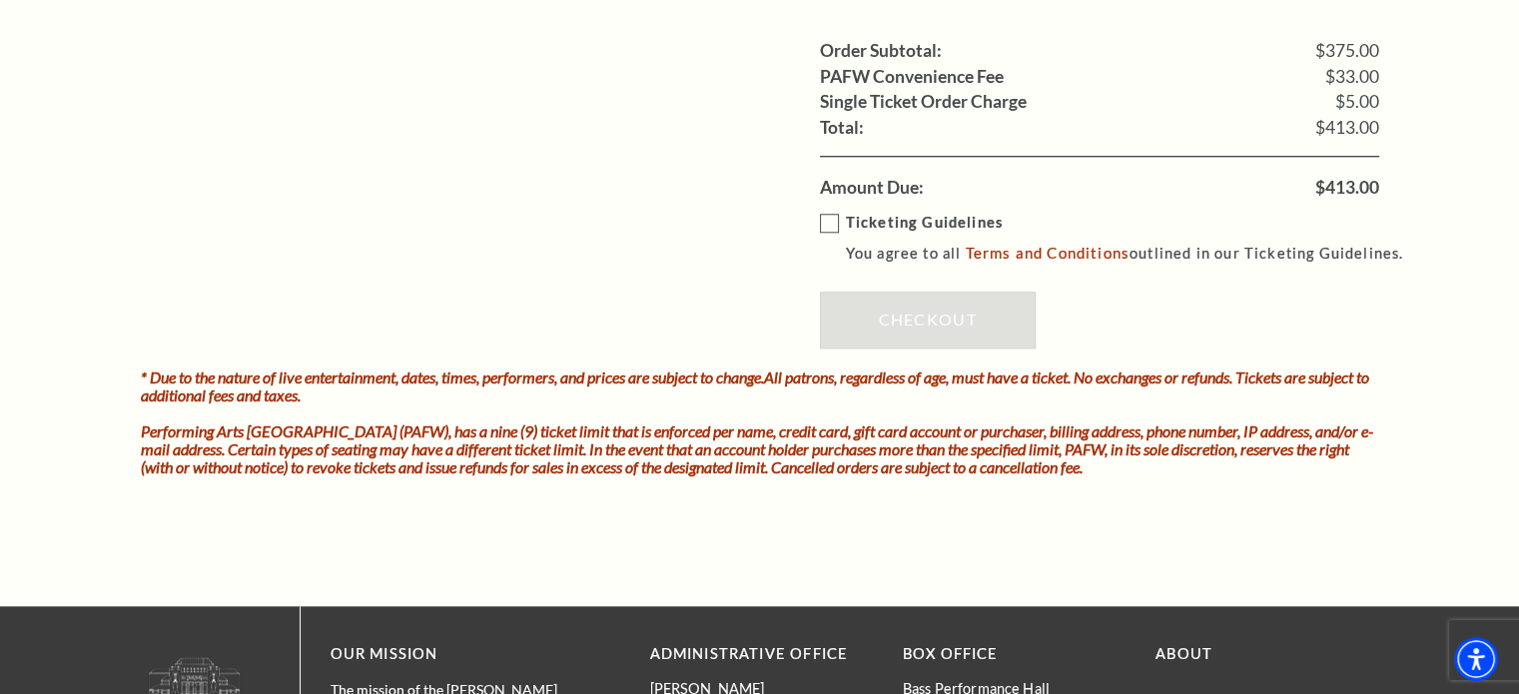
click at [829, 218] on label "Ticketing Guidelines You agree to all Terms and Conditions outlined in our Tick…" at bounding box center [1121, 238] width 602 height 55
click at [0, 0] on input "Ticketing Guidelines You agree to all Terms and Conditions outlined in our Tick…" at bounding box center [0, 0] width 0 height 0
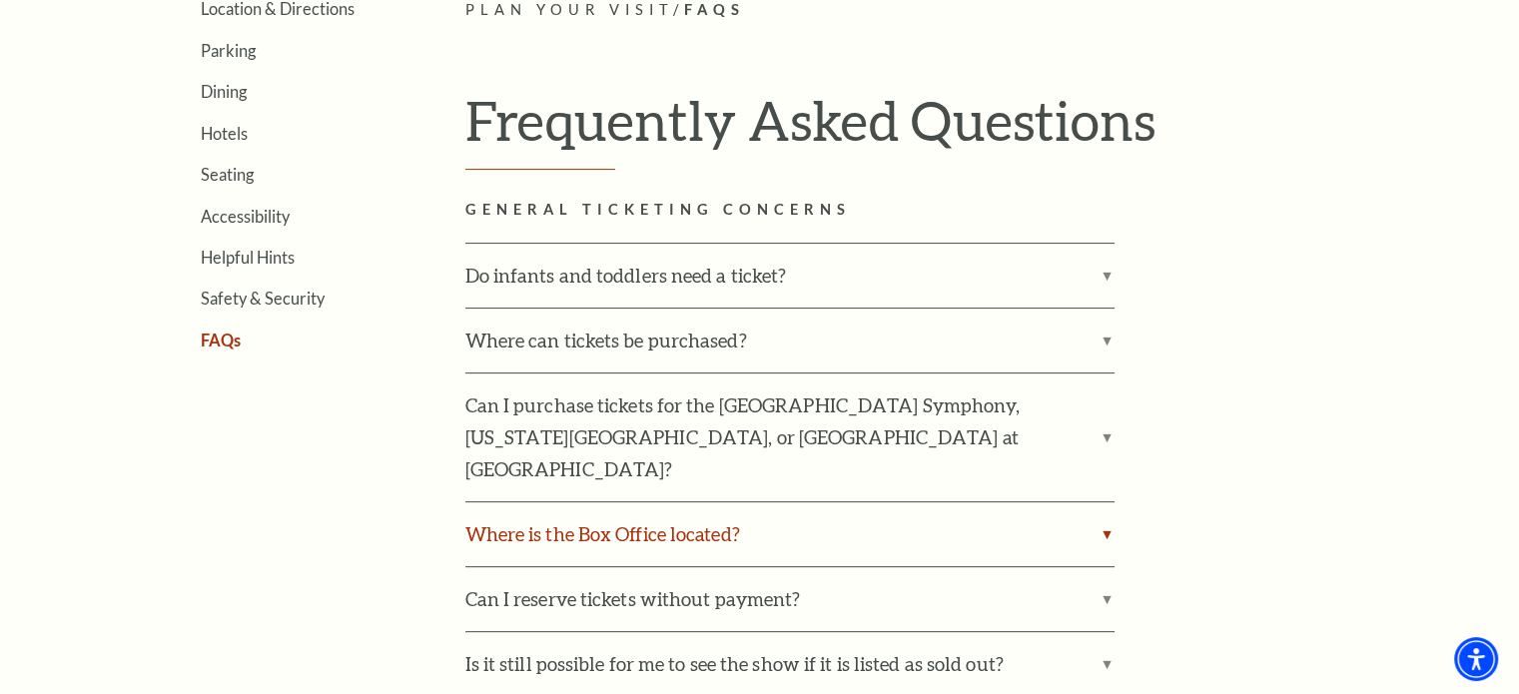
scroll to position [599, 0]
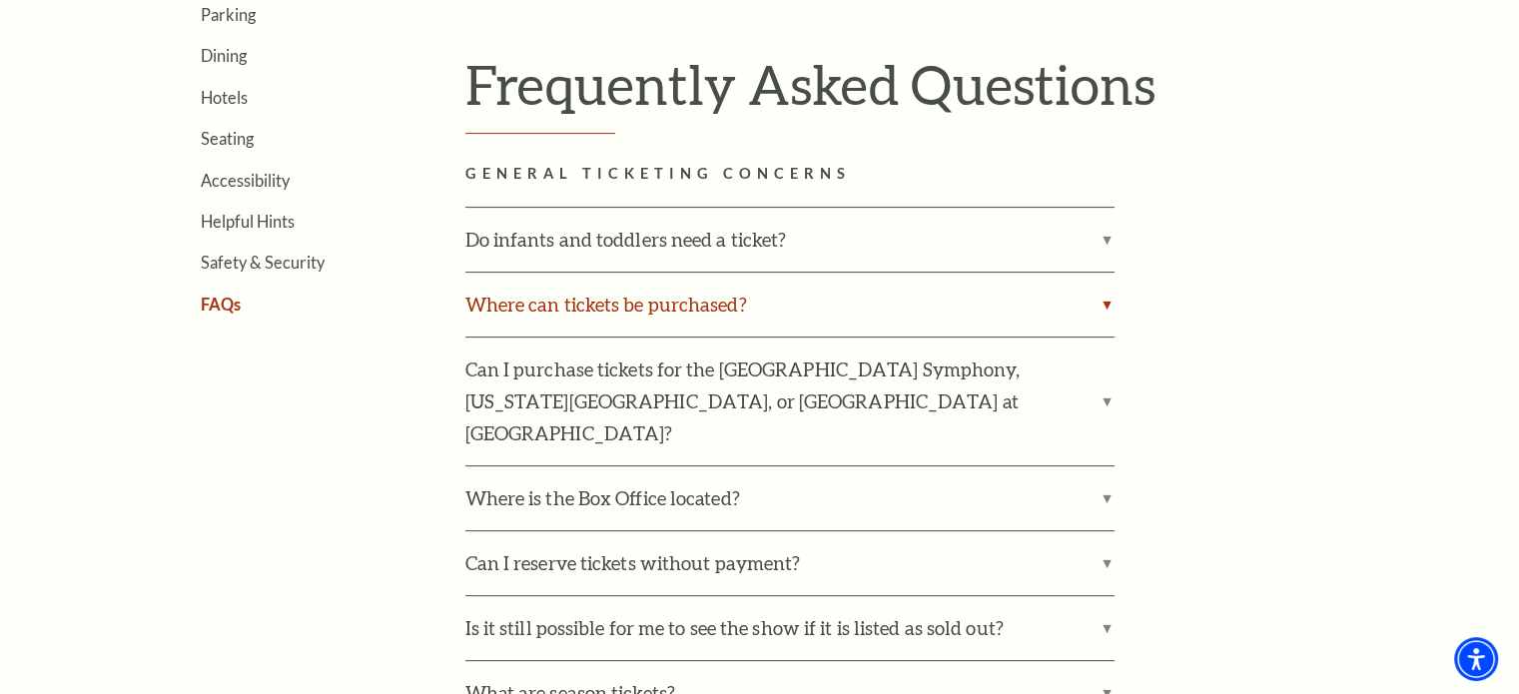
click at [1103, 306] on label "Where can tickets be purchased?" at bounding box center [789, 305] width 649 height 64
click at [0, 0] on input "Where can tickets be purchased?" at bounding box center [0, 0] width 0 height 0
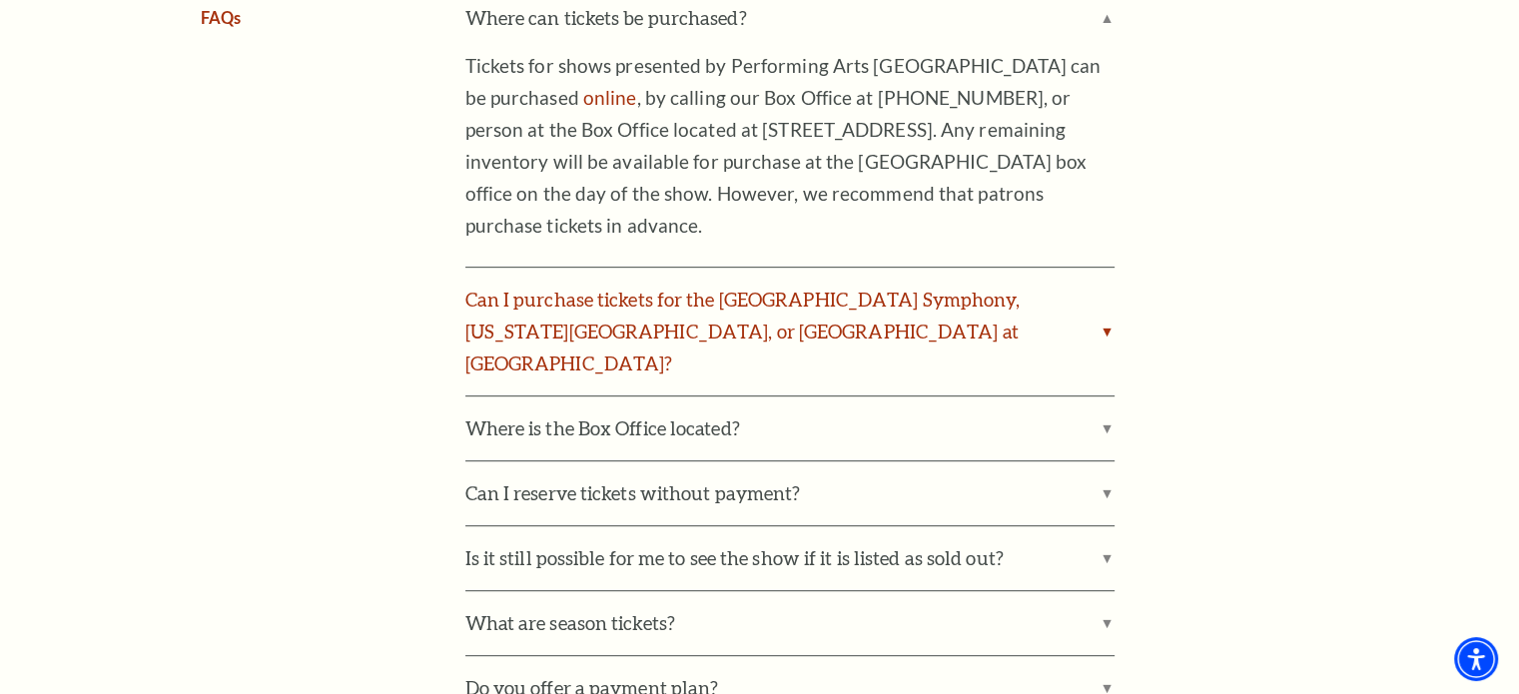
scroll to position [899, 0]
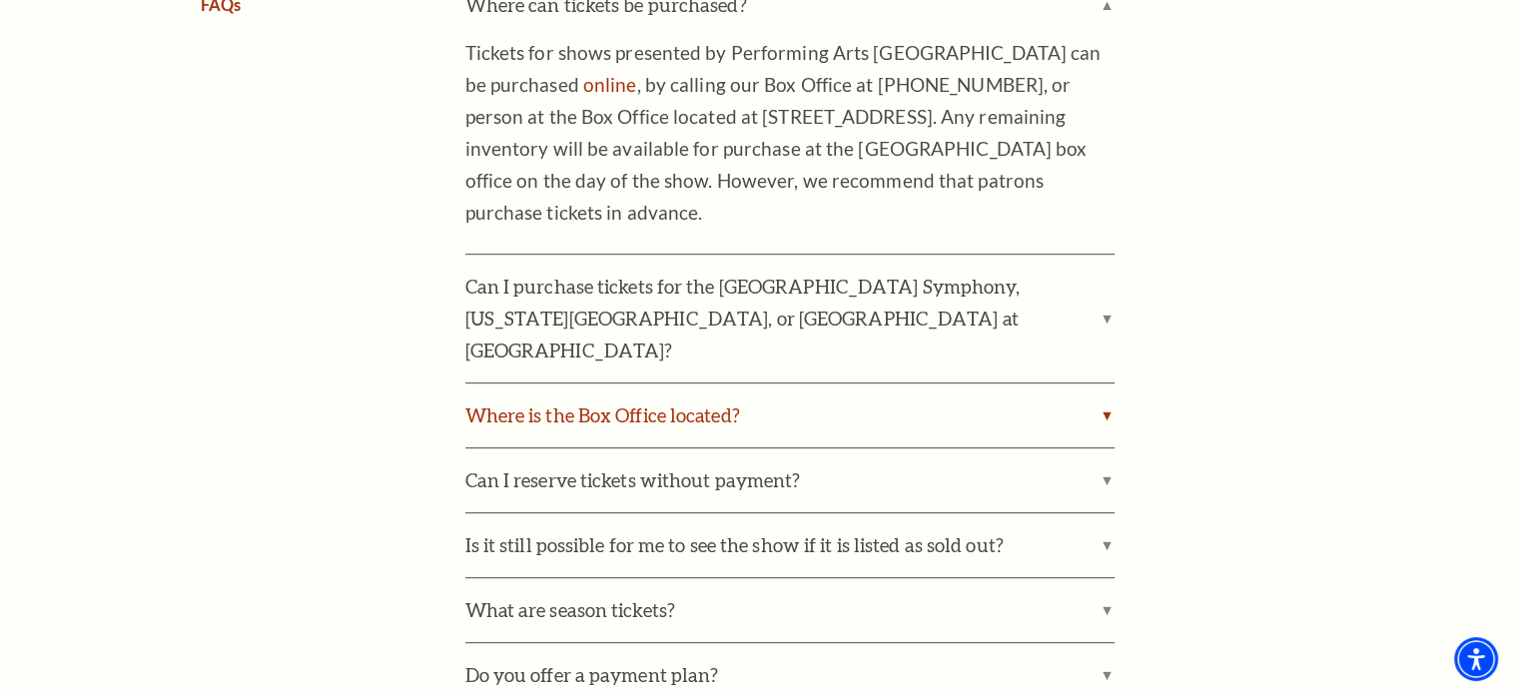
click at [691, 393] on label "Where is the Box Office located?" at bounding box center [789, 416] width 649 height 64
click at [0, 0] on input "Where is the Box Office located?" at bounding box center [0, 0] width 0 height 0
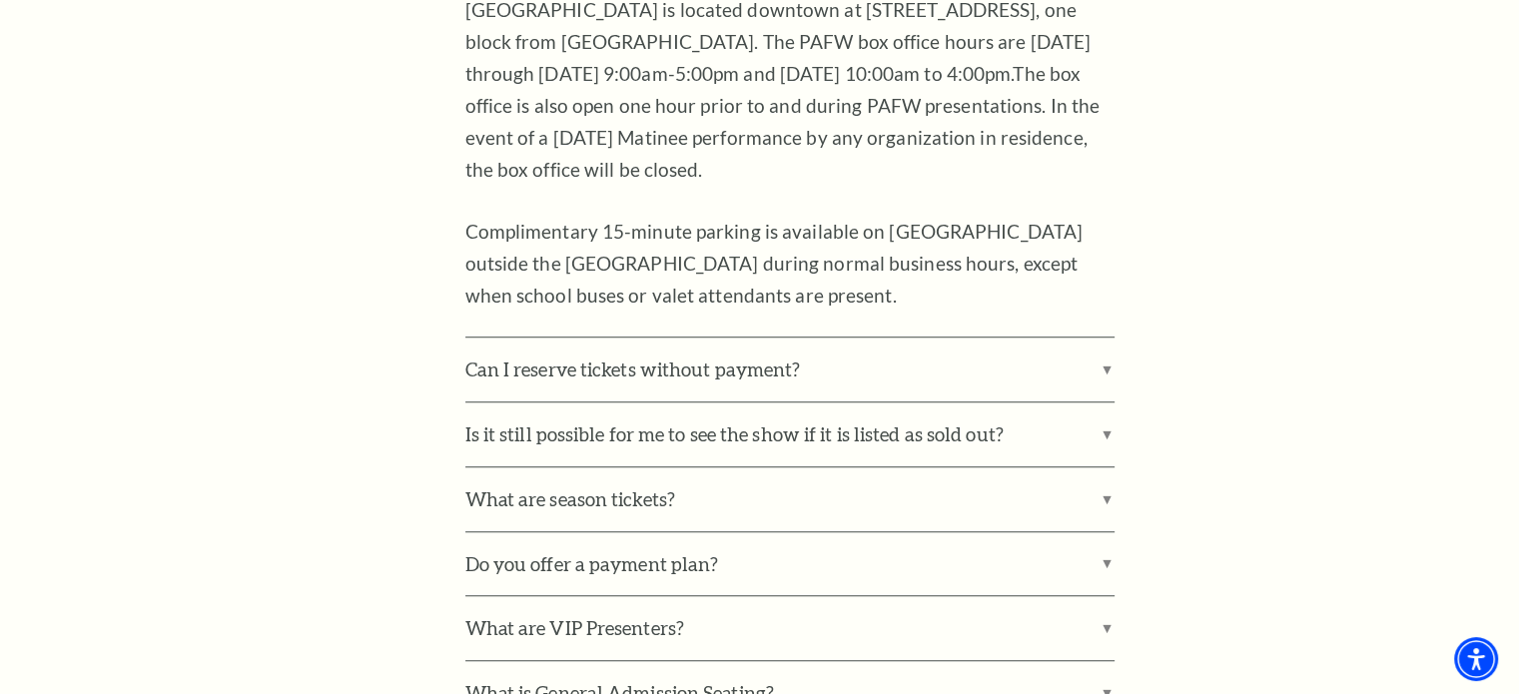
scroll to position [1398, 0]
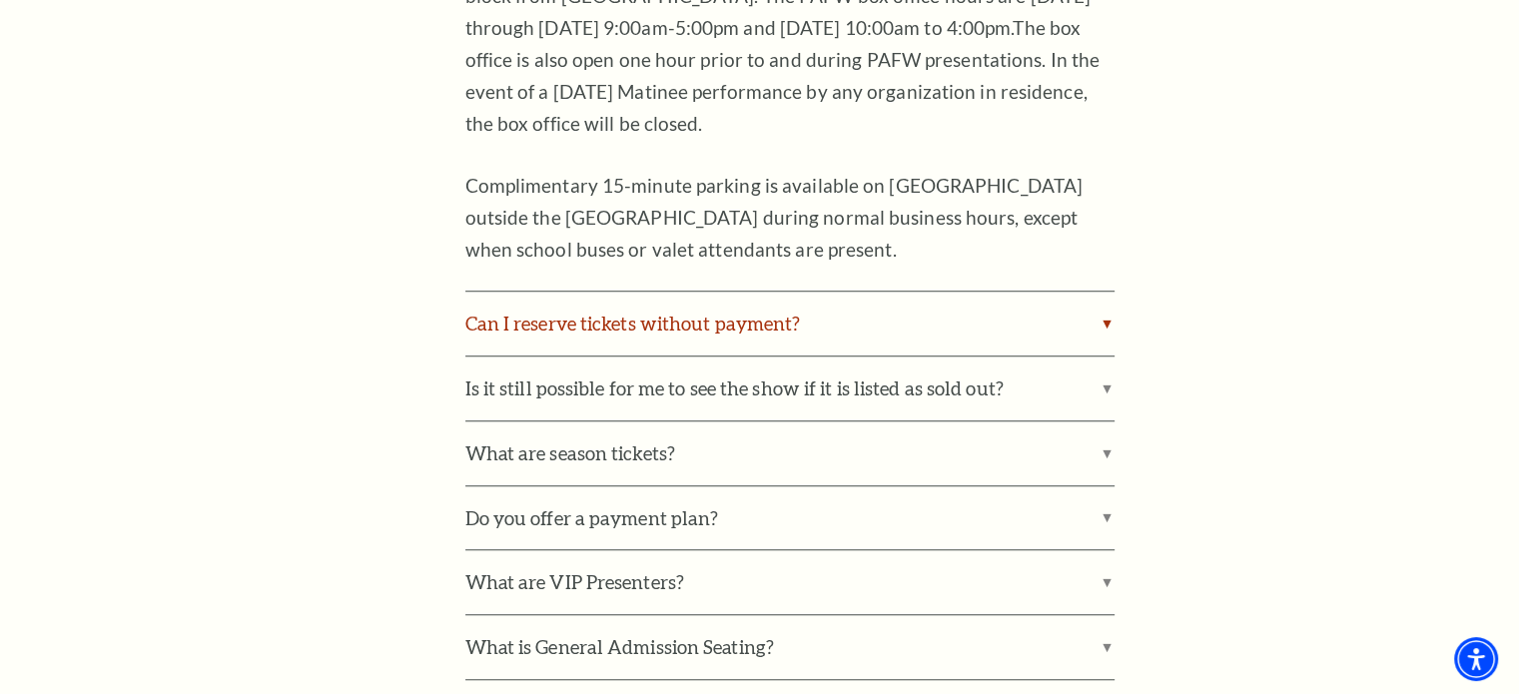
click at [1105, 295] on label "Can I reserve tickets without payment?" at bounding box center [789, 324] width 649 height 64
click at [0, 0] on input "Can I reserve tickets without payment?" at bounding box center [0, 0] width 0 height 0
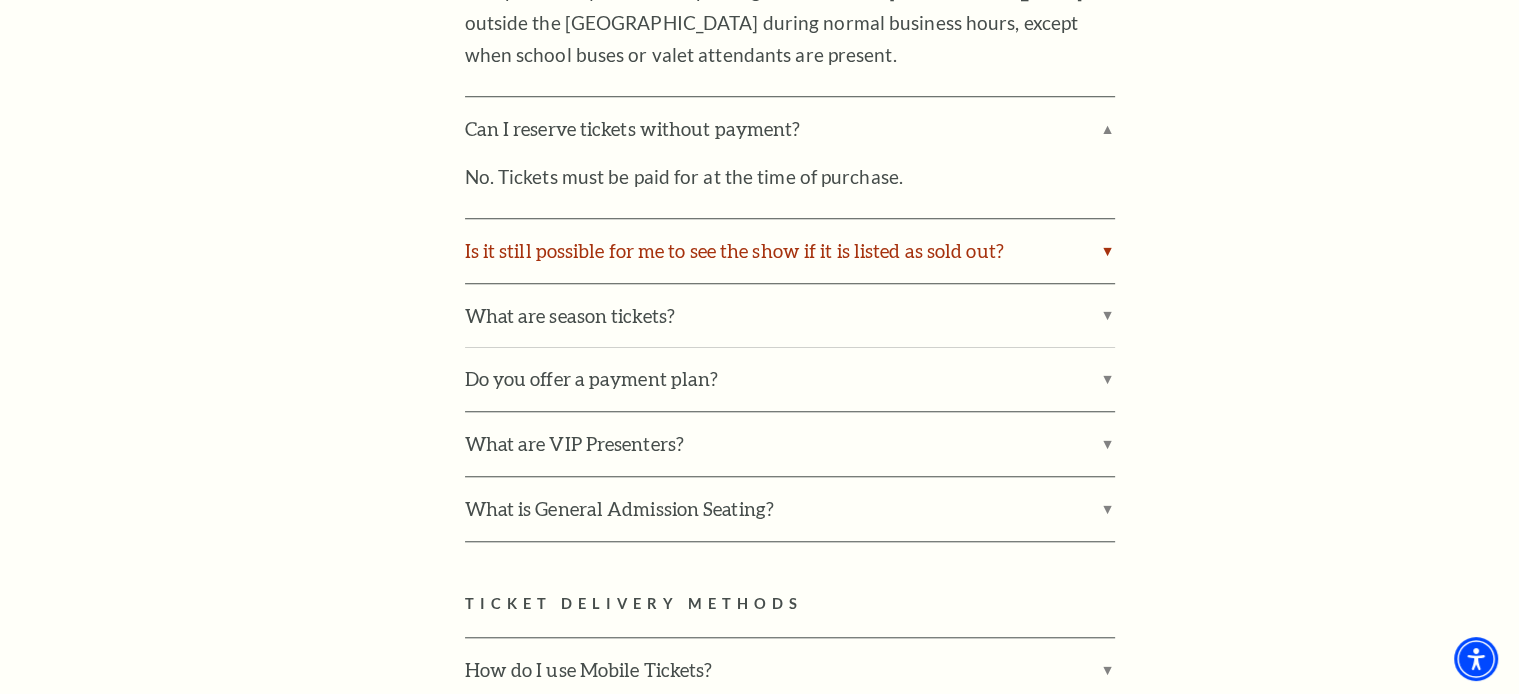
scroll to position [1598, 0]
